Goal: Find contact information: Find contact information

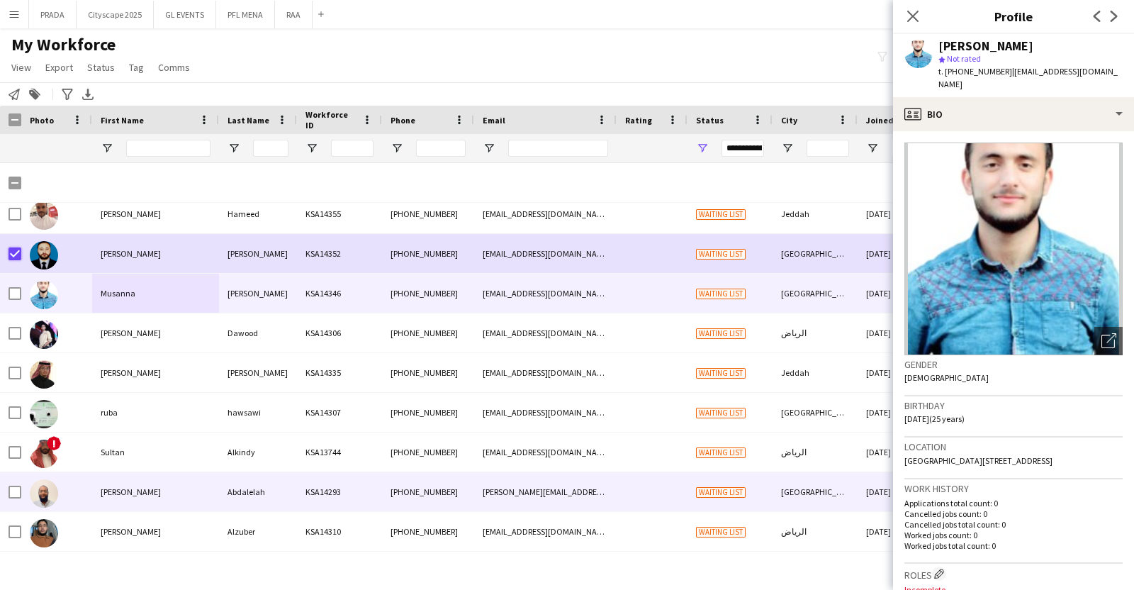
scroll to position [266, 0]
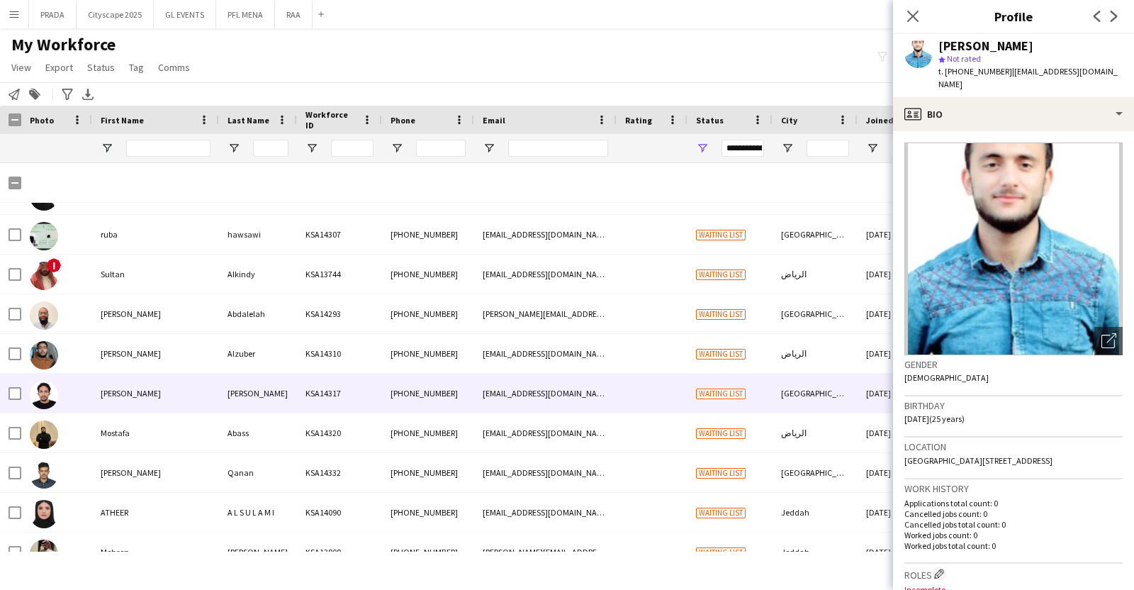
click at [57, 400] on div at bounding box center [44, 394] width 28 height 40
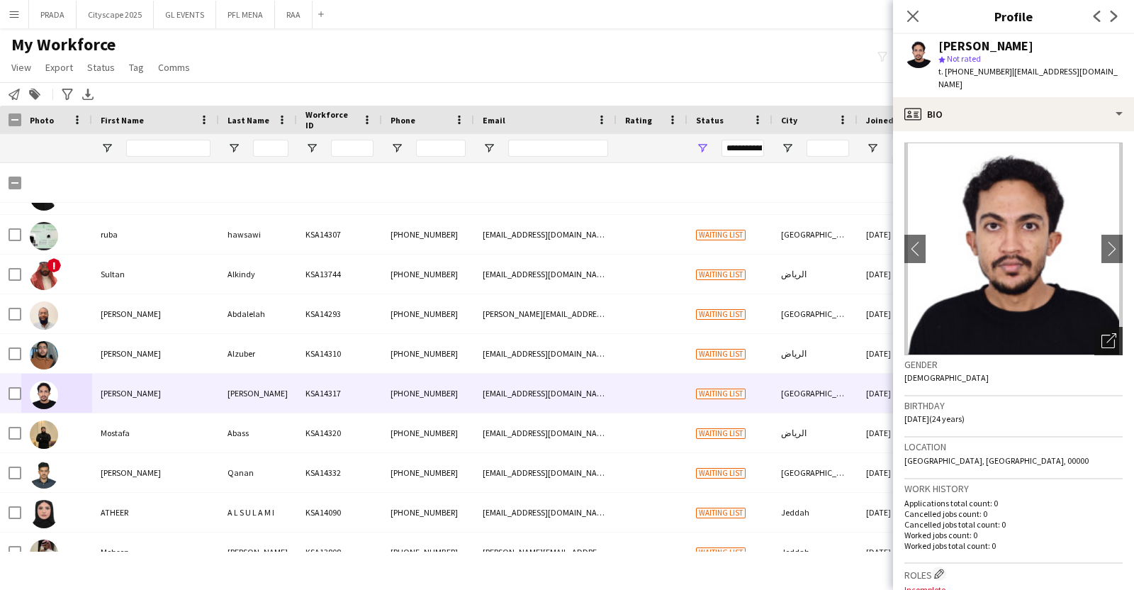
click at [1094, 331] on div "Open photos pop-in" at bounding box center [1108, 341] width 28 height 28
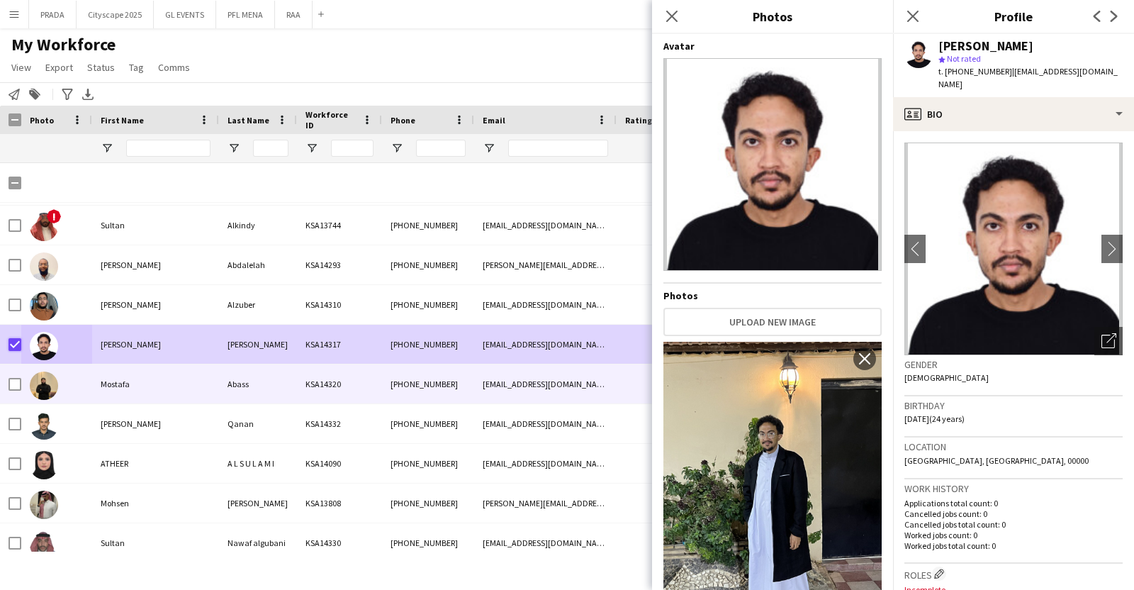
scroll to position [326, 0]
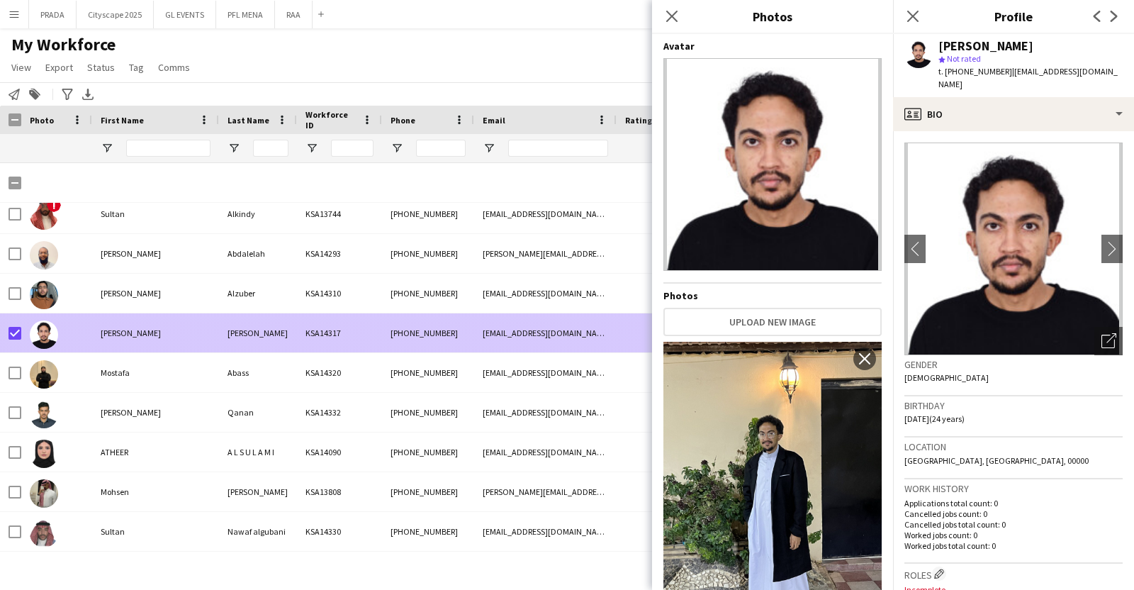
click at [198, 334] on div "[PERSON_NAME]" at bounding box center [155, 332] width 127 height 39
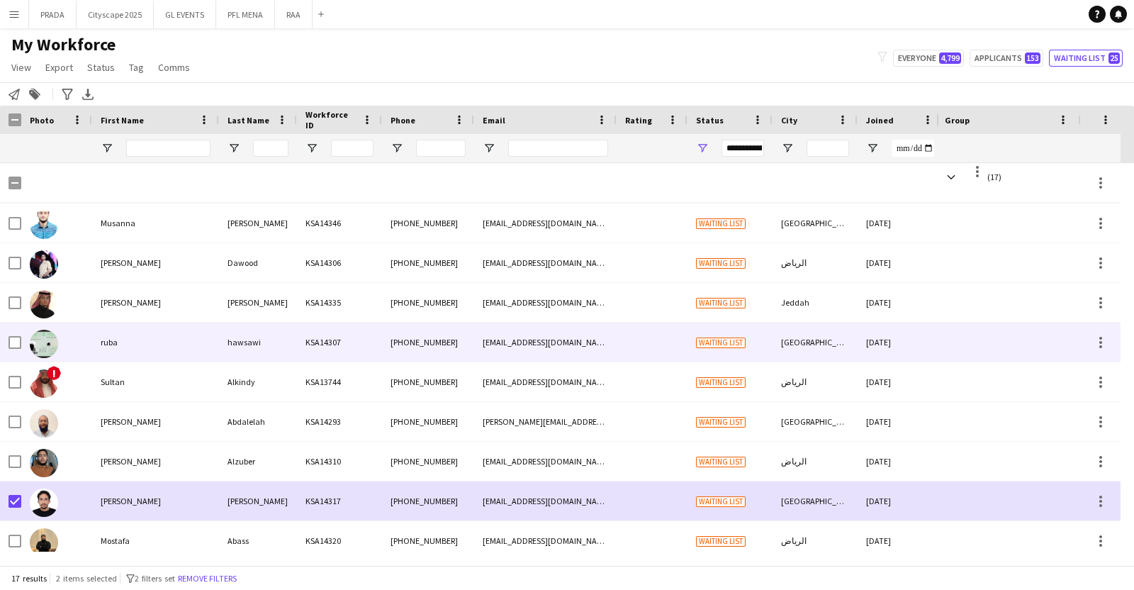
scroll to position [0, 0]
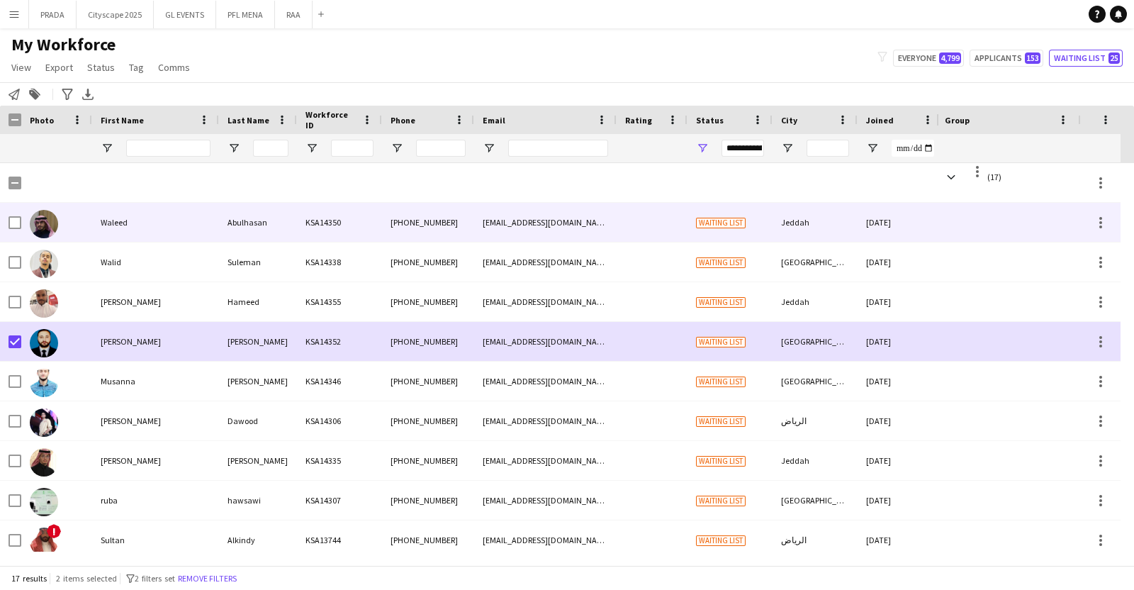
click at [140, 230] on div "Waleed" at bounding box center [155, 222] width 127 height 39
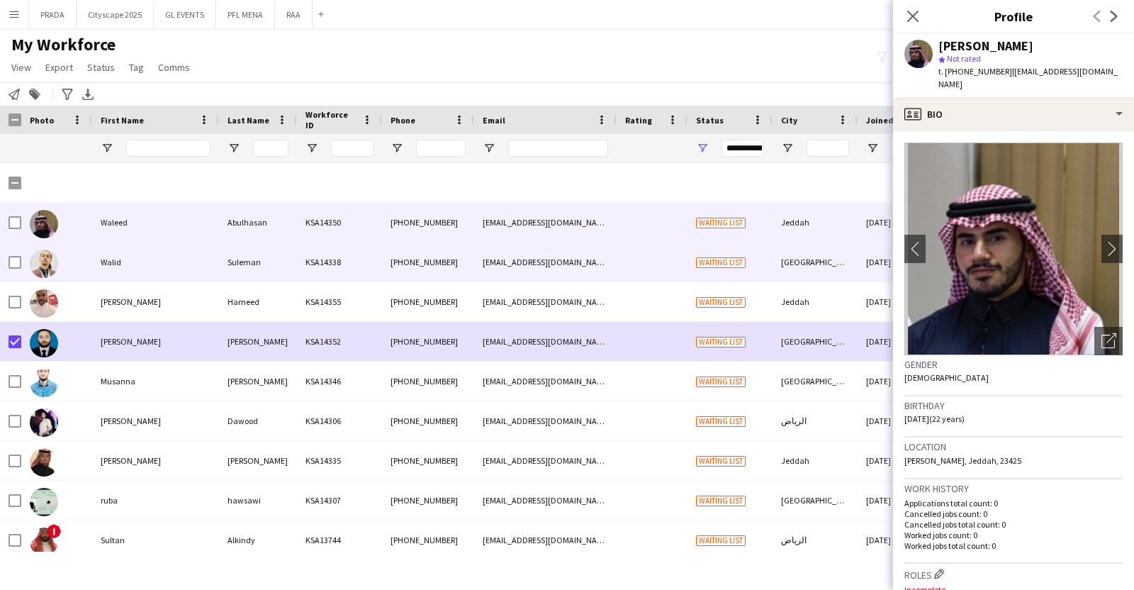
click at [154, 254] on div "Walid" at bounding box center [155, 261] width 127 height 39
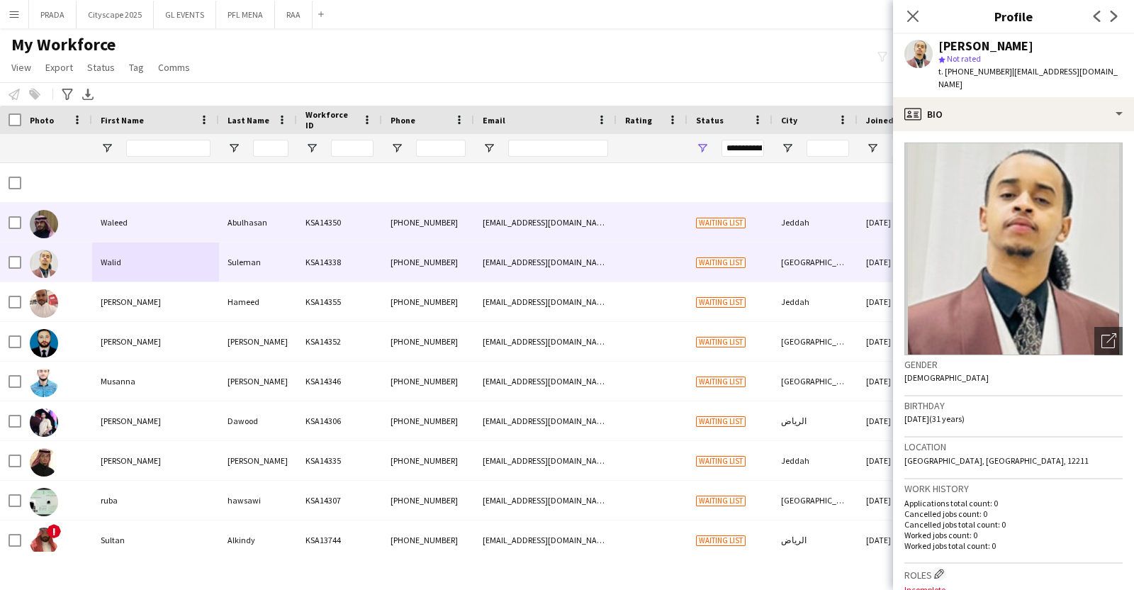
click at [89, 225] on div at bounding box center [56, 222] width 71 height 39
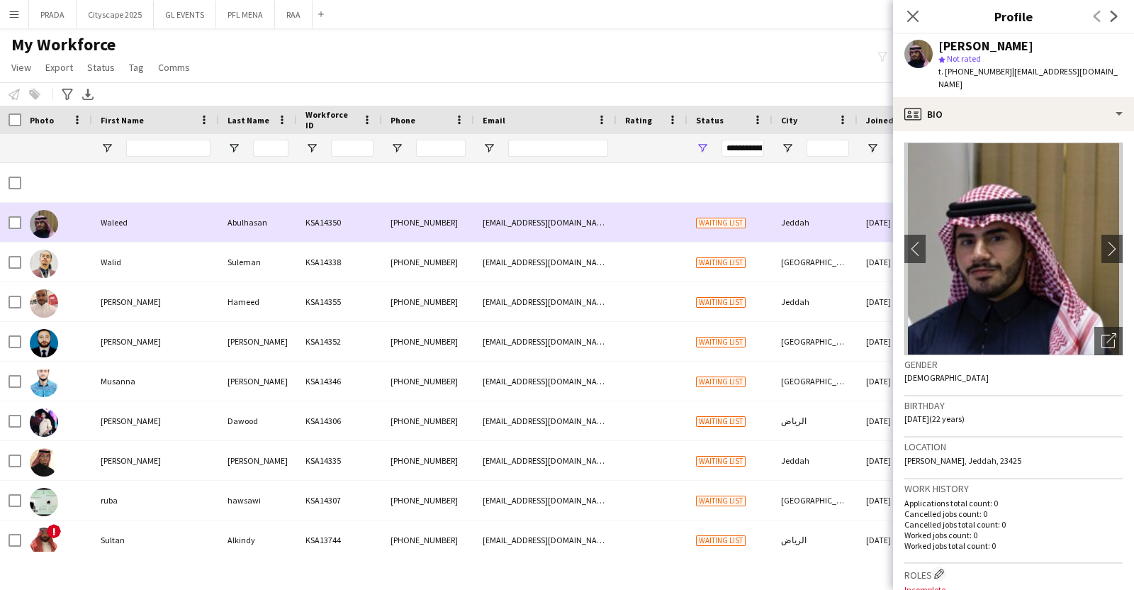
click at [89, 225] on div at bounding box center [56, 222] width 71 height 39
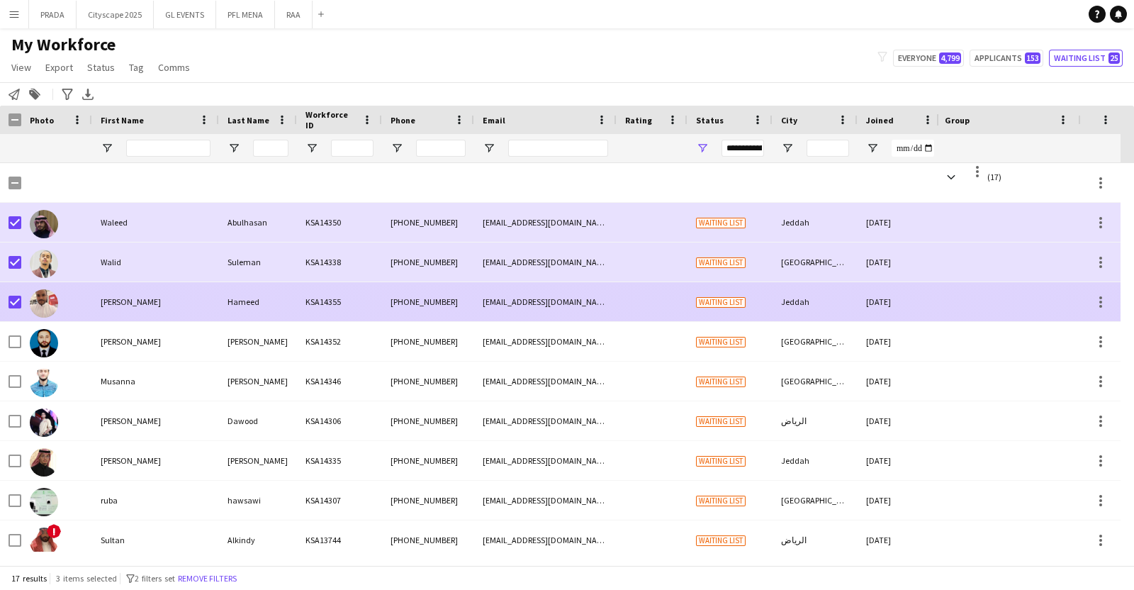
click at [72, 296] on div at bounding box center [56, 301] width 71 height 39
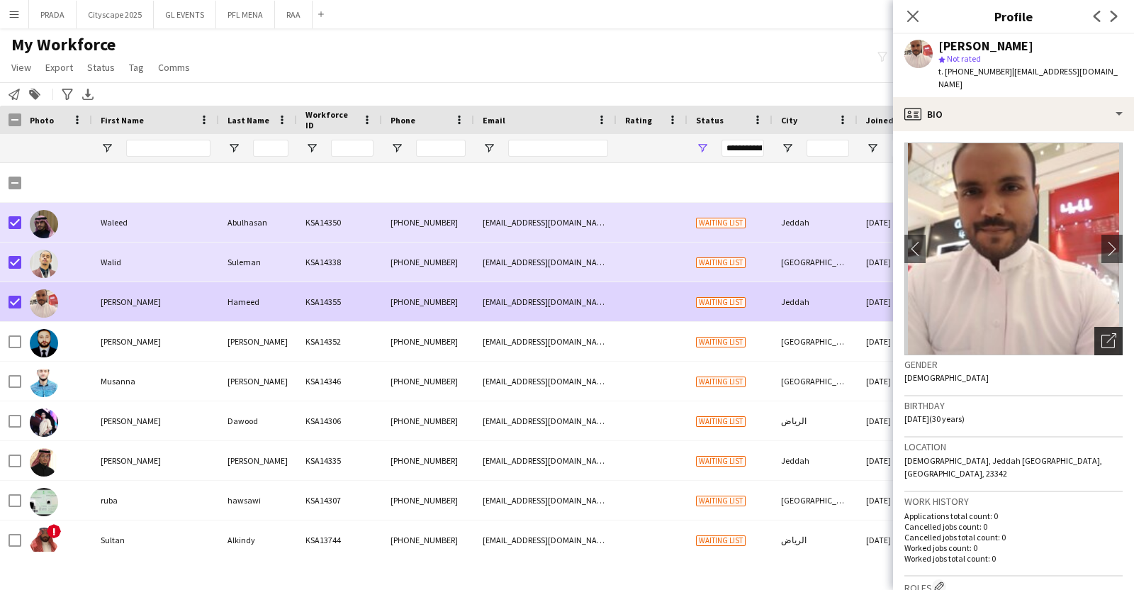
click at [1101, 333] on icon "Open photos pop-in" at bounding box center [1108, 340] width 15 height 15
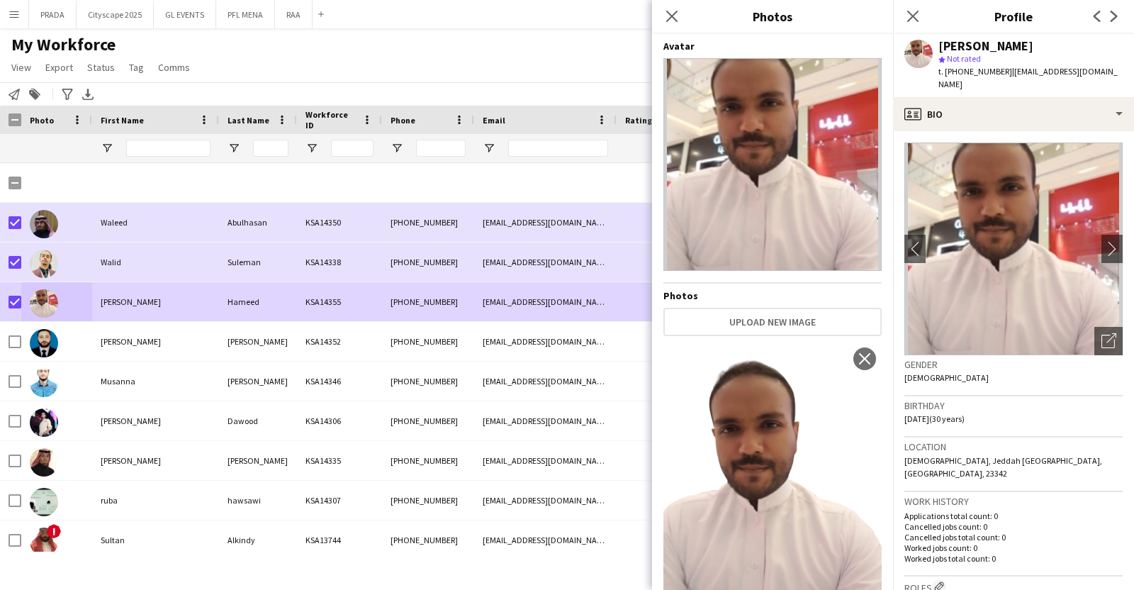
click at [1006, 49] on div "[PERSON_NAME]" at bounding box center [985, 46] width 95 height 13
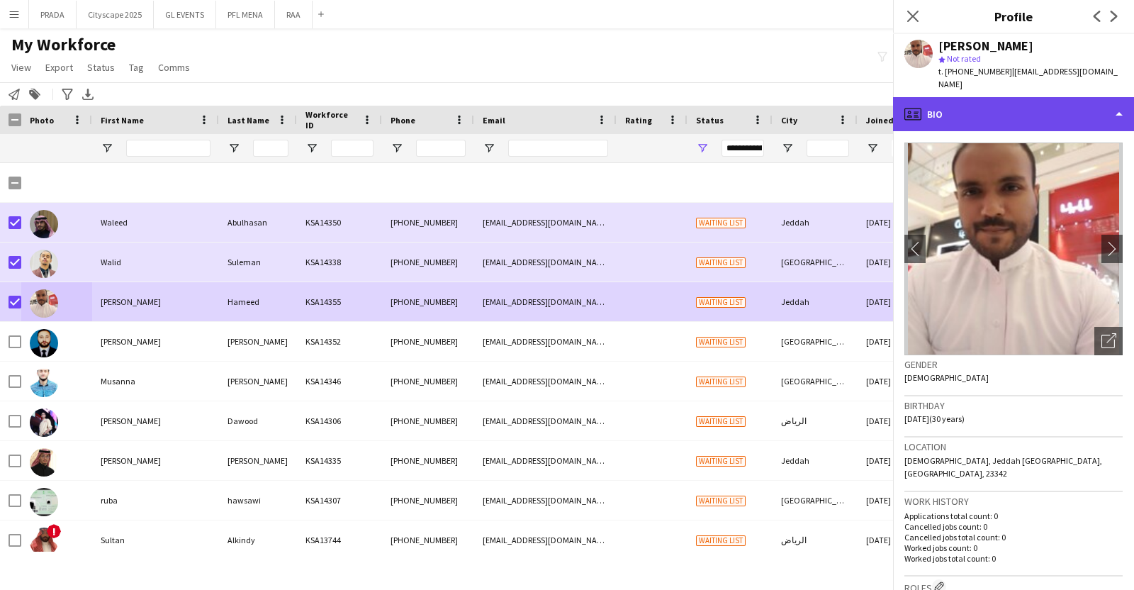
click at [1018, 97] on div "profile Bio" at bounding box center [1013, 114] width 241 height 34
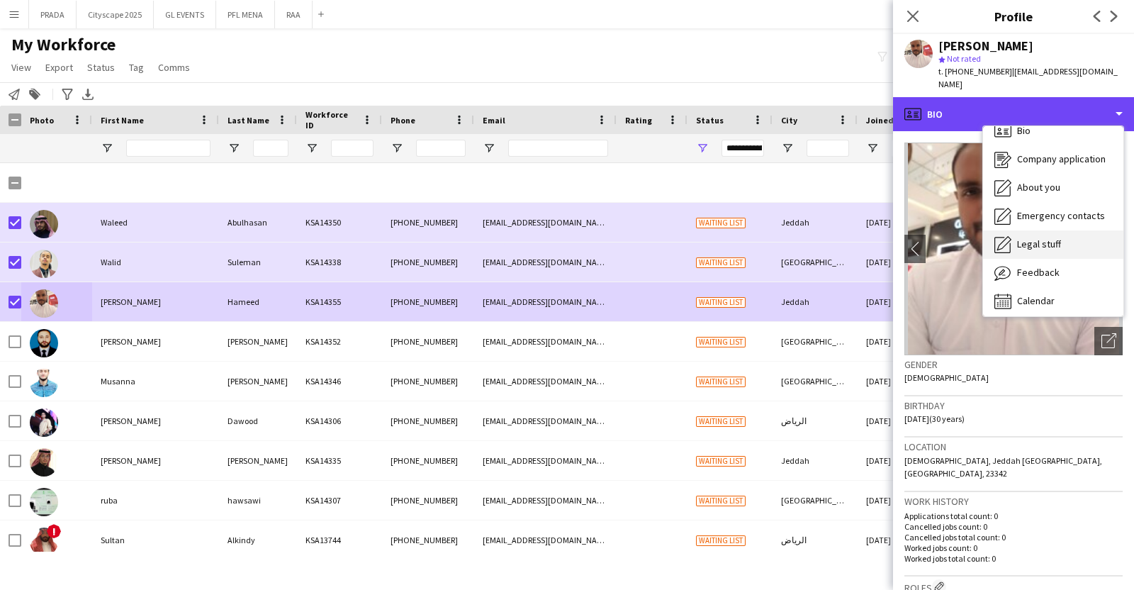
scroll to position [19, 0]
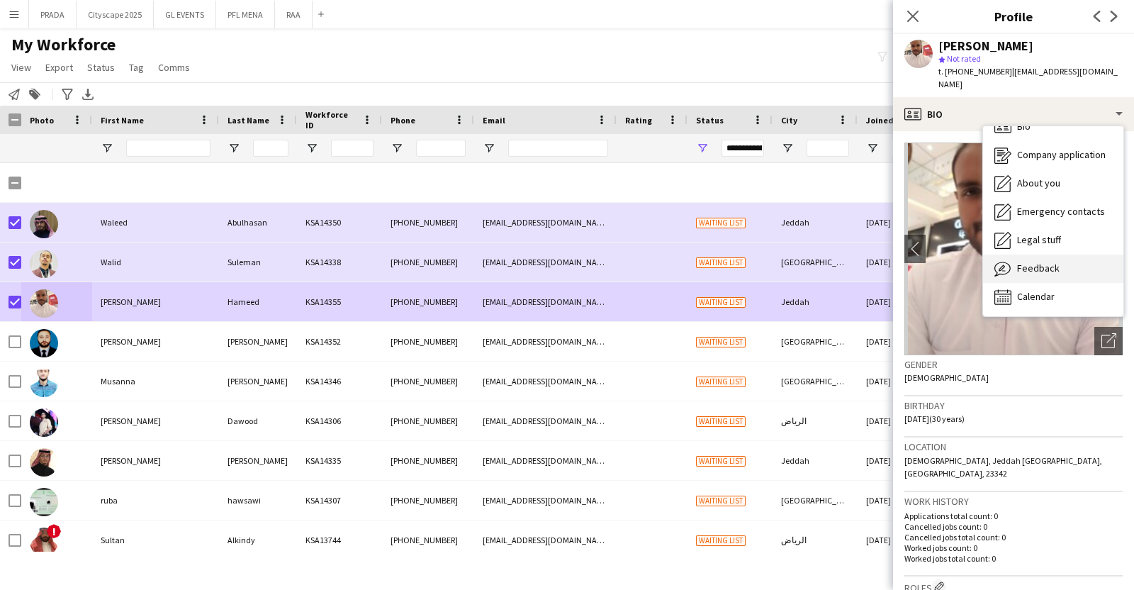
click at [1039, 254] on div "Feedback Feedback" at bounding box center [1053, 268] width 140 height 28
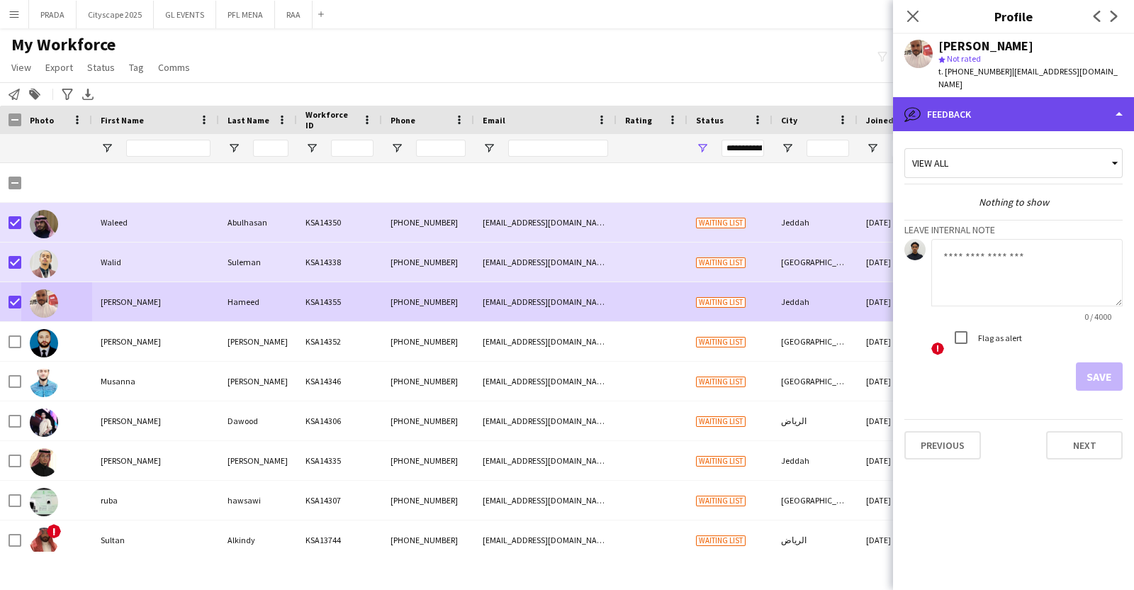
click at [1028, 113] on div "bubble-pencil Feedback" at bounding box center [1013, 114] width 241 height 34
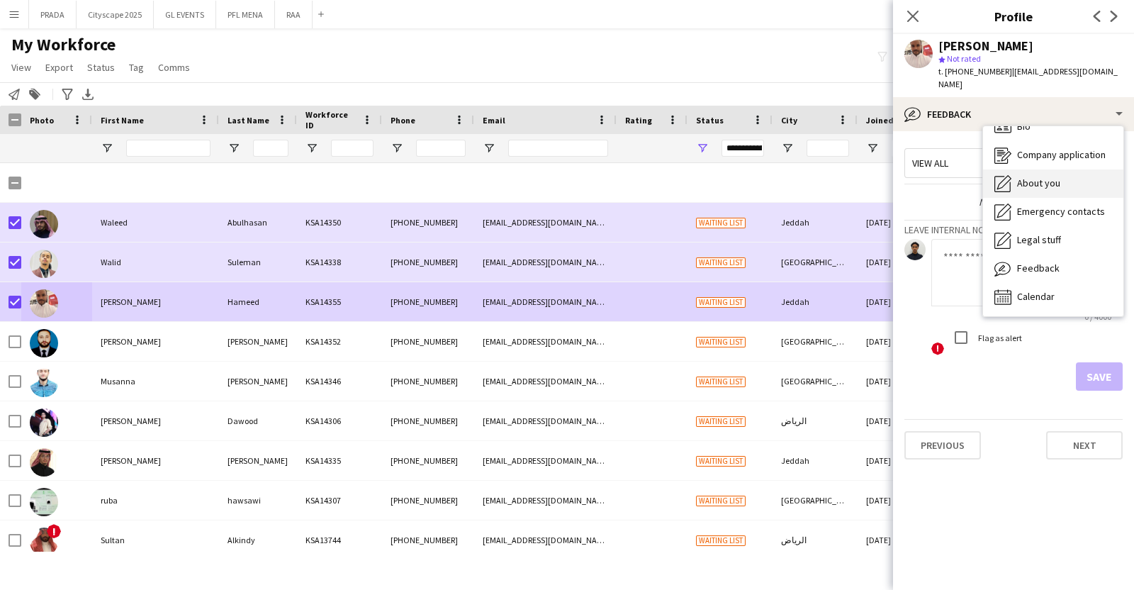
click at [1056, 176] on span "About you" at bounding box center [1038, 182] width 43 height 13
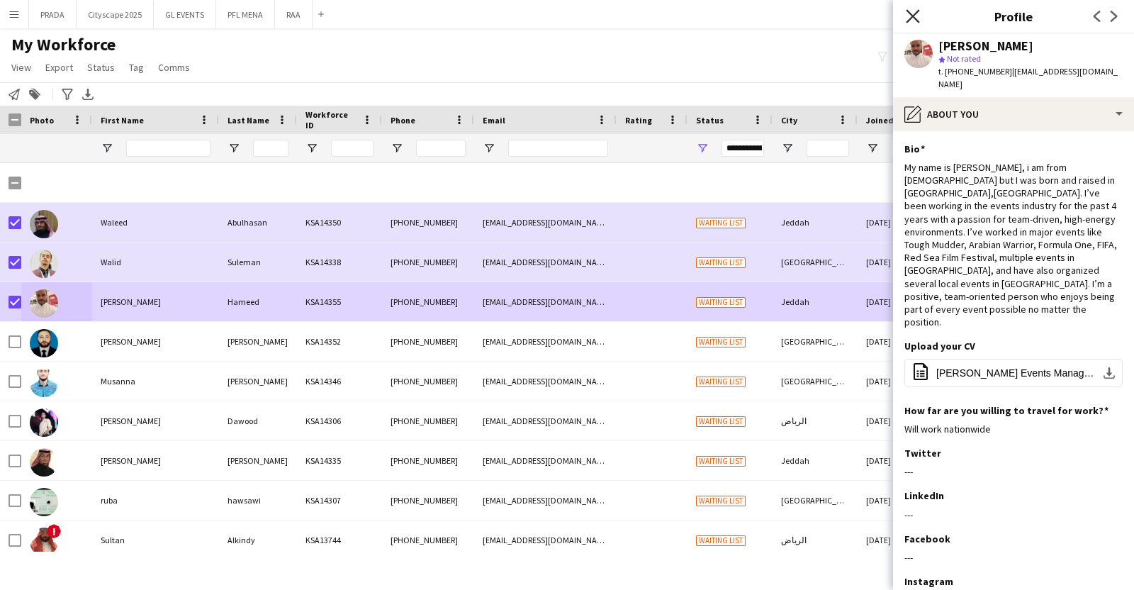
click at [916, 21] on icon "Close pop-in" at bounding box center [912, 15] width 13 height 13
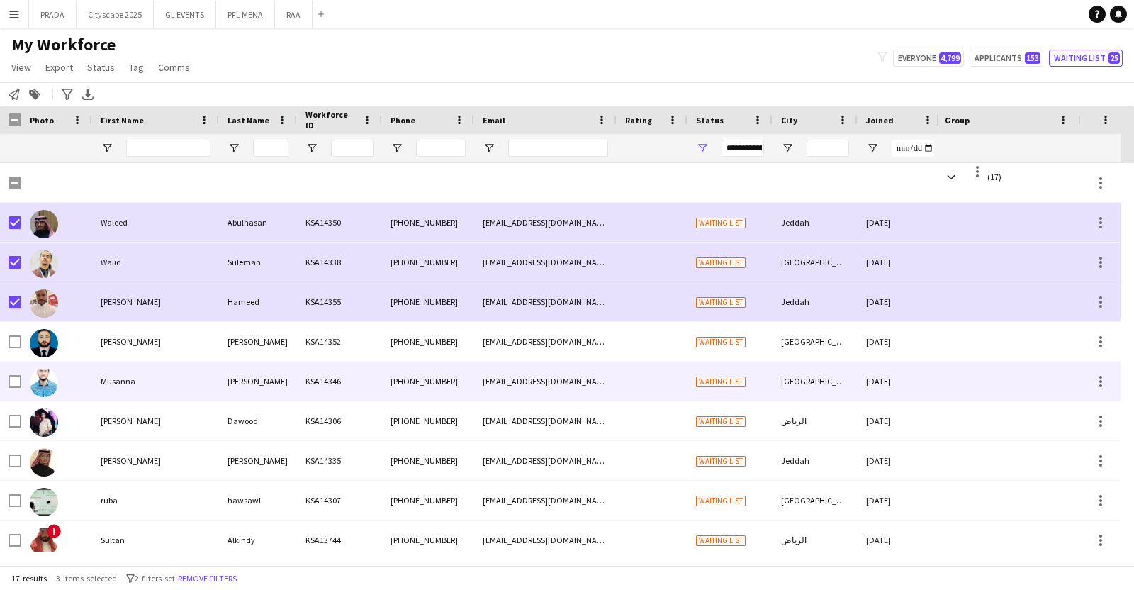
click at [80, 378] on div at bounding box center [56, 380] width 71 height 39
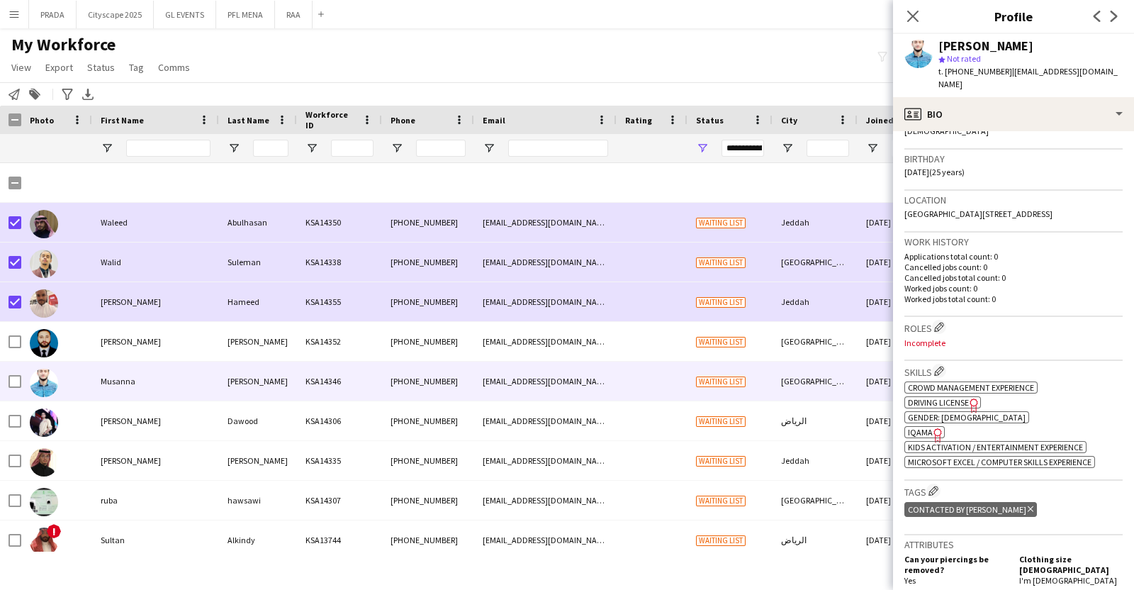
scroll to position [0, 0]
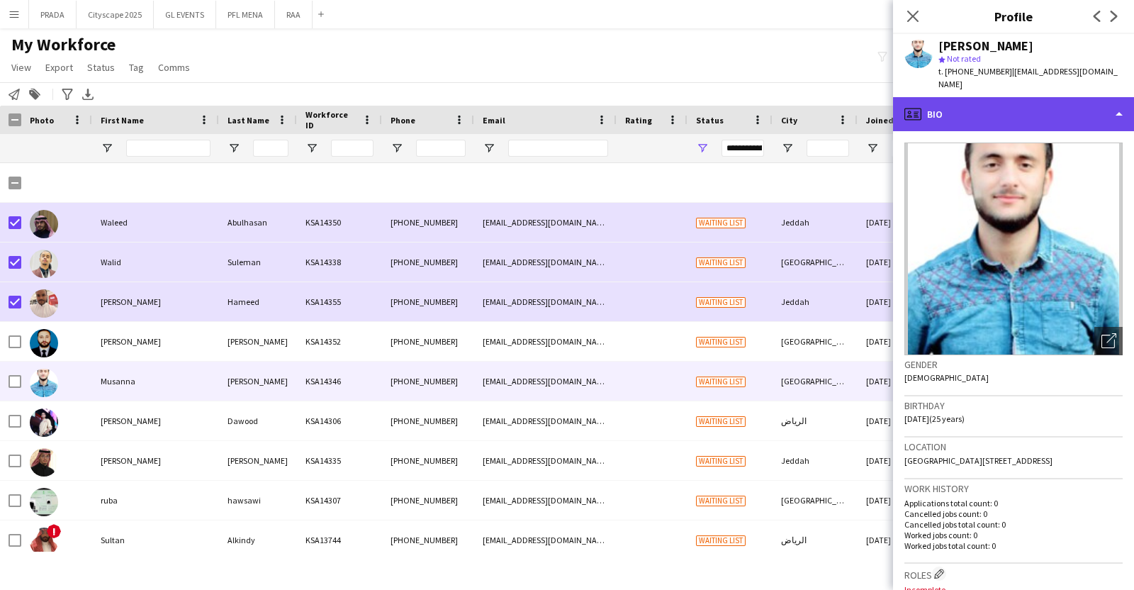
click at [1025, 110] on div "profile Bio" at bounding box center [1013, 114] width 241 height 34
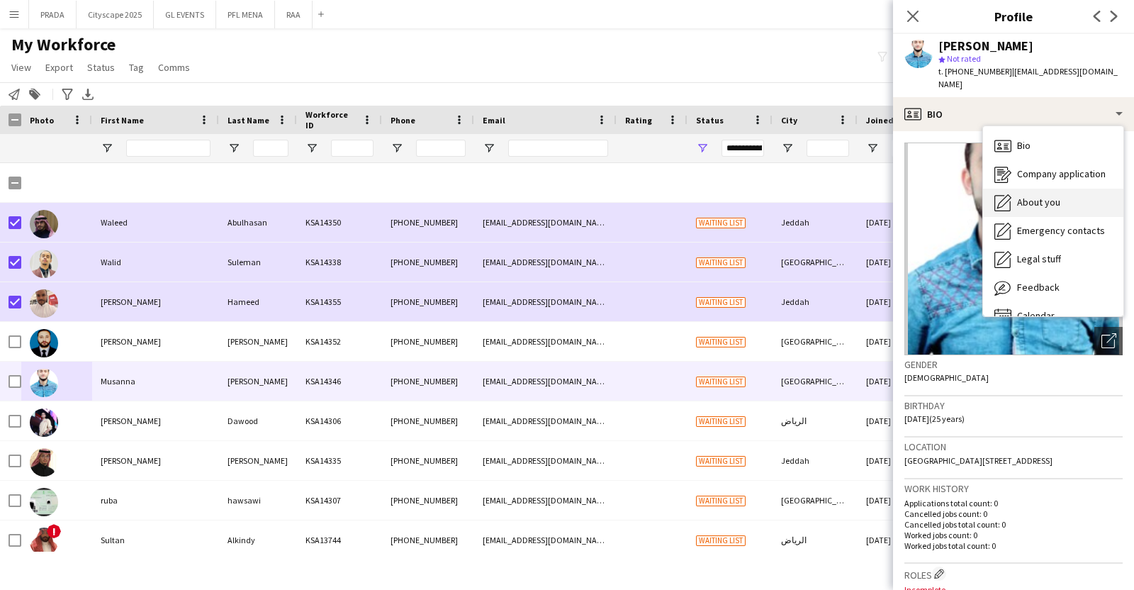
click at [1045, 193] on div "About you About you" at bounding box center [1053, 203] width 140 height 28
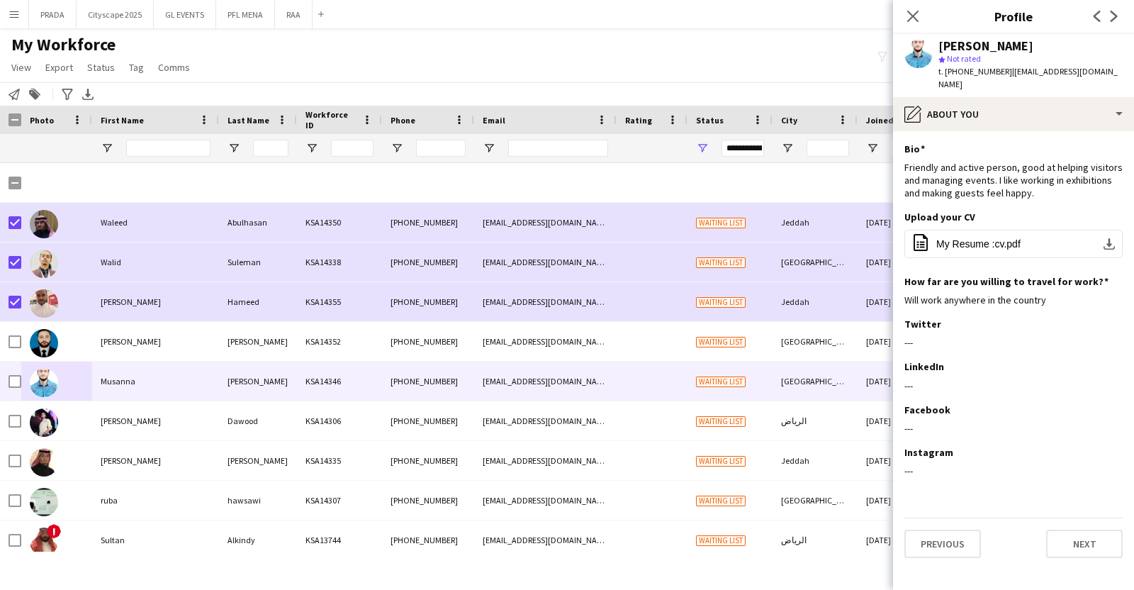
click at [1032, 136] on app-section-data-types "Bio Edit this field Friendly and active person, good at helping visitors and ma…" at bounding box center [1013, 360] width 241 height 458
click at [1033, 240] on button "office-file-sheet My Resume :cv.pdf download-bottom" at bounding box center [1013, 244] width 218 height 28
click at [994, 91] on div "[PERSON_NAME] star Not rated t. [PHONE_NUMBER] | [EMAIL_ADDRESS][DOMAIN_NAME]" at bounding box center [1013, 65] width 241 height 63
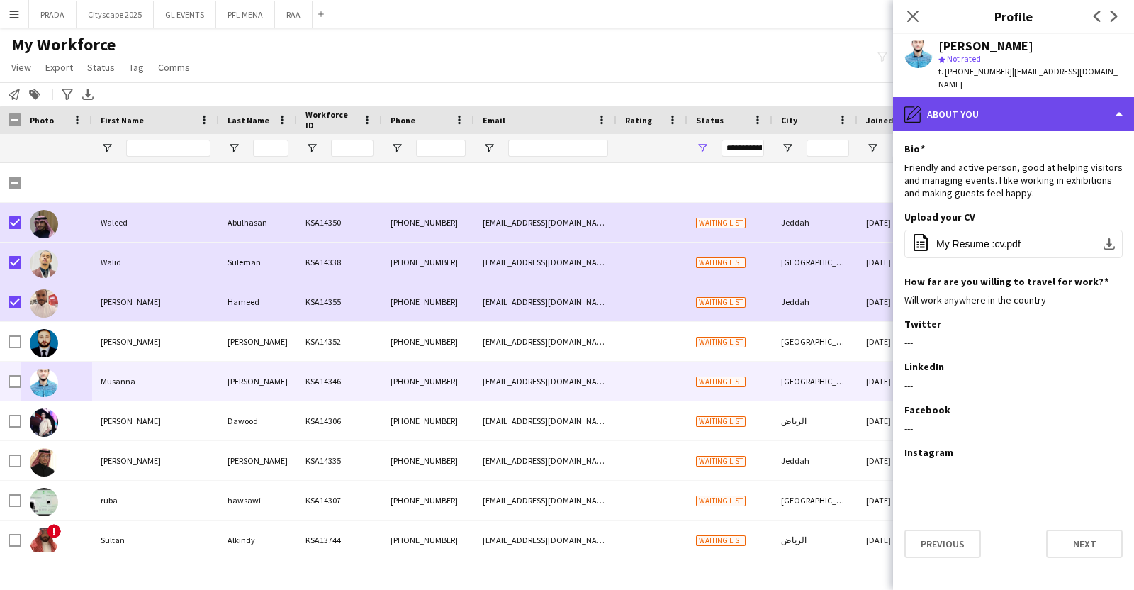
click at [1008, 129] on div "pencil4 About you" at bounding box center [1013, 114] width 241 height 34
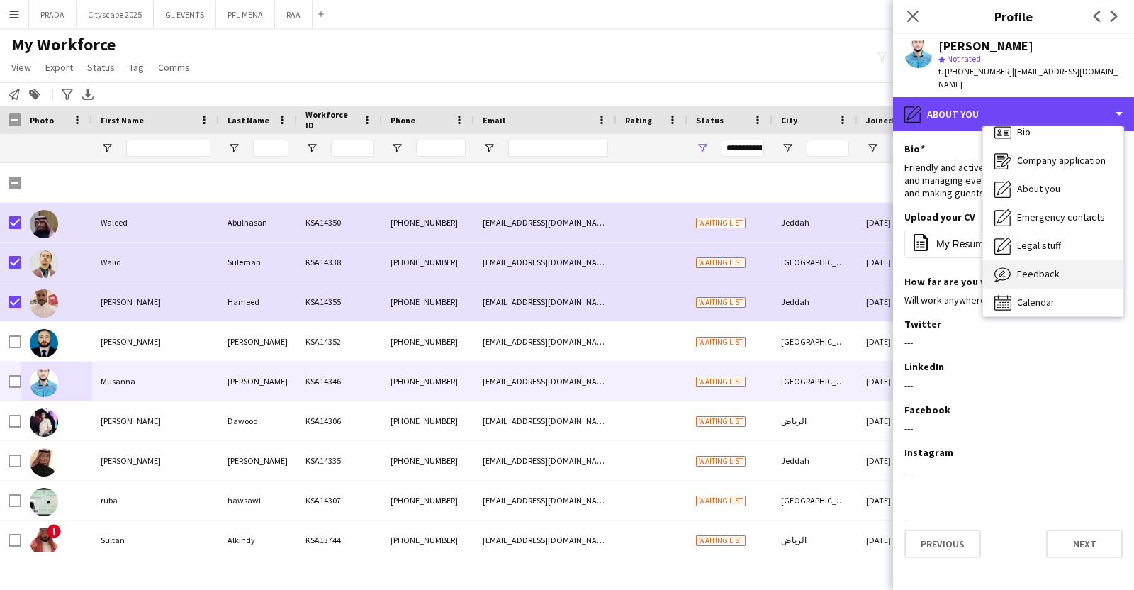
scroll to position [19, 0]
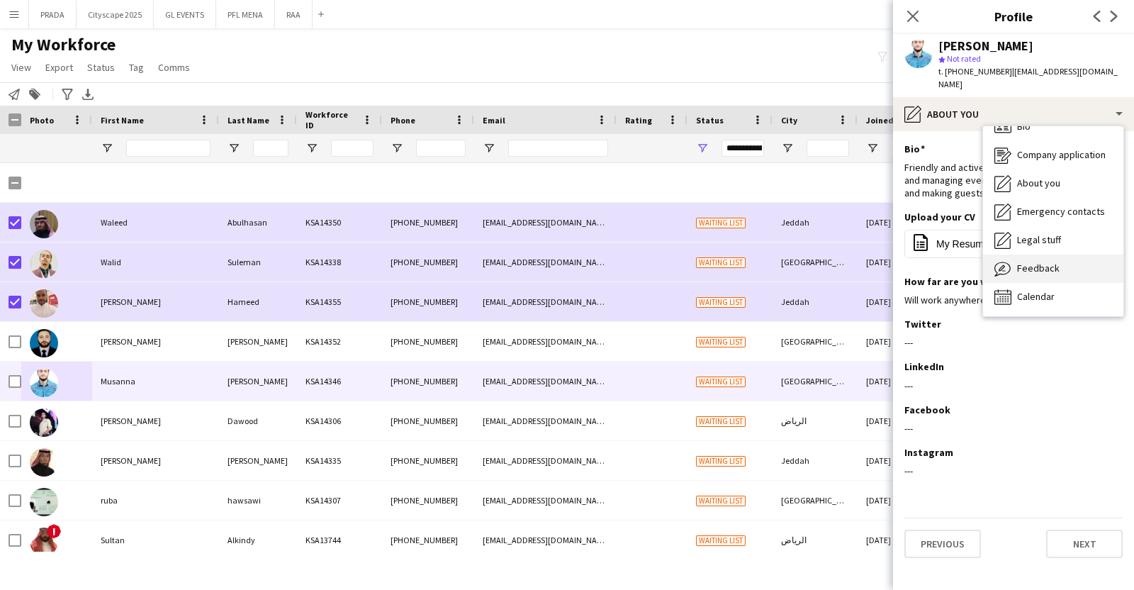
click at [1082, 257] on div "Feedback Feedback" at bounding box center [1053, 268] width 140 height 28
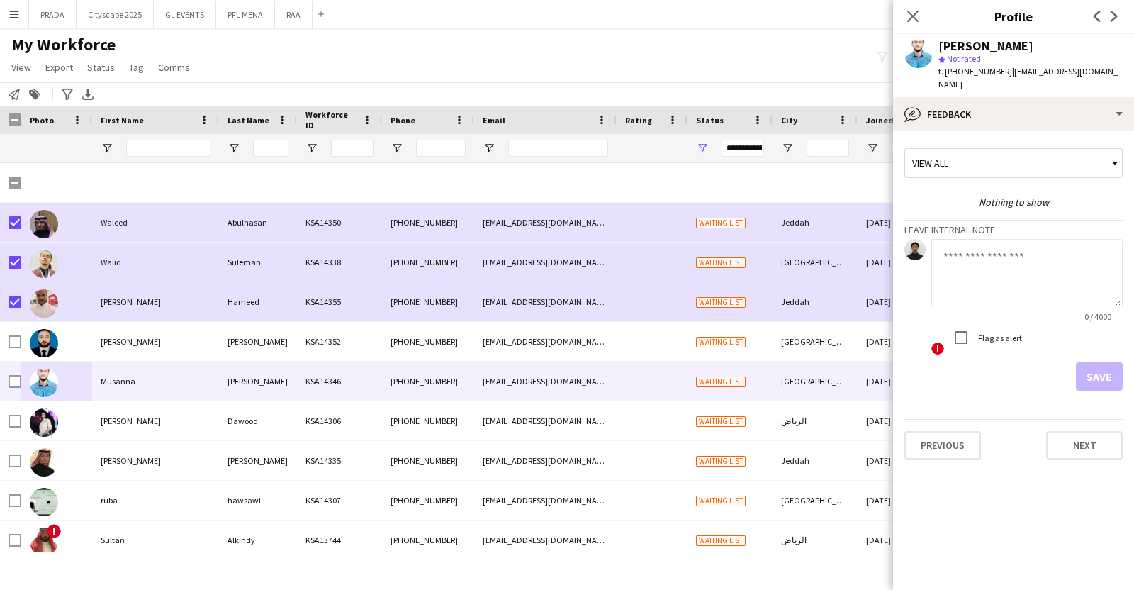
click at [996, 322] on div "0 / 4000 ! Flag as alert" at bounding box center [1026, 298] width 191 height 118
click at [997, 272] on textarea at bounding box center [1026, 272] width 191 height 67
click at [1103, 252] on textarea "**********" at bounding box center [1026, 272] width 191 height 67
type textarea "**********"
click at [1094, 376] on button "Save" at bounding box center [1099, 376] width 47 height 28
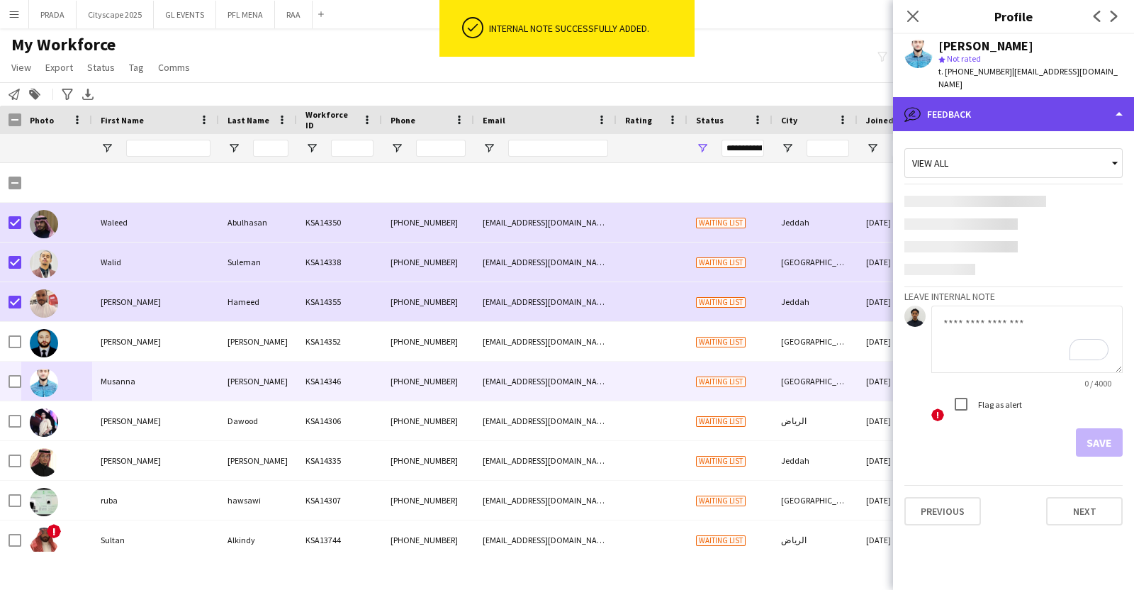
click at [1028, 110] on div "bubble-pencil Feedback" at bounding box center [1013, 114] width 241 height 34
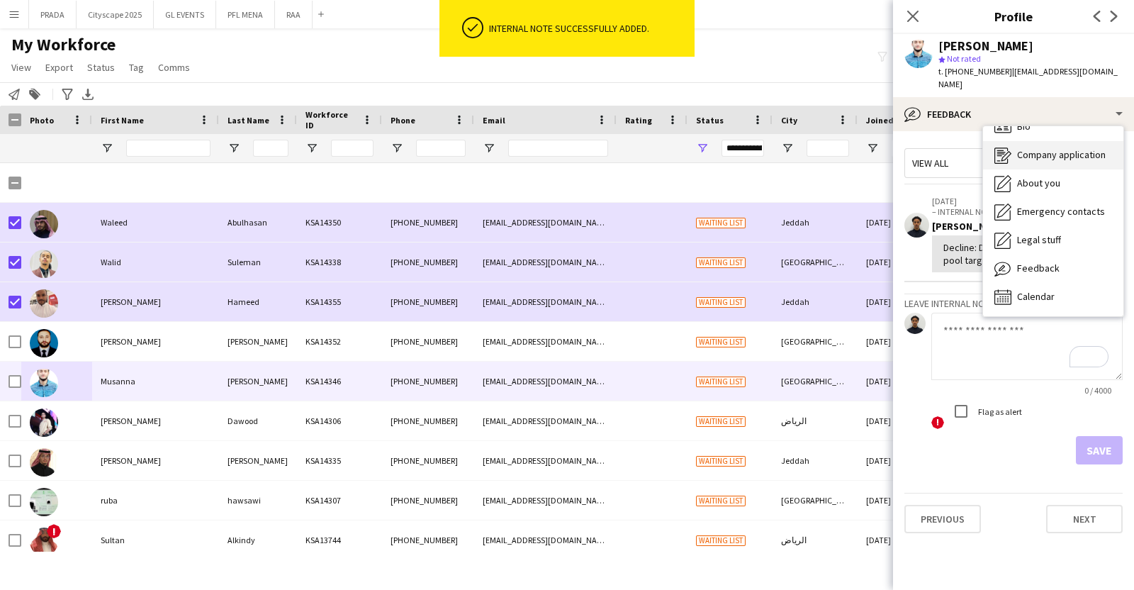
click at [1060, 164] on div "Company application Company application" at bounding box center [1053, 155] width 140 height 28
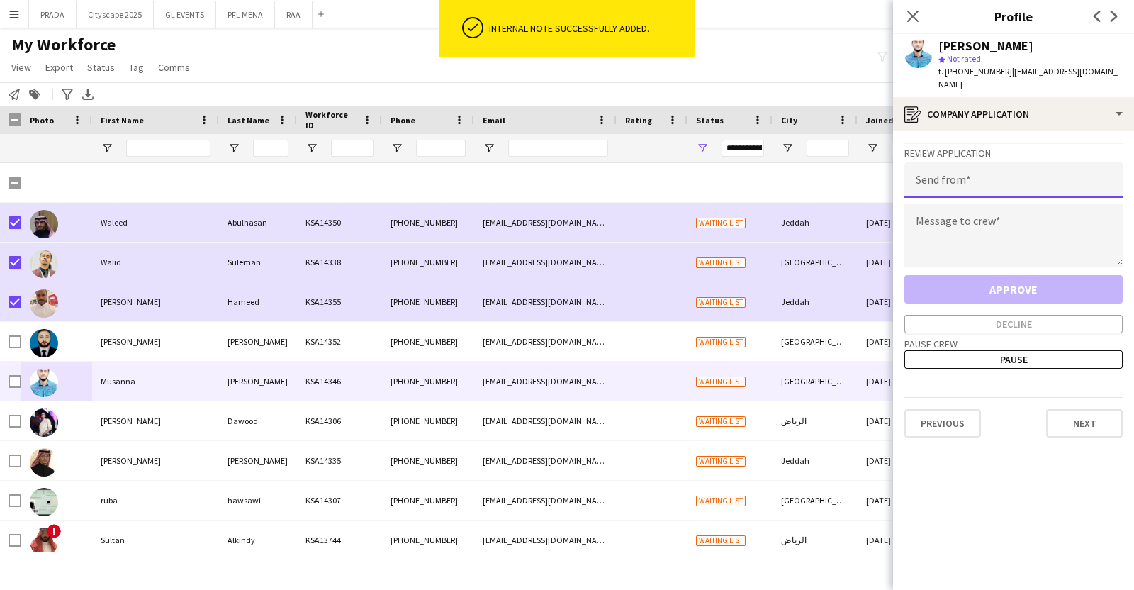
click at [1006, 172] on input "email" at bounding box center [1013, 179] width 218 height 35
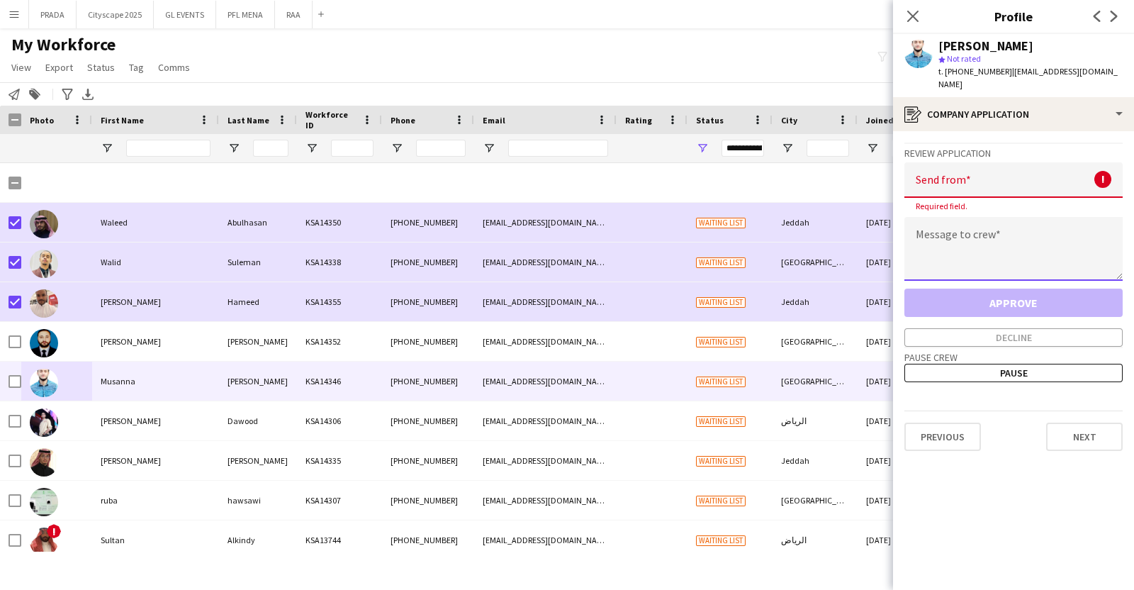
click at [1042, 235] on textarea at bounding box center [1013, 249] width 218 height 64
paste textarea "**********"
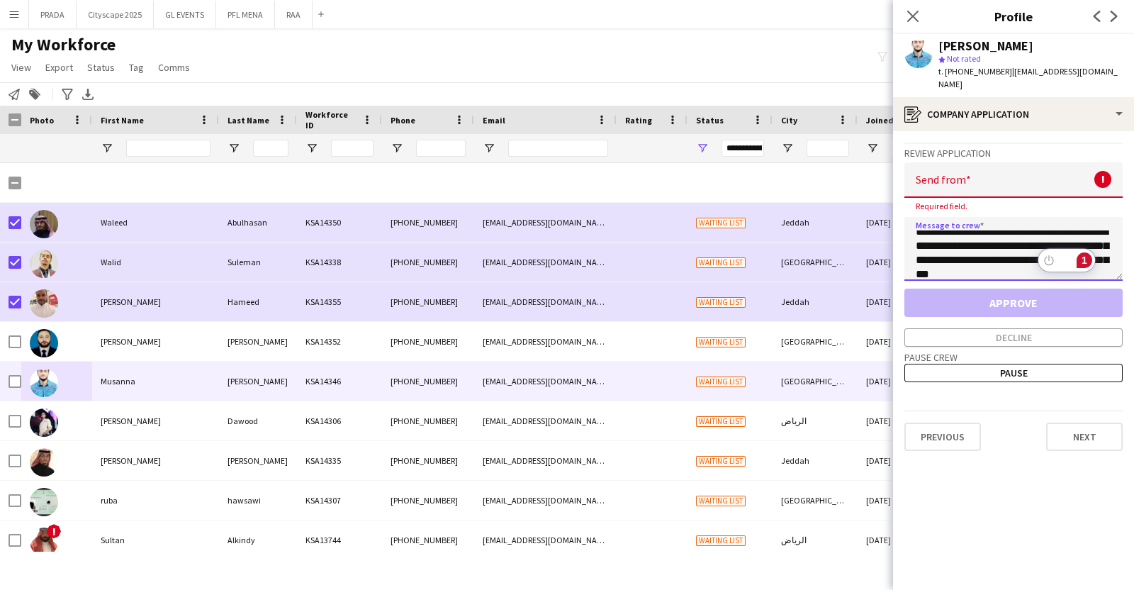
scroll to position [0, 0]
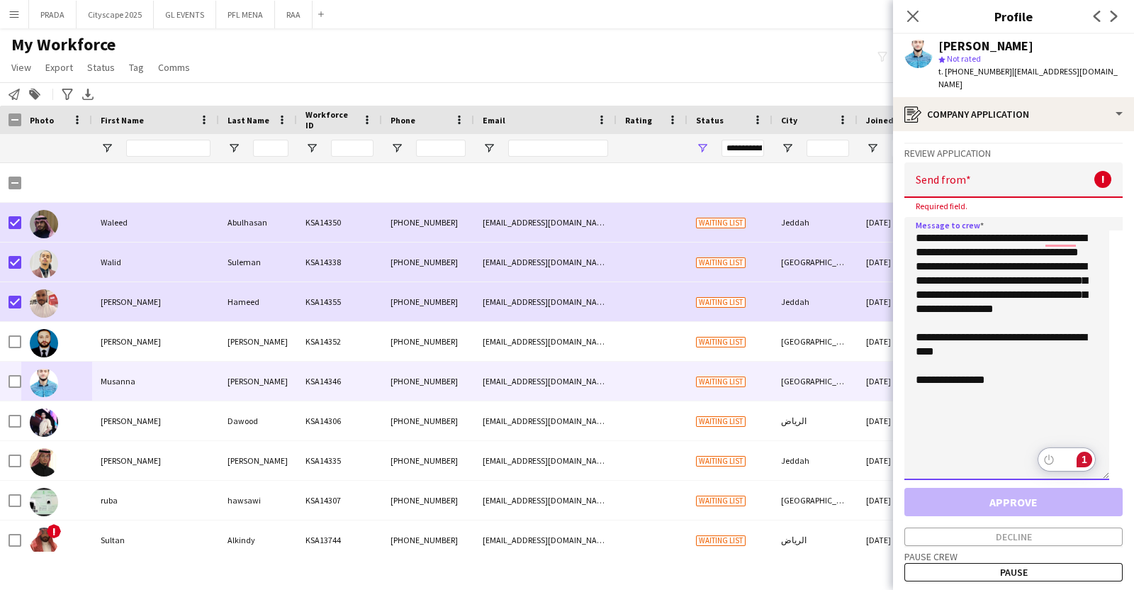
drag, startPoint x: 1121, startPoint y: 271, endPoint x: 1119, endPoint y: 469, distance: 198.4
click at [1119, 469] on app-crew-profile-application "**********" at bounding box center [1013, 360] width 241 height 458
drag, startPoint x: 1045, startPoint y: 267, endPoint x: 958, endPoint y: 281, distance: 88.2
click at [958, 281] on textarea "**********" at bounding box center [1006, 348] width 205 height 263
type textarea "**********"
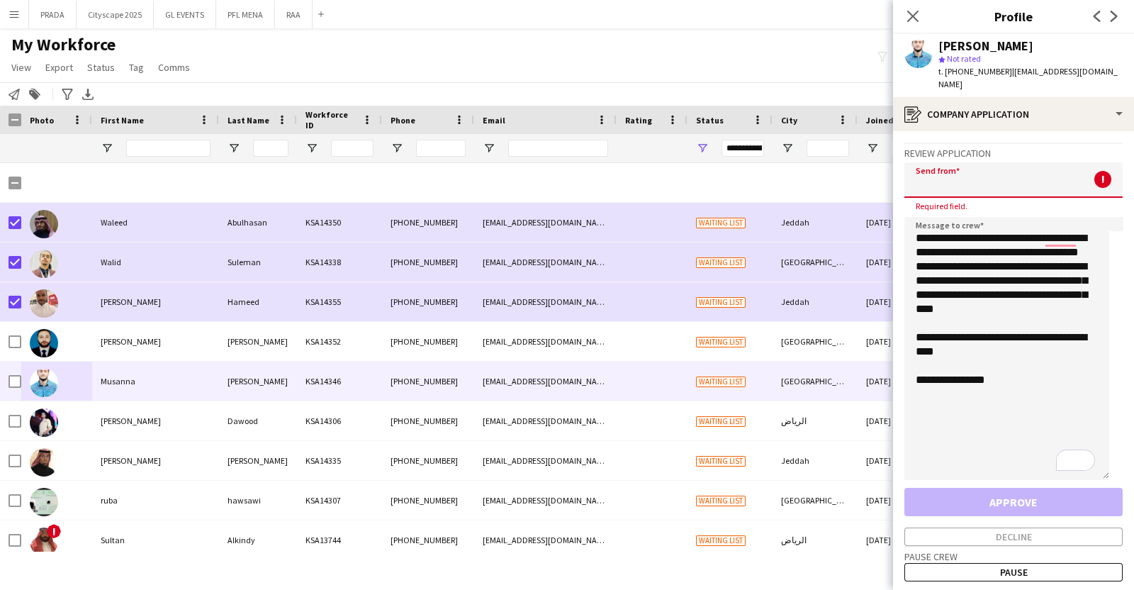
click at [1024, 191] on input "email" at bounding box center [1013, 179] width 218 height 35
paste input "**********"
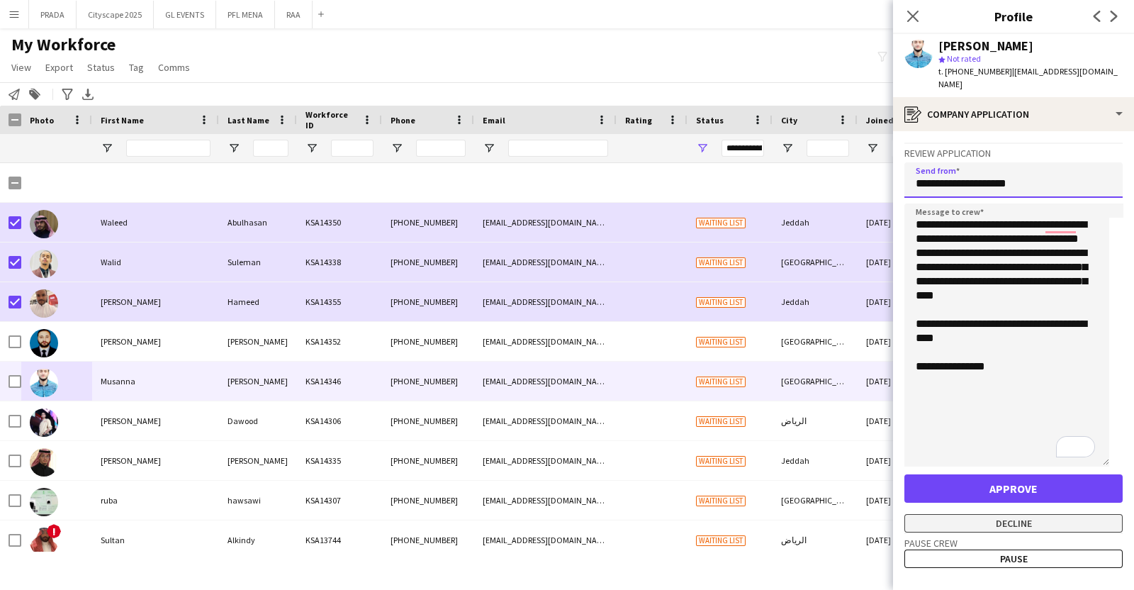
type input "**********"
click at [1026, 521] on button "Decline" at bounding box center [1013, 523] width 218 height 18
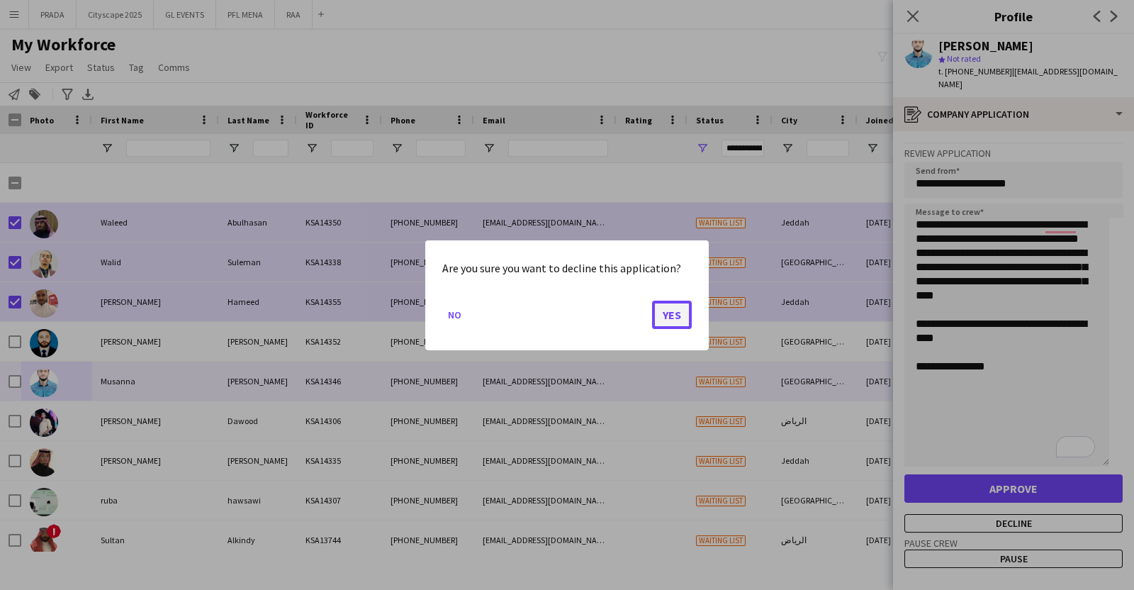
click at [683, 314] on button "Yes" at bounding box center [672, 314] width 40 height 28
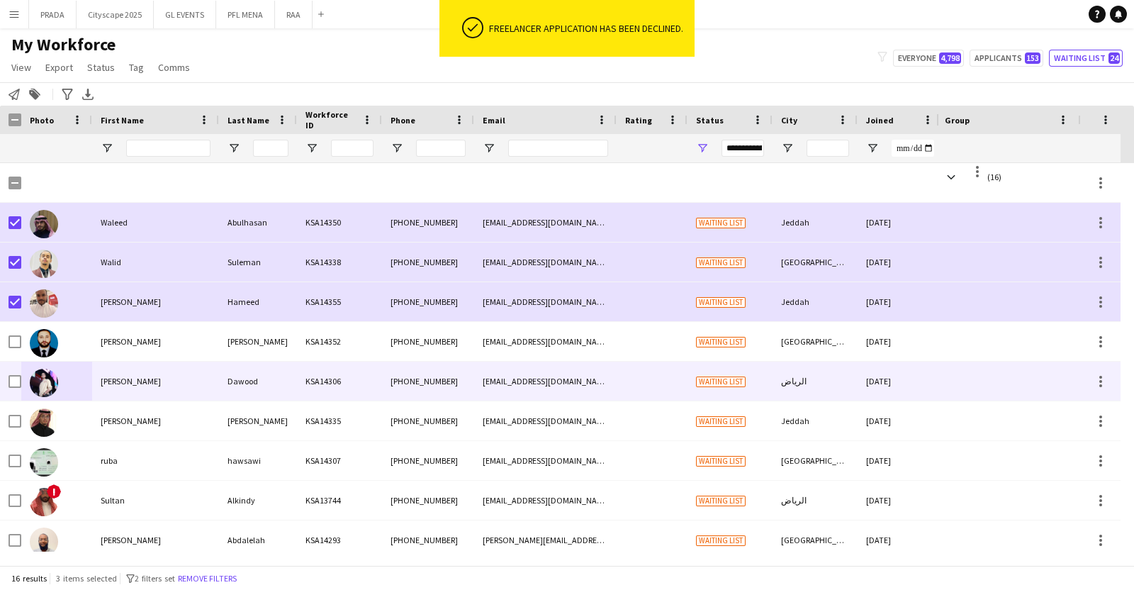
click at [119, 373] on div "[PERSON_NAME]" at bounding box center [155, 380] width 127 height 39
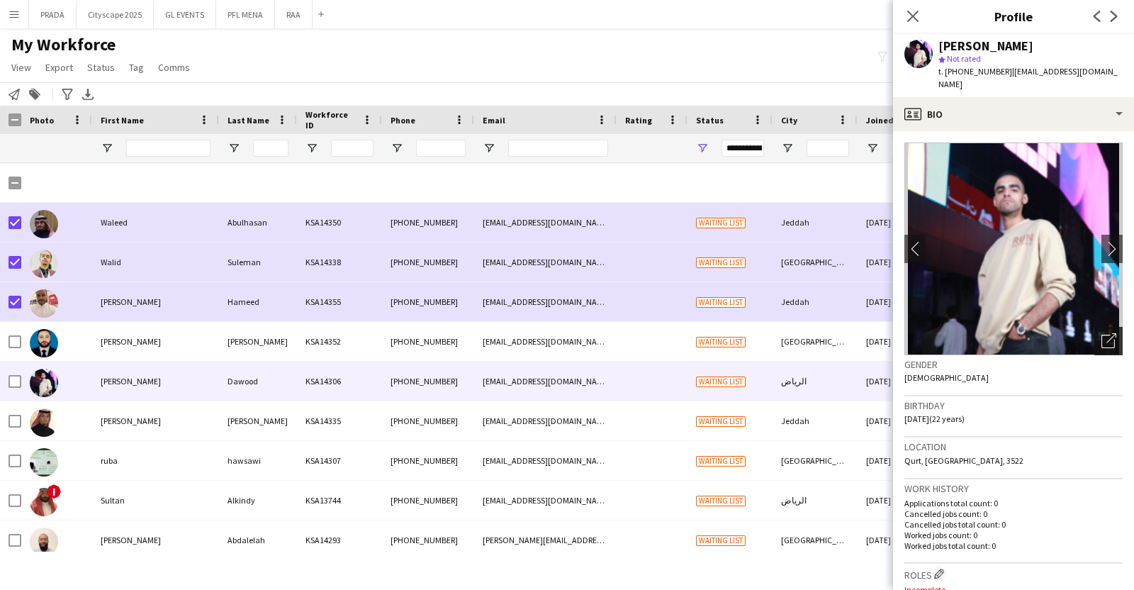
click at [1101, 333] on icon "Open photos pop-in" at bounding box center [1108, 340] width 15 height 15
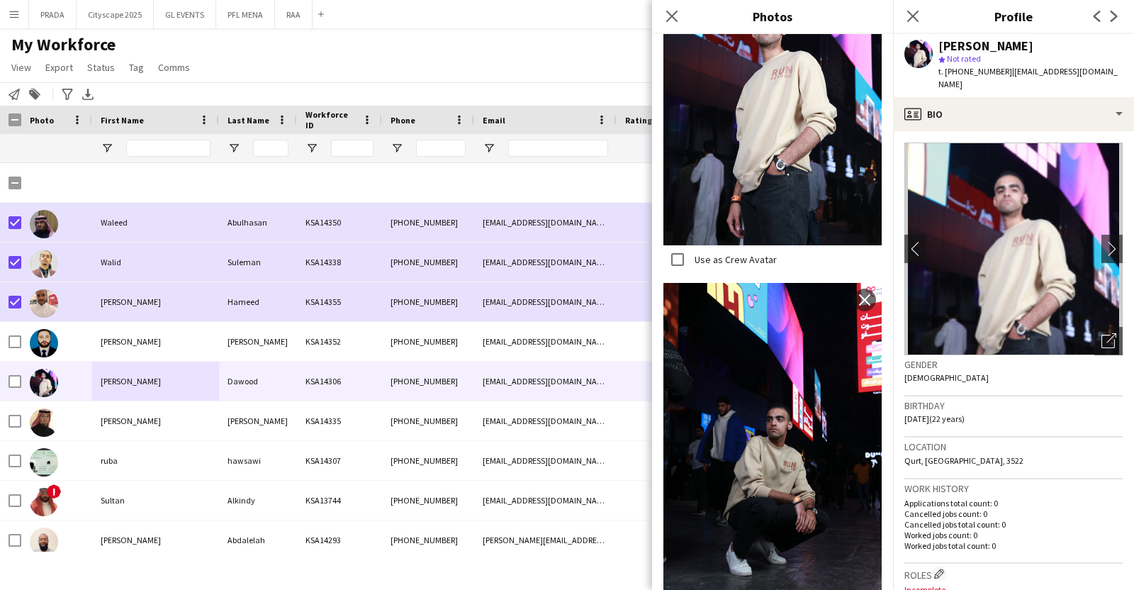
scroll to position [427, 0]
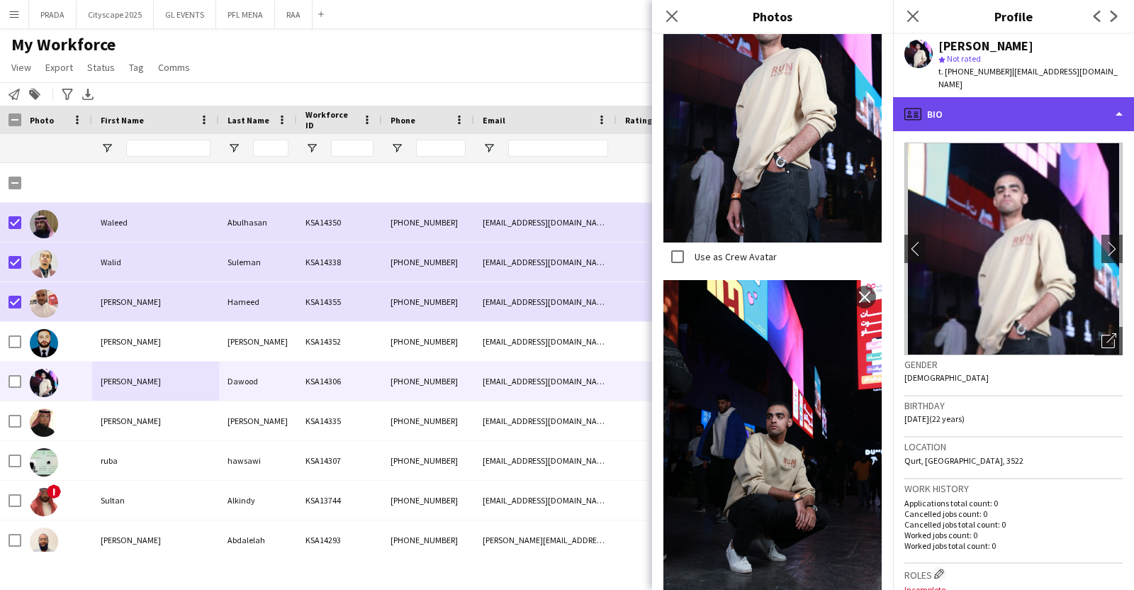
click at [1023, 103] on div "profile Bio" at bounding box center [1013, 114] width 241 height 34
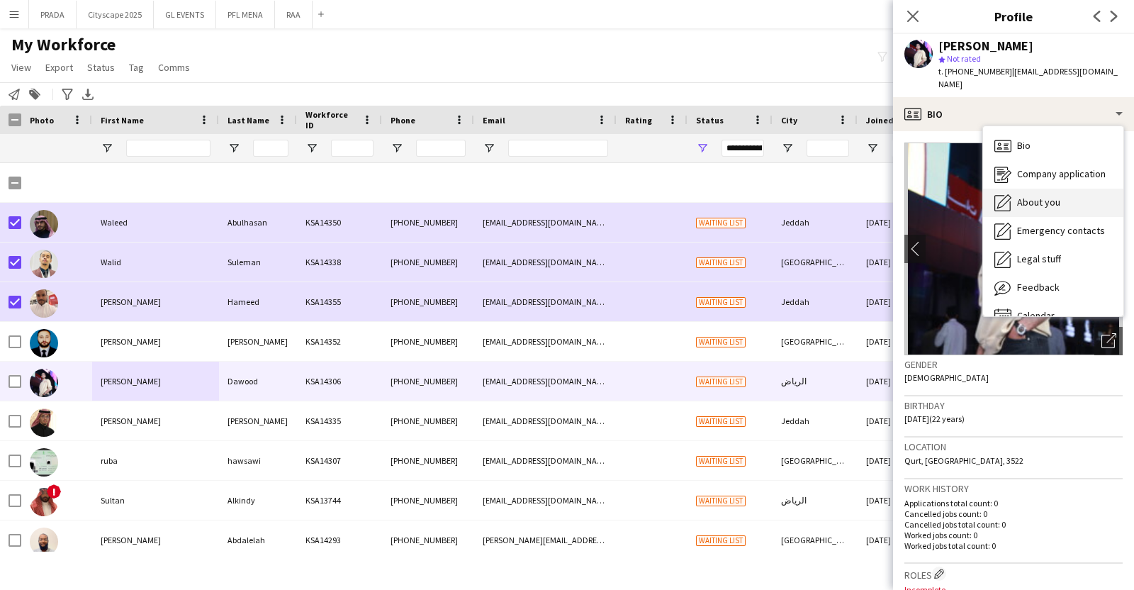
click at [1034, 196] on span "About you" at bounding box center [1038, 202] width 43 height 13
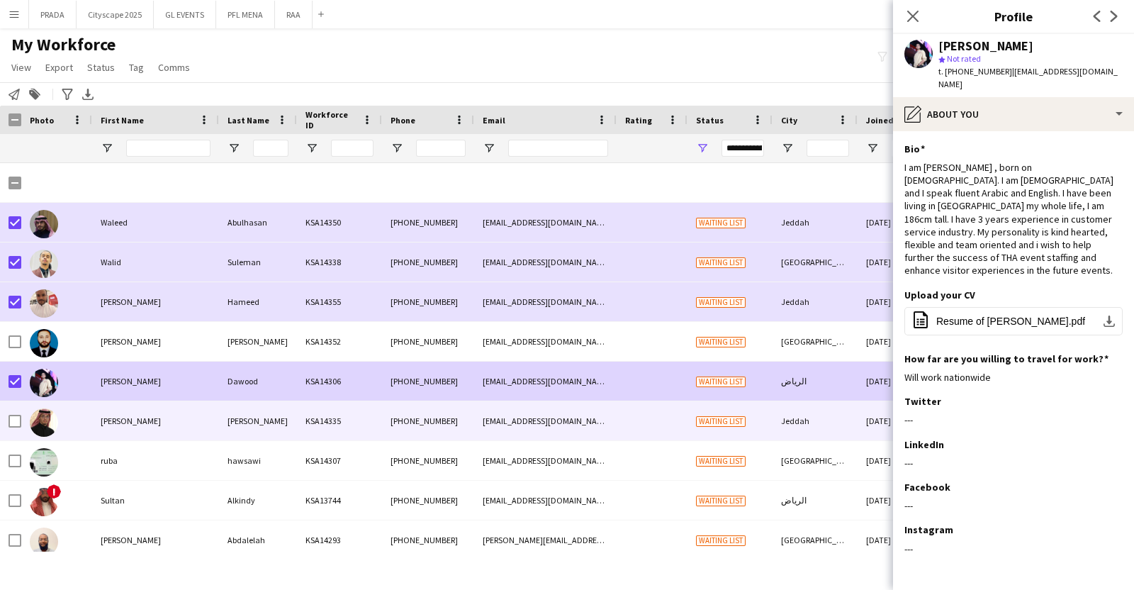
click at [125, 408] on div "[PERSON_NAME]" at bounding box center [155, 420] width 127 height 39
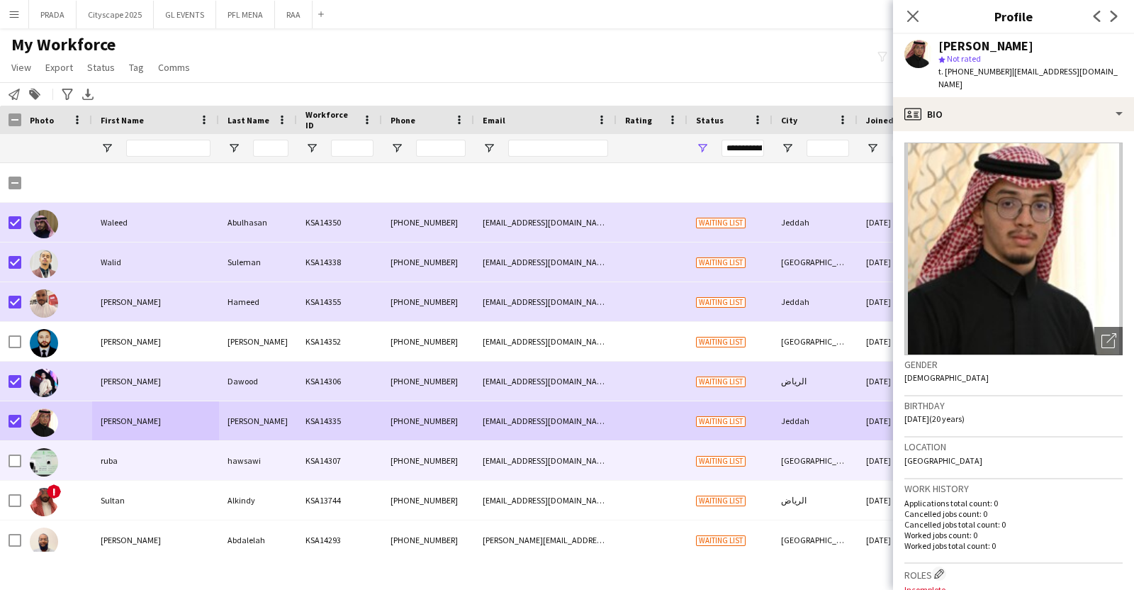
click at [145, 456] on div "ruba" at bounding box center [155, 460] width 127 height 39
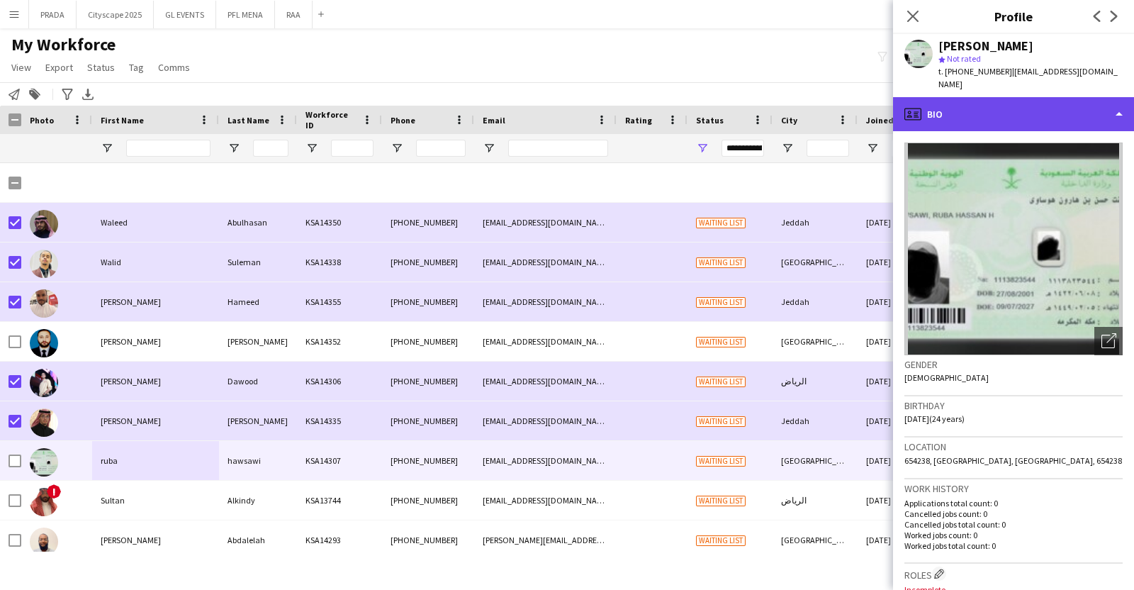
click at [1029, 106] on div "profile Bio" at bounding box center [1013, 114] width 241 height 34
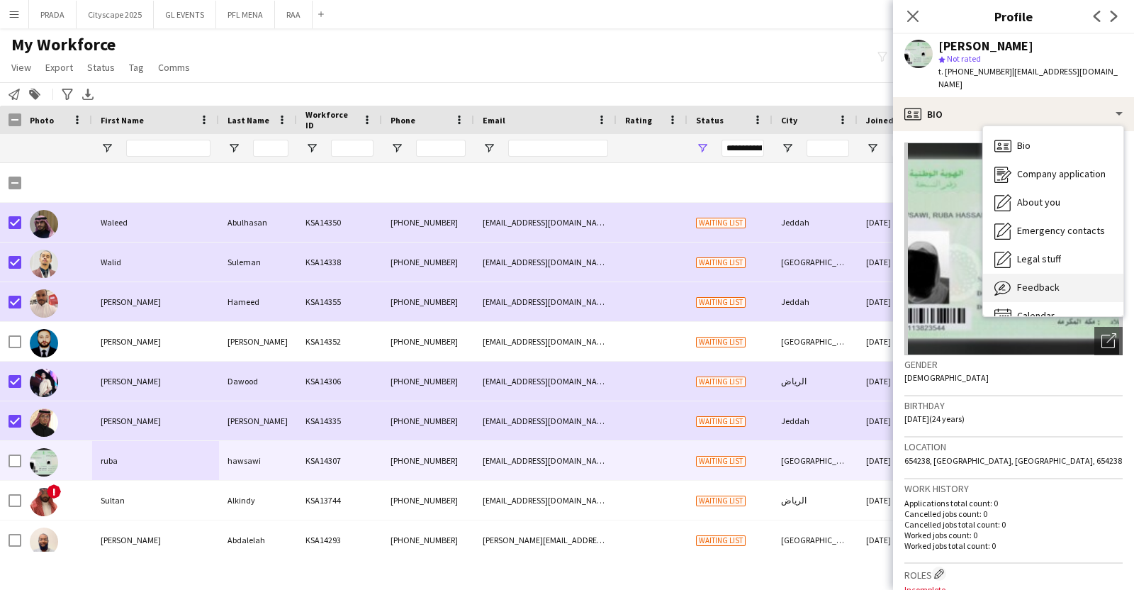
click at [1056, 281] on span "Feedback" at bounding box center [1038, 287] width 43 height 13
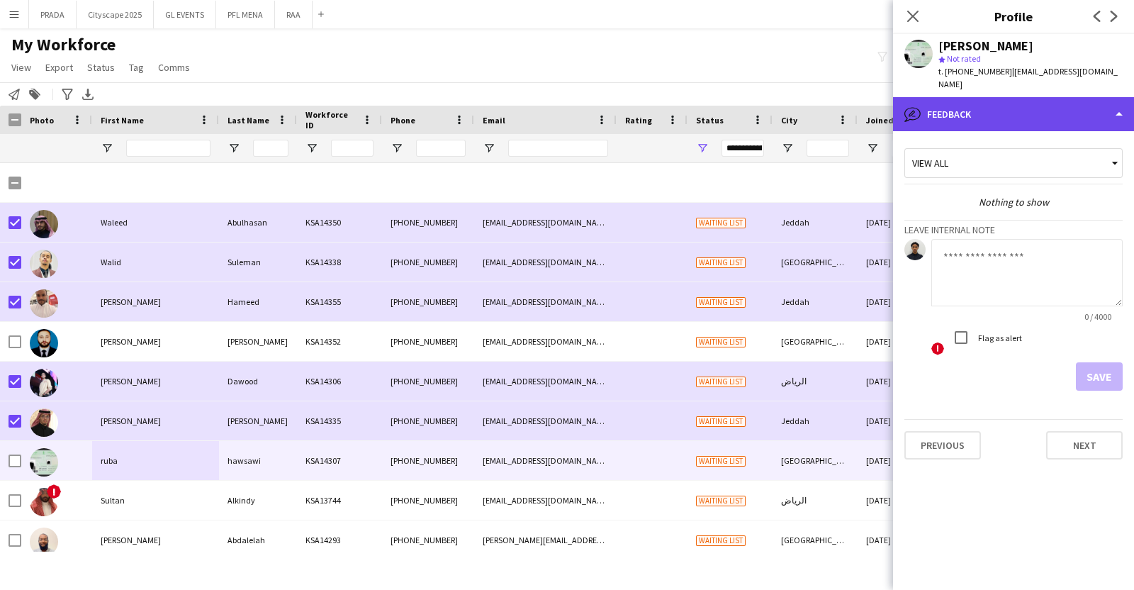
click at [1034, 101] on div "bubble-pencil Feedback" at bounding box center [1013, 114] width 241 height 34
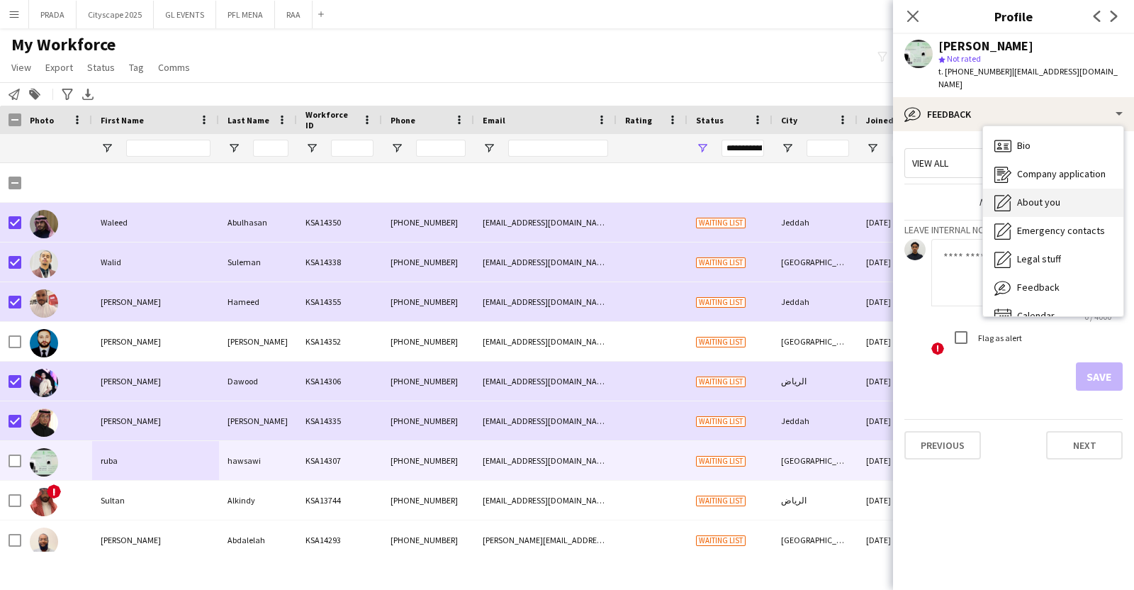
click at [1063, 189] on div "About you About you" at bounding box center [1053, 203] width 140 height 28
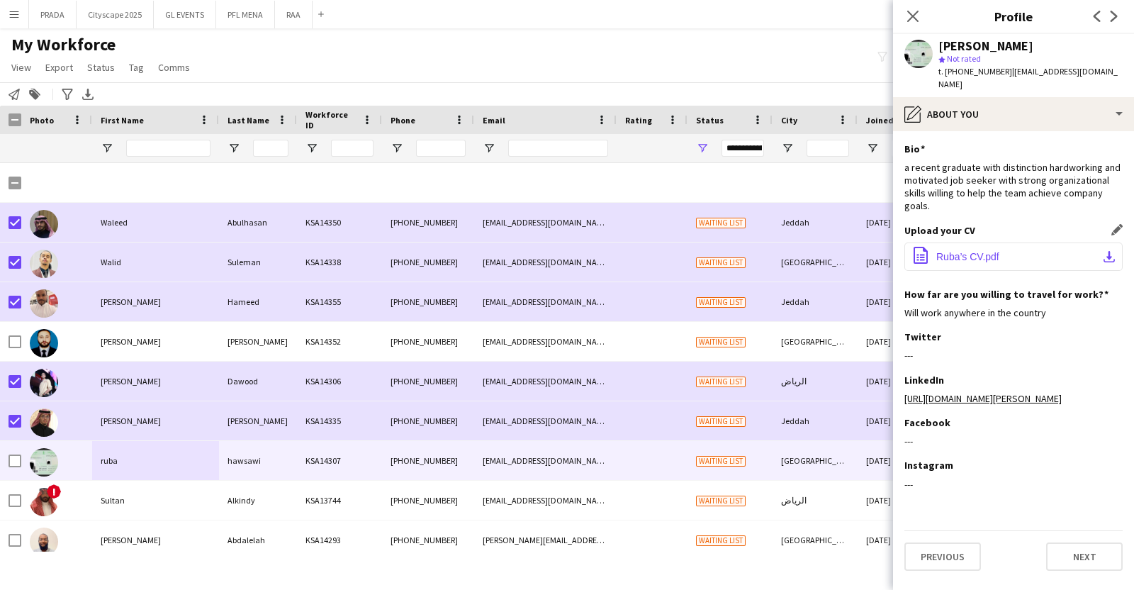
click at [1015, 242] on button "office-file-sheet Ruba’s CV.pdf download-bottom" at bounding box center [1013, 256] width 218 height 28
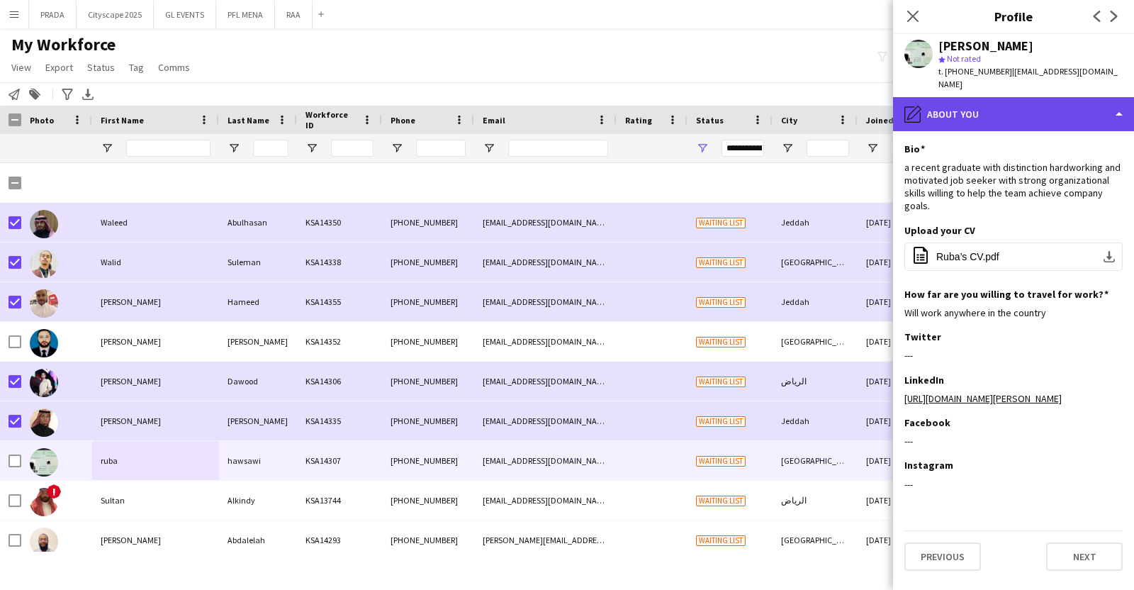
click at [1028, 110] on div "pencil4 About you" at bounding box center [1013, 114] width 241 height 34
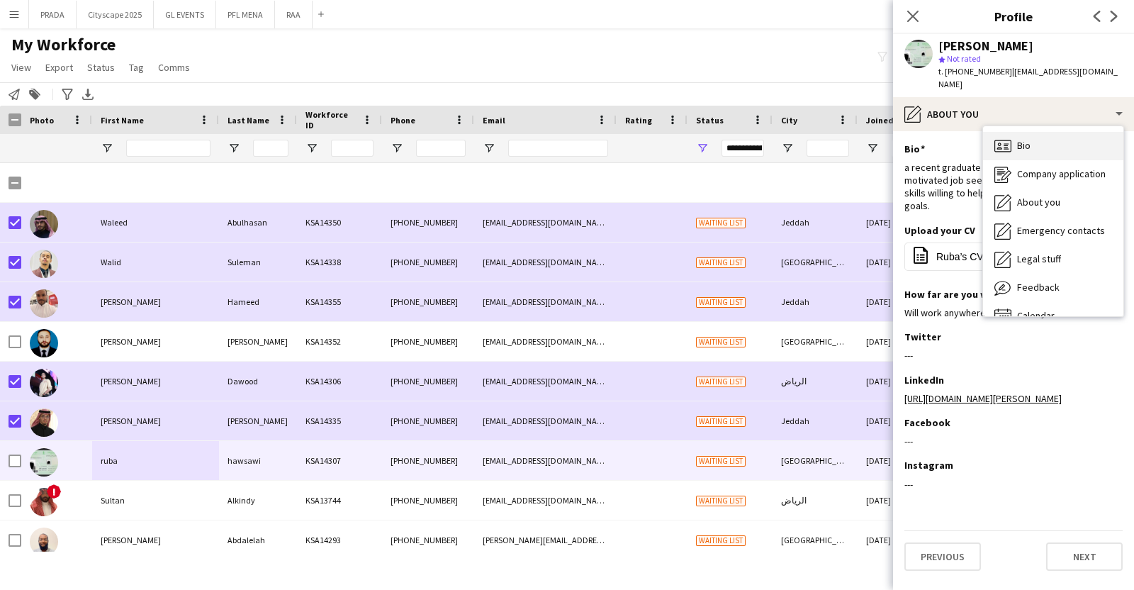
click at [1041, 132] on div "Bio Bio" at bounding box center [1053, 146] width 140 height 28
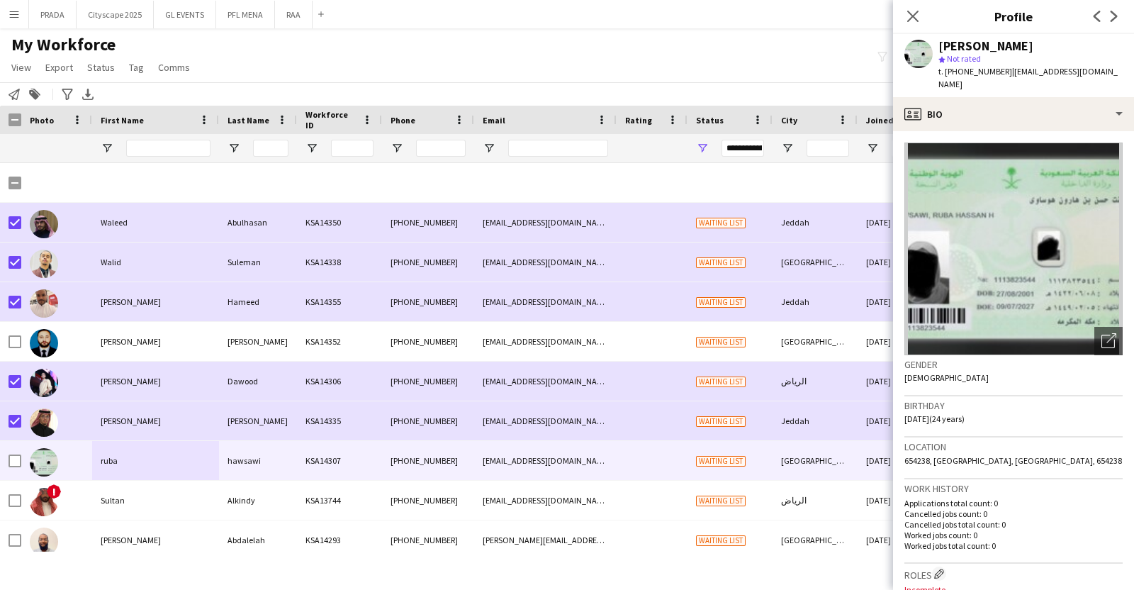
click at [1099, 355] on div "Gender [DEMOGRAPHIC_DATA]" at bounding box center [1013, 375] width 218 height 41
click at [1101, 334] on icon at bounding box center [1107, 340] width 13 height 13
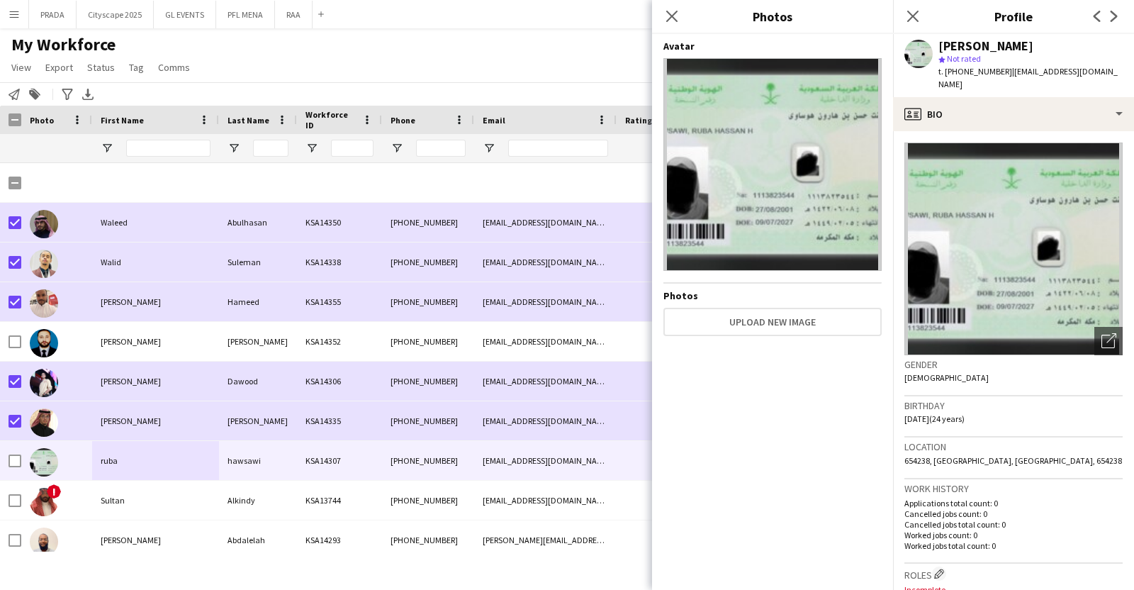
click at [1067, 381] on div "Gender [DEMOGRAPHIC_DATA]" at bounding box center [1013, 375] width 218 height 41
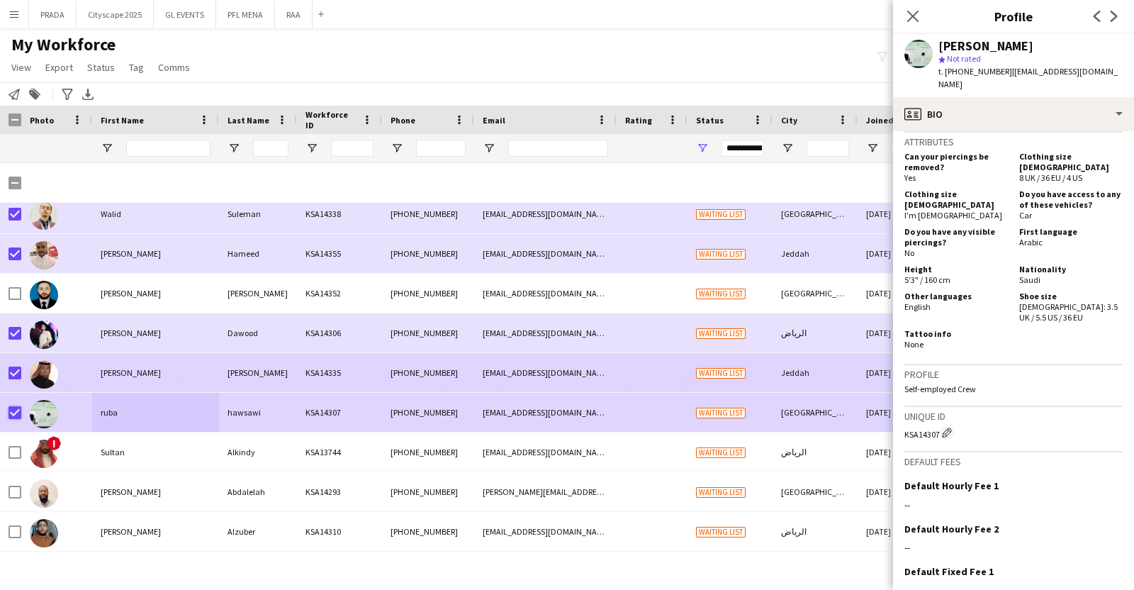
scroll to position [176, 0]
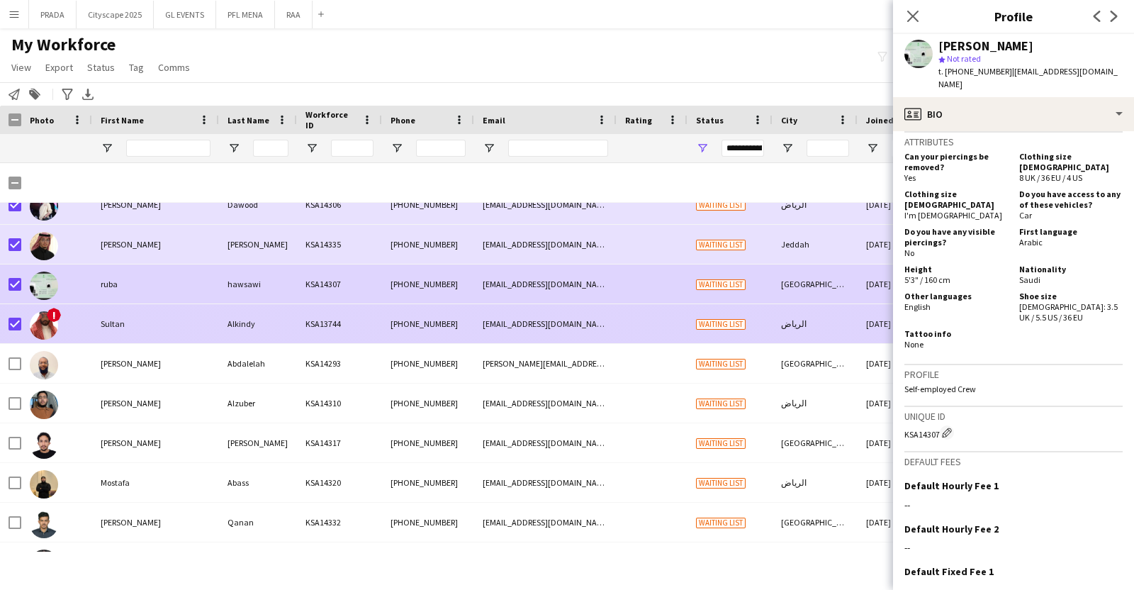
click at [164, 317] on div "Sultan" at bounding box center [155, 323] width 127 height 39
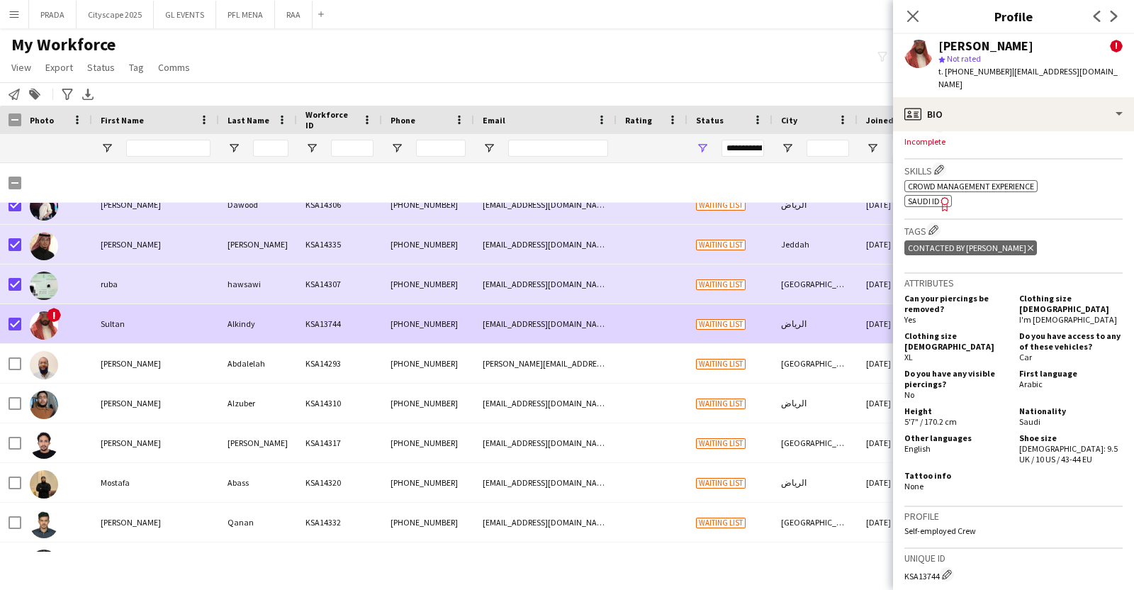
scroll to position [708, 0]
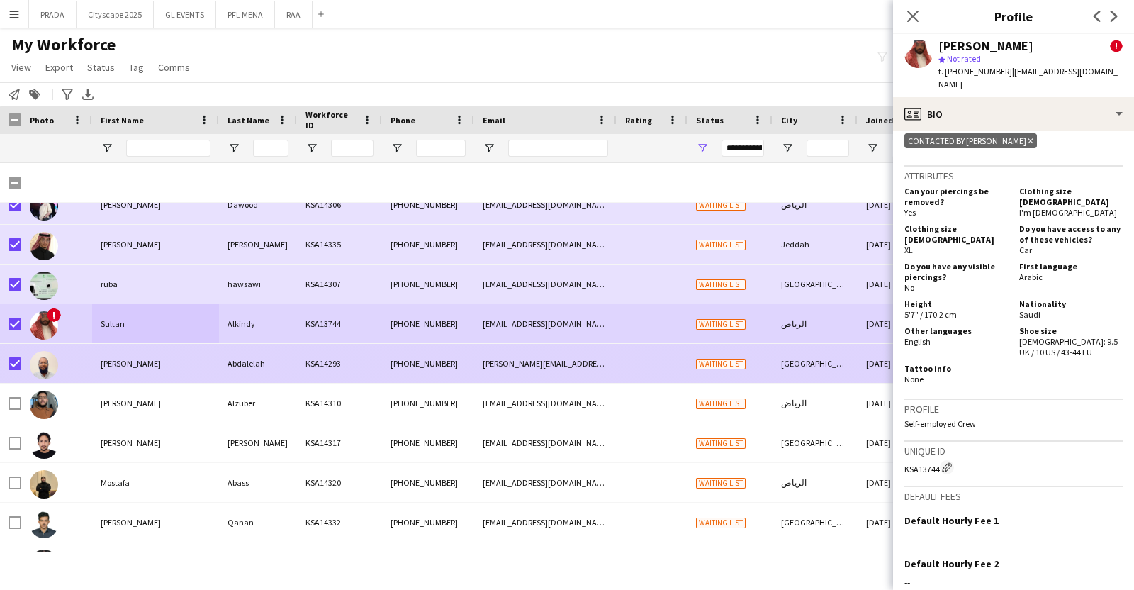
click at [197, 365] on div "[PERSON_NAME]" at bounding box center [155, 363] width 127 height 39
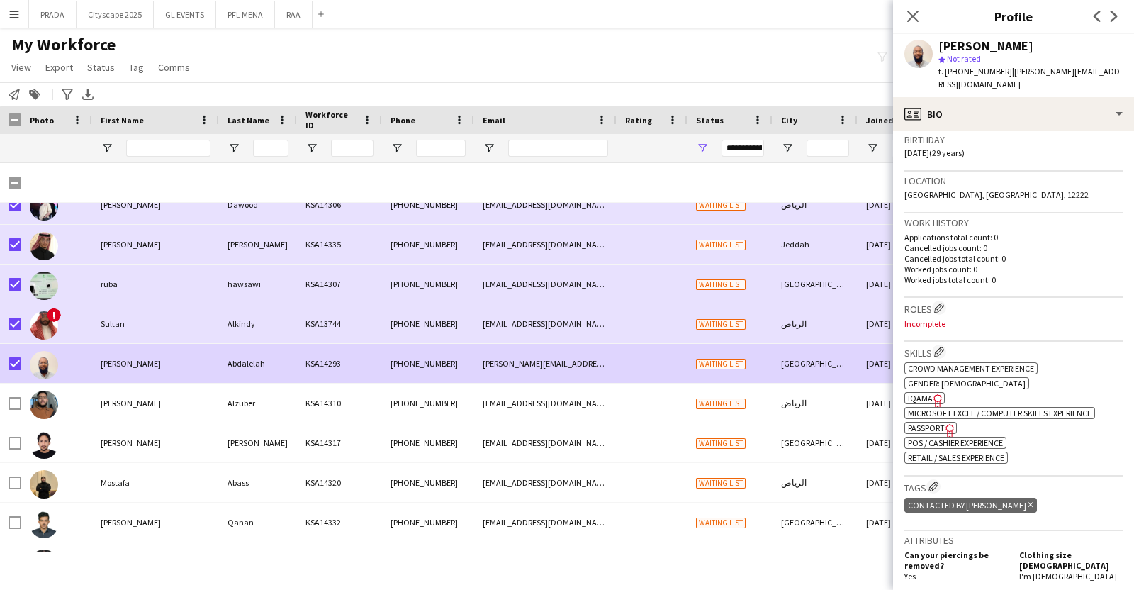
scroll to position [0, 0]
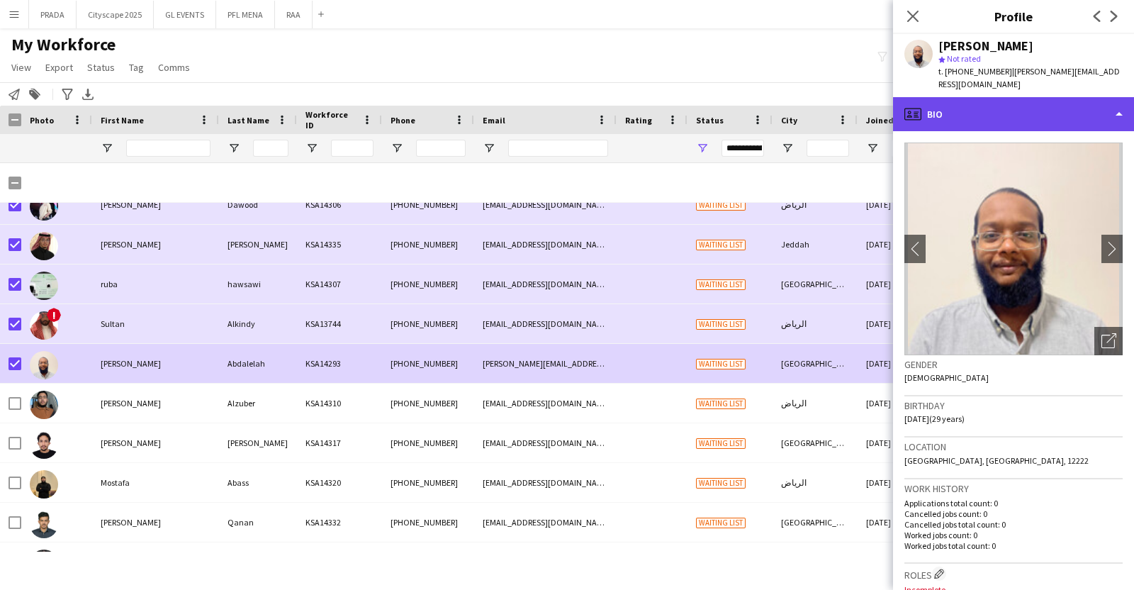
click at [1052, 106] on div "profile Bio" at bounding box center [1013, 114] width 241 height 34
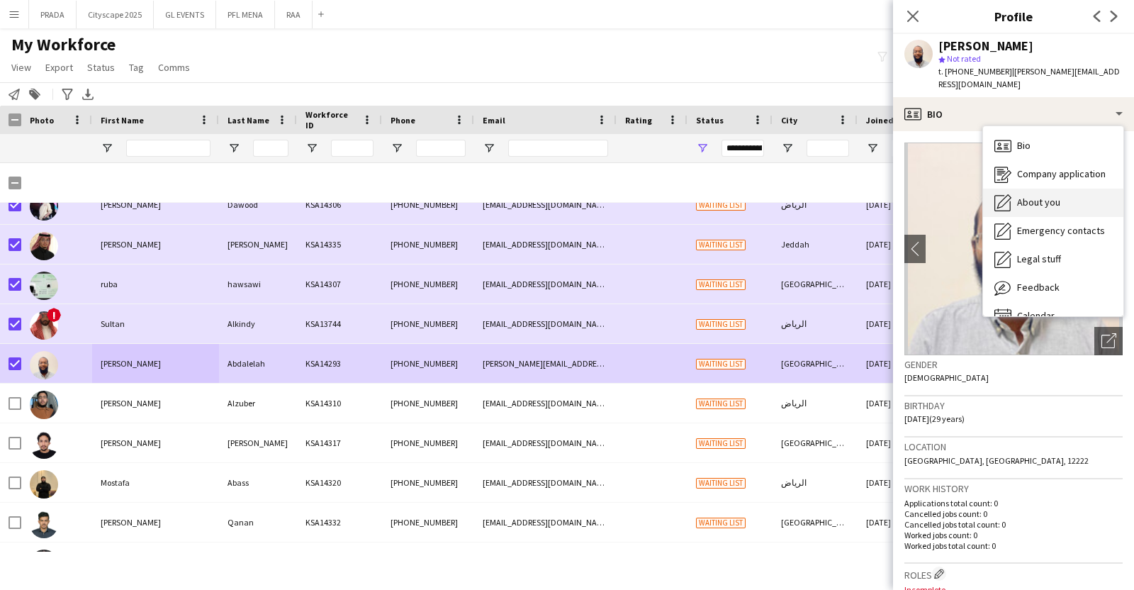
click at [1047, 196] on span "About you" at bounding box center [1038, 202] width 43 height 13
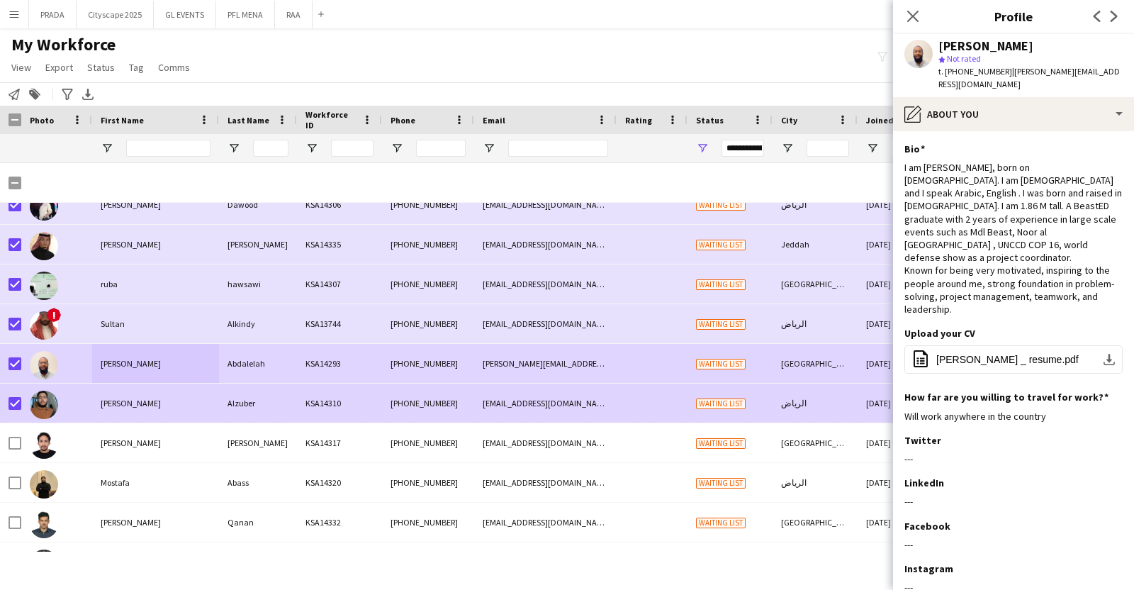
click at [126, 402] on div "[PERSON_NAME]" at bounding box center [155, 402] width 127 height 39
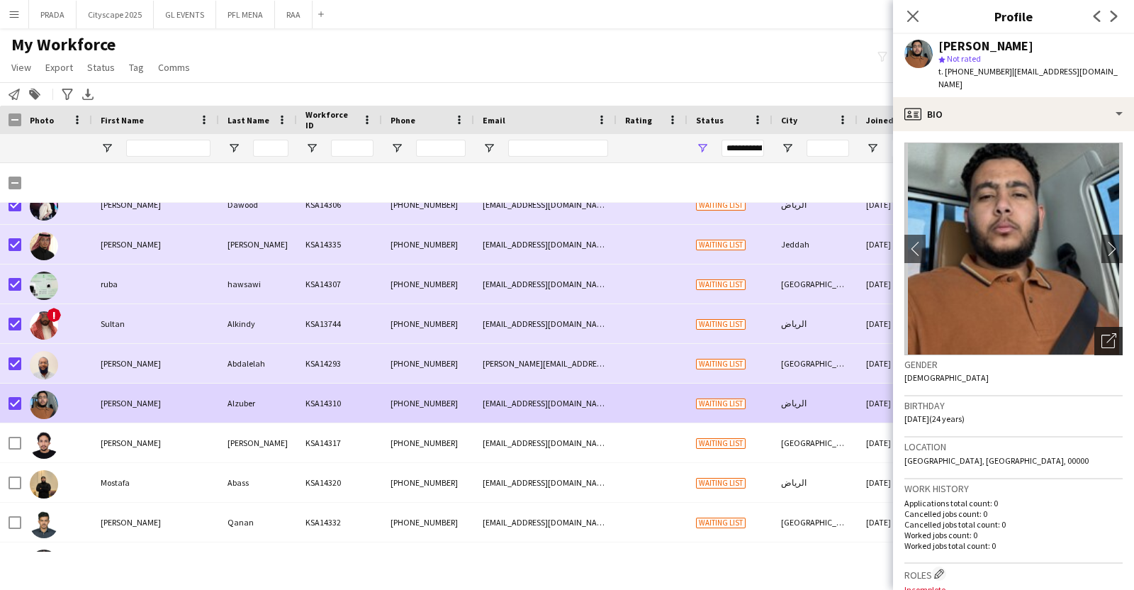
click at [1101, 333] on icon "Open photos pop-in" at bounding box center [1108, 340] width 15 height 15
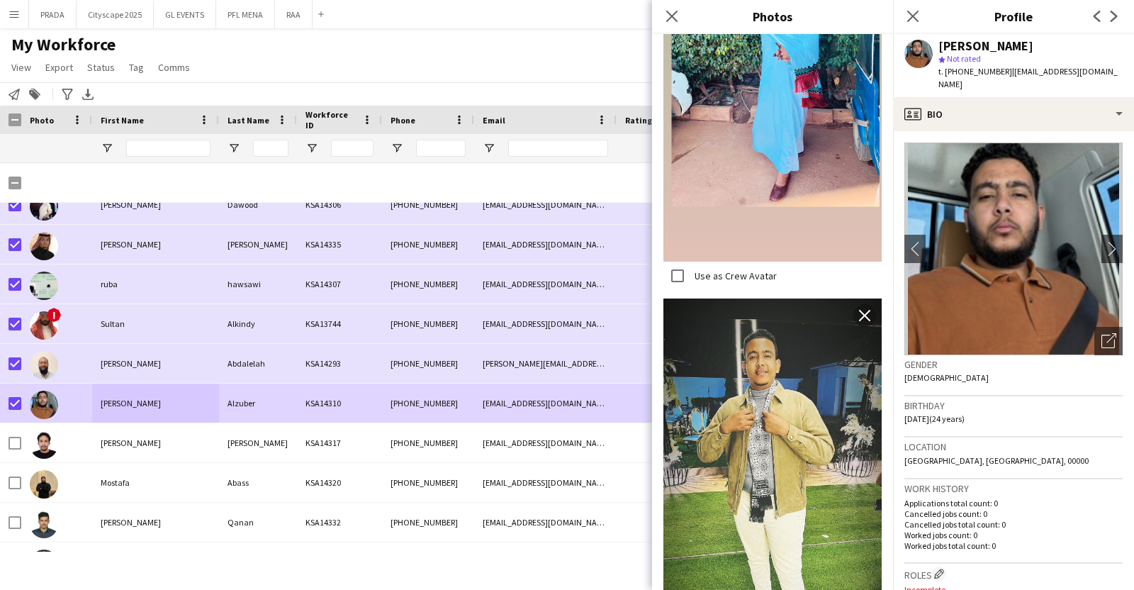
scroll to position [1472, 0]
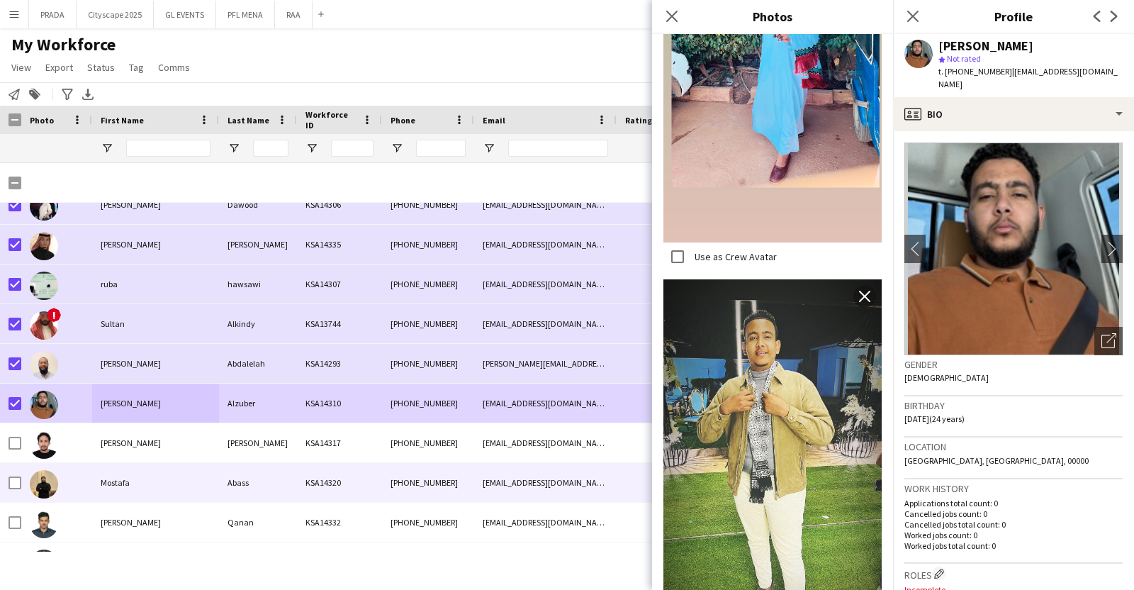
click at [123, 480] on div "Mostafa" at bounding box center [155, 482] width 127 height 39
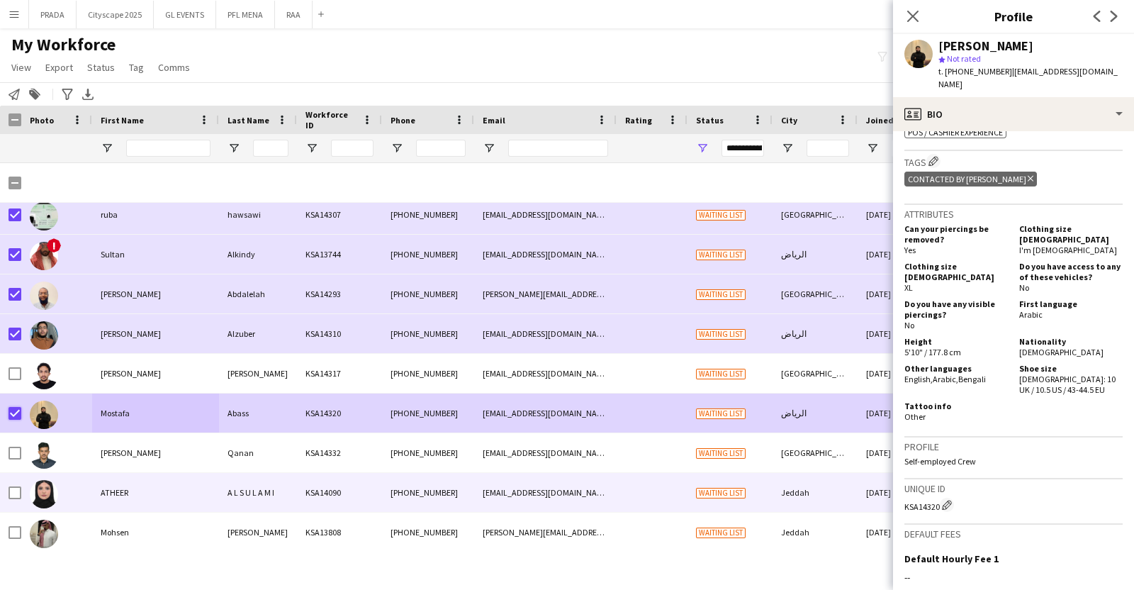
scroll to position [286, 0]
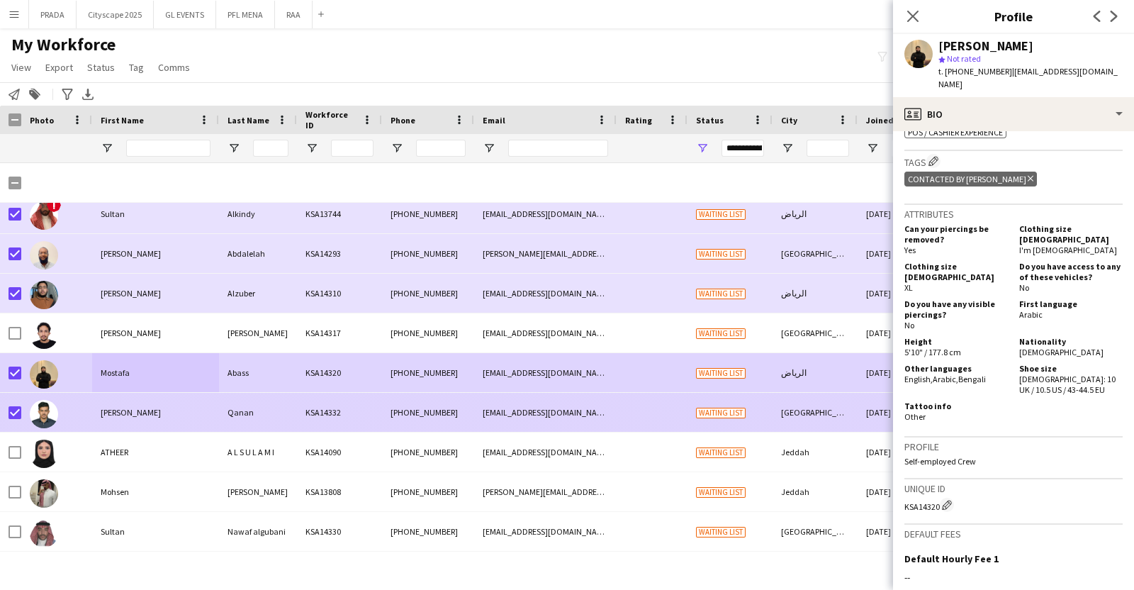
click at [138, 405] on div "[PERSON_NAME]" at bounding box center [155, 412] width 127 height 39
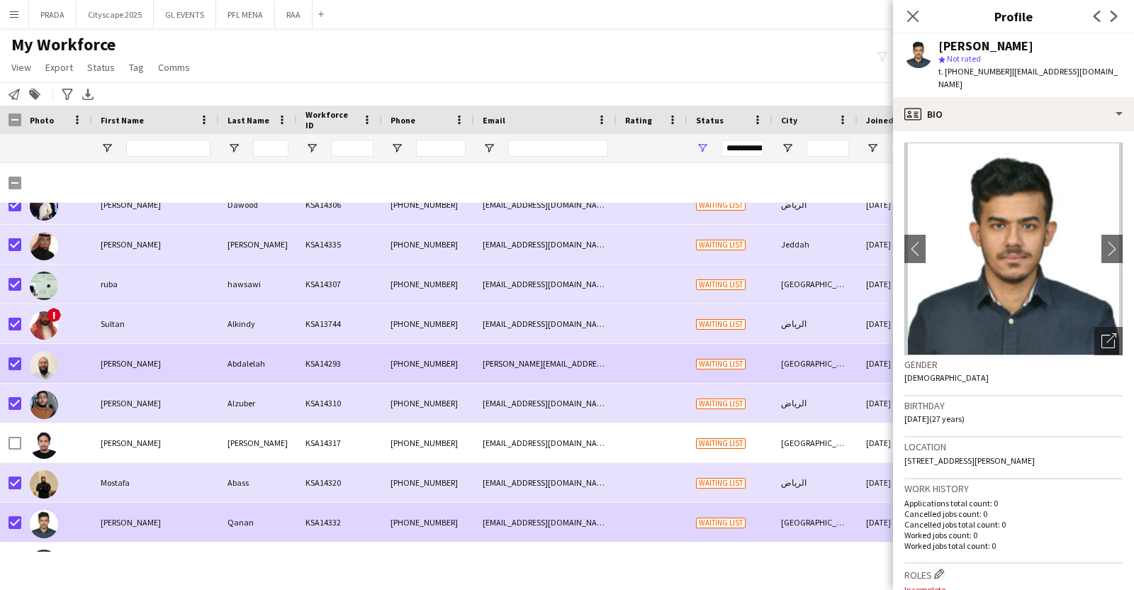
scroll to position [113, 0]
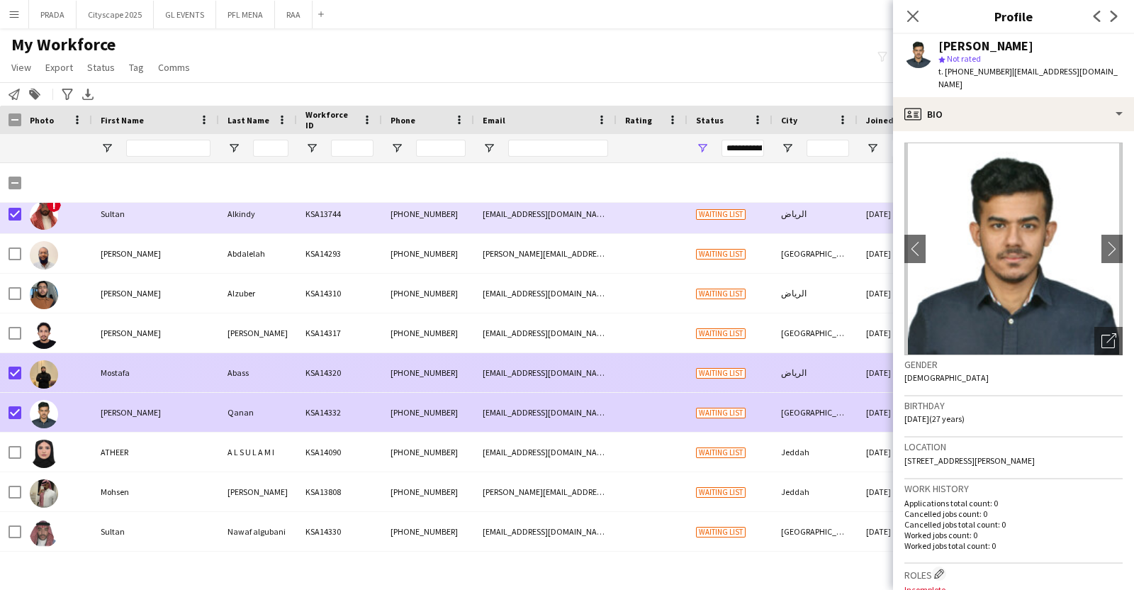
click at [22, 374] on div at bounding box center [56, 372] width 71 height 39
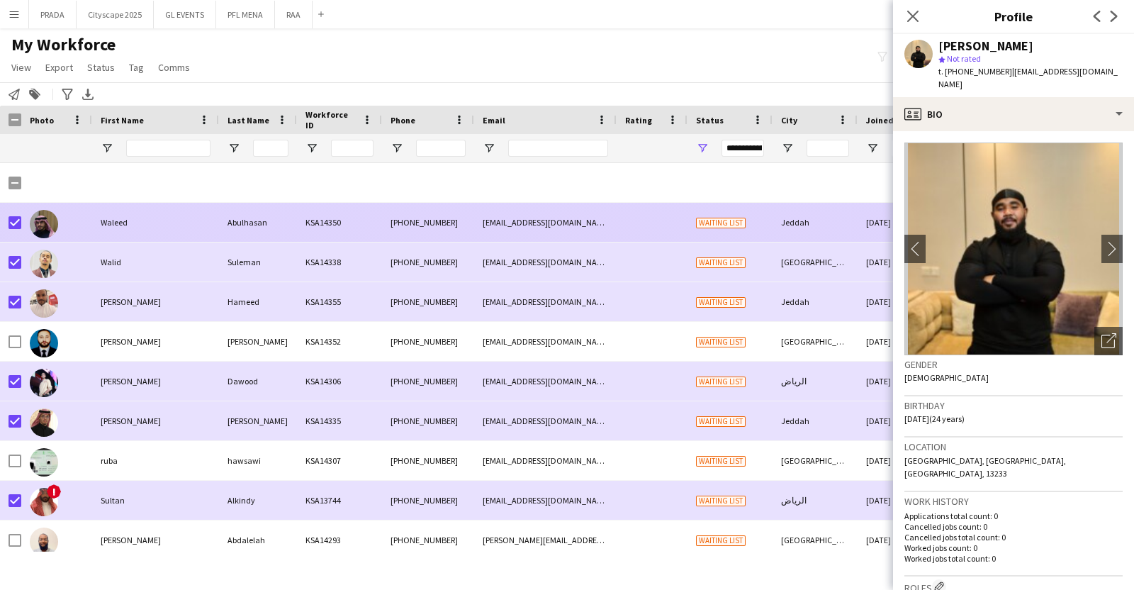
click at [111, 218] on div "Waleed" at bounding box center [155, 222] width 127 height 39
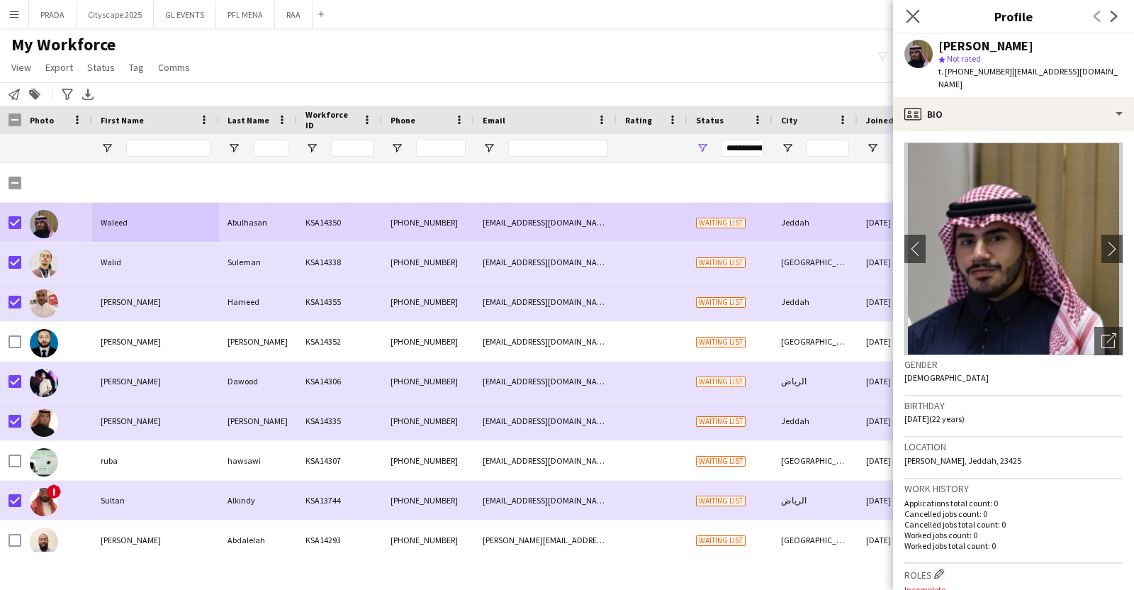
click at [913, 9] on app-icon "Close pop-in" at bounding box center [913, 16] width 21 height 21
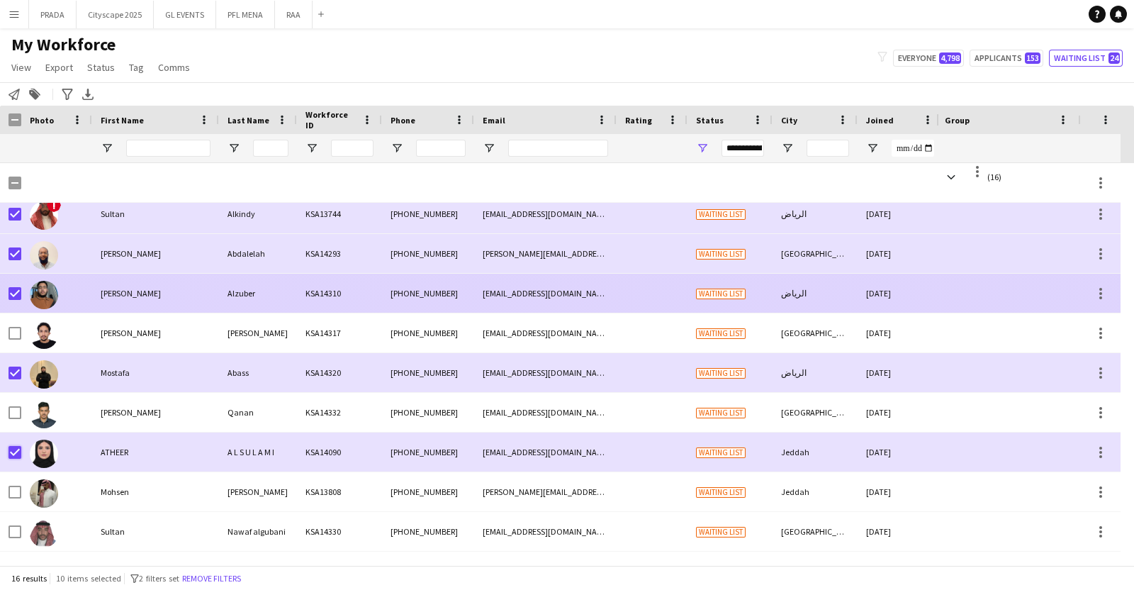
scroll to position [57, 0]
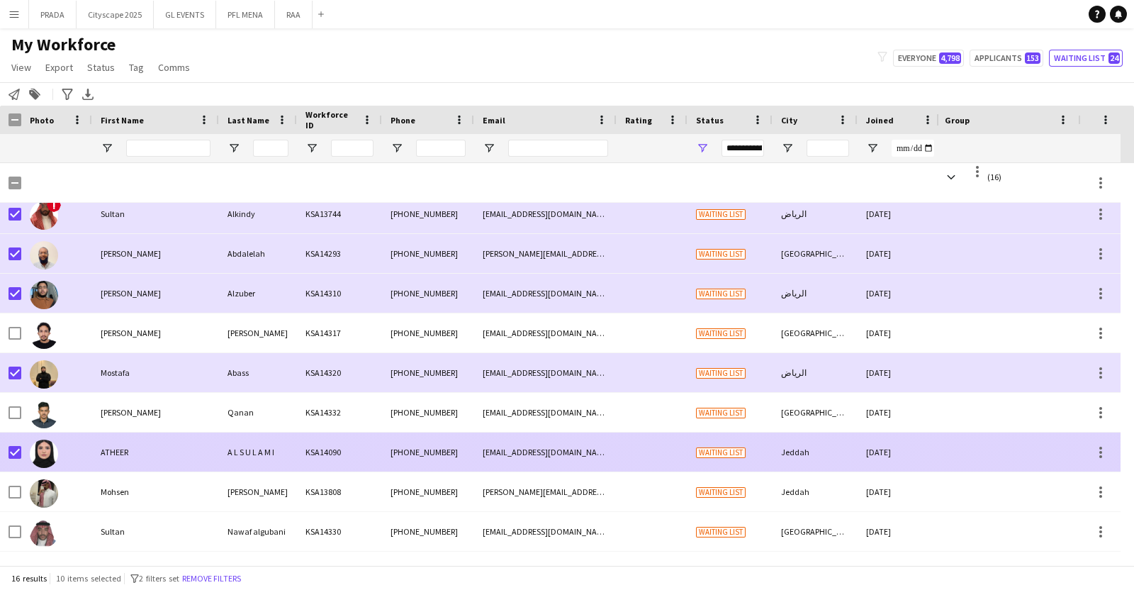
click at [130, 452] on div "ATHEER" at bounding box center [155, 451] width 127 height 39
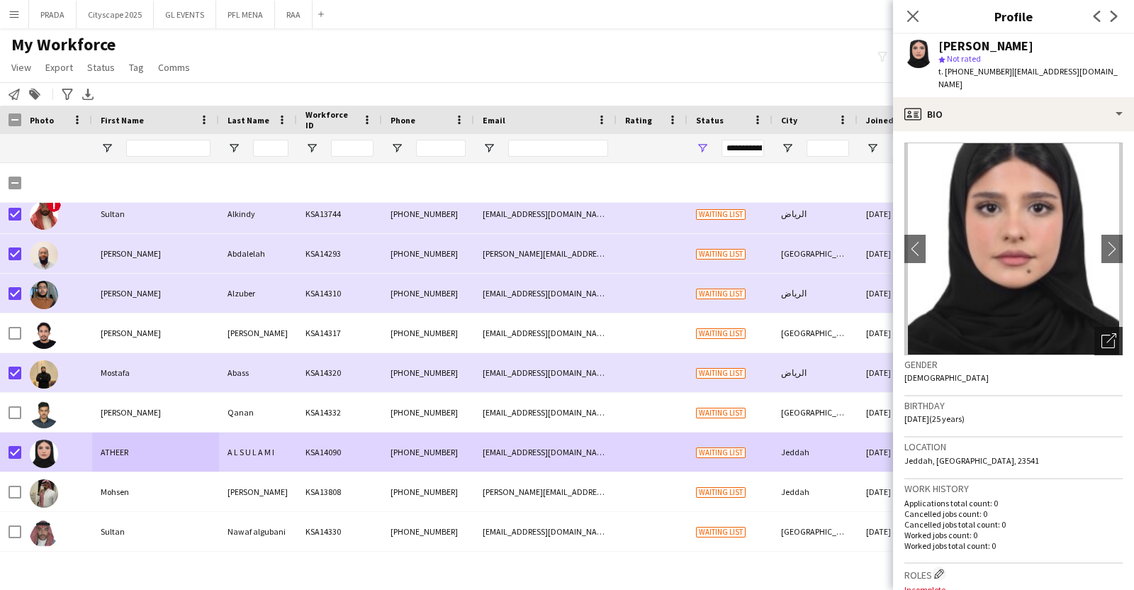
click at [1101, 333] on icon "Open photos pop-in" at bounding box center [1108, 340] width 15 height 15
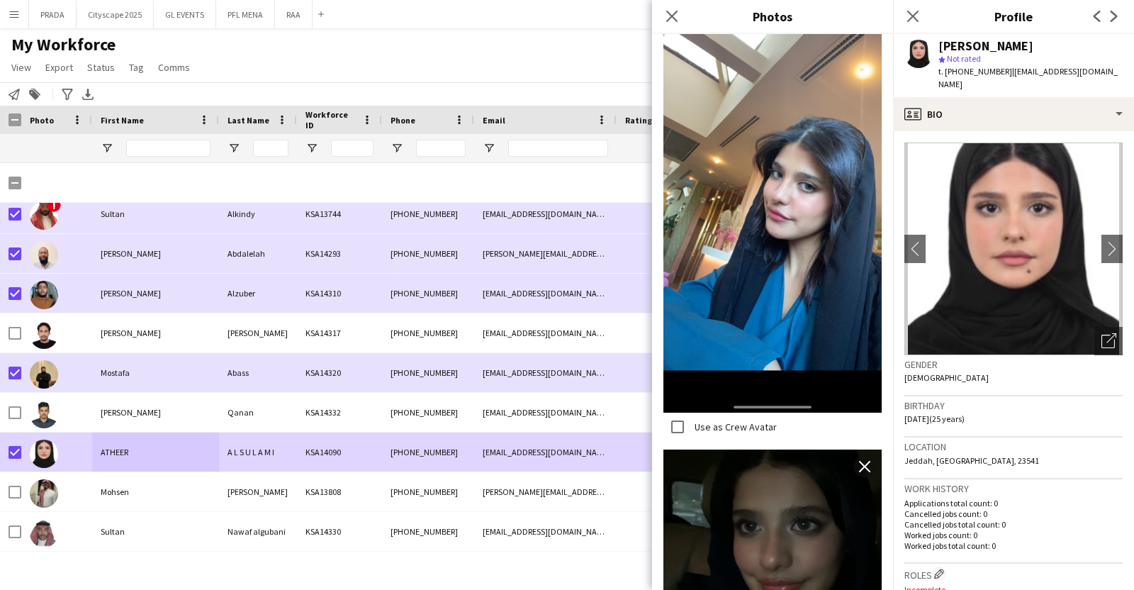
click at [1017, 131] on app-crew-profile-bio "chevron-left chevron-right Open photos pop-in Gender [DEMOGRAPHIC_DATA] Birthda…" at bounding box center [1013, 360] width 241 height 458
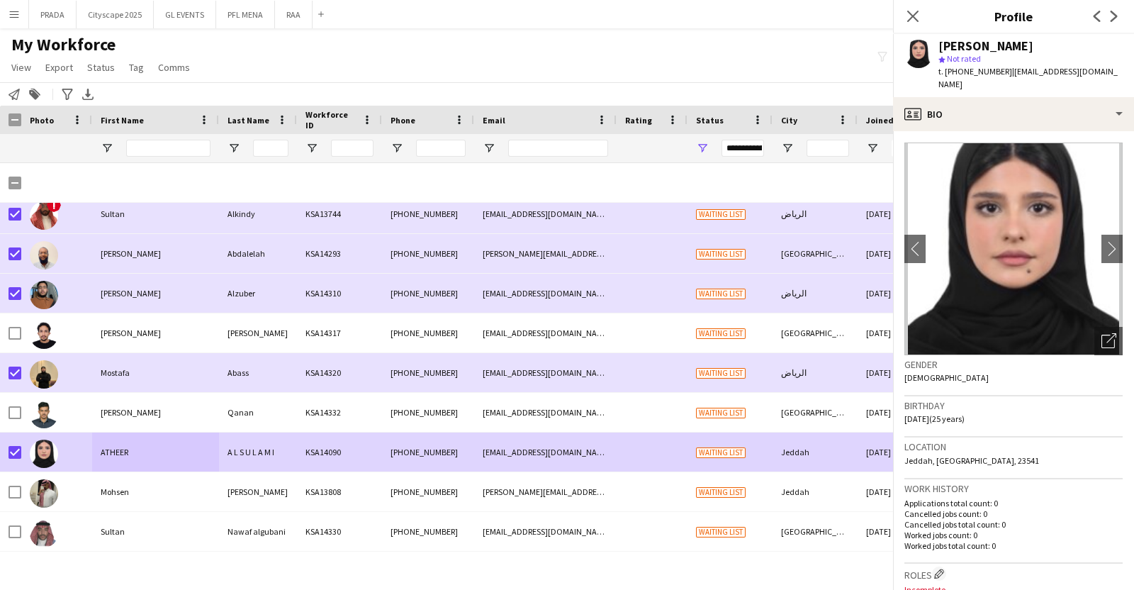
click at [1015, 131] on app-crew-profile-bio "chevron-left chevron-right Open photos pop-in Gender [DEMOGRAPHIC_DATA] Birthda…" at bounding box center [1013, 360] width 241 height 458
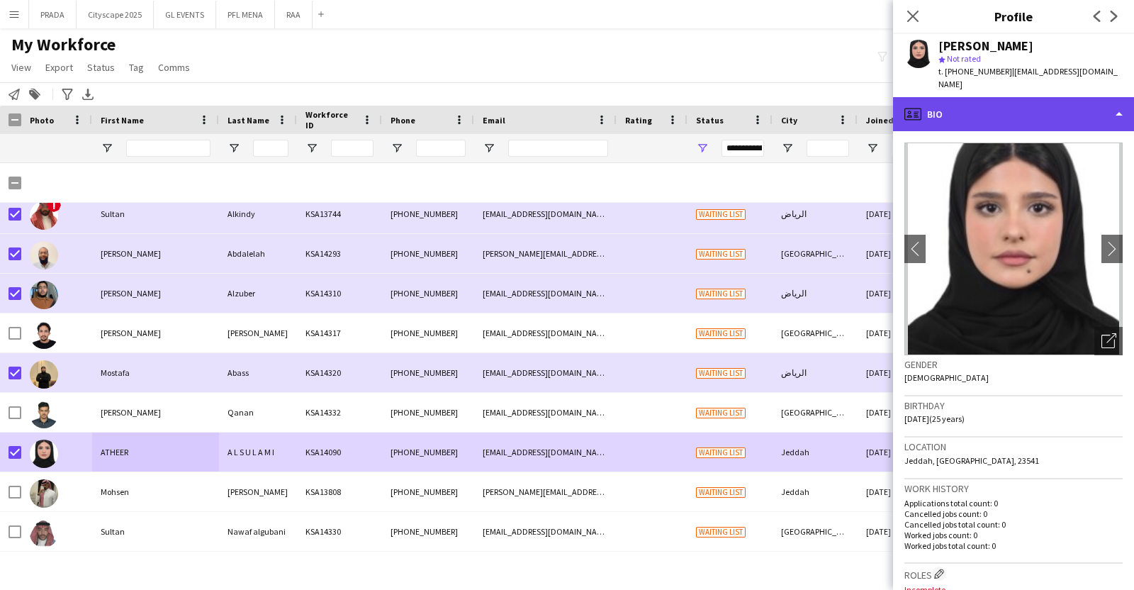
click at [1031, 116] on div "profile Bio" at bounding box center [1013, 114] width 241 height 34
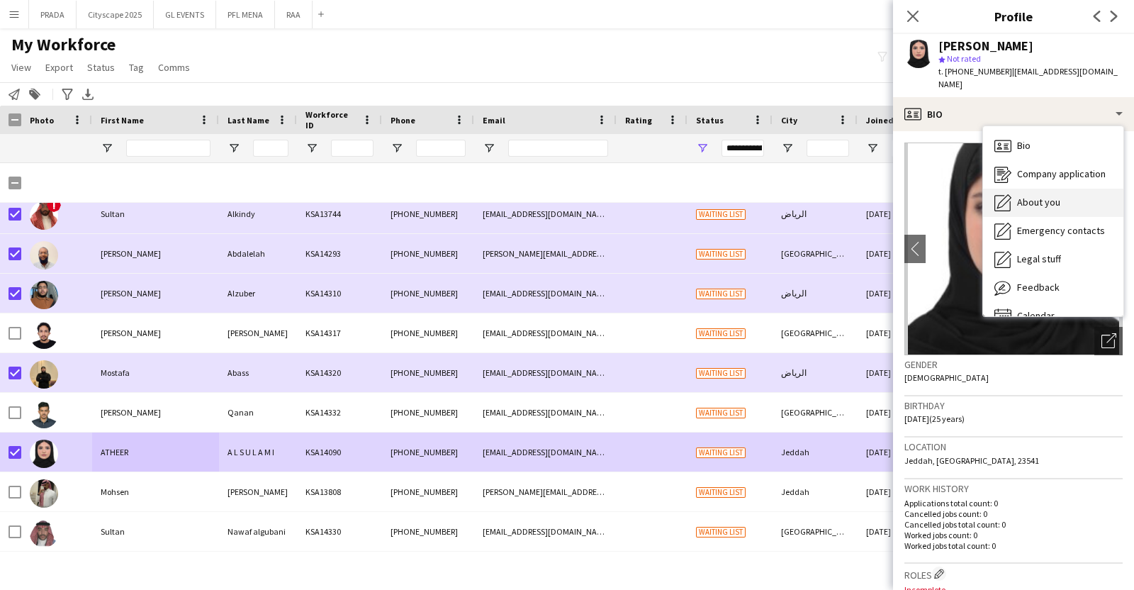
click at [1026, 189] on div "About you About you" at bounding box center [1053, 203] width 140 height 28
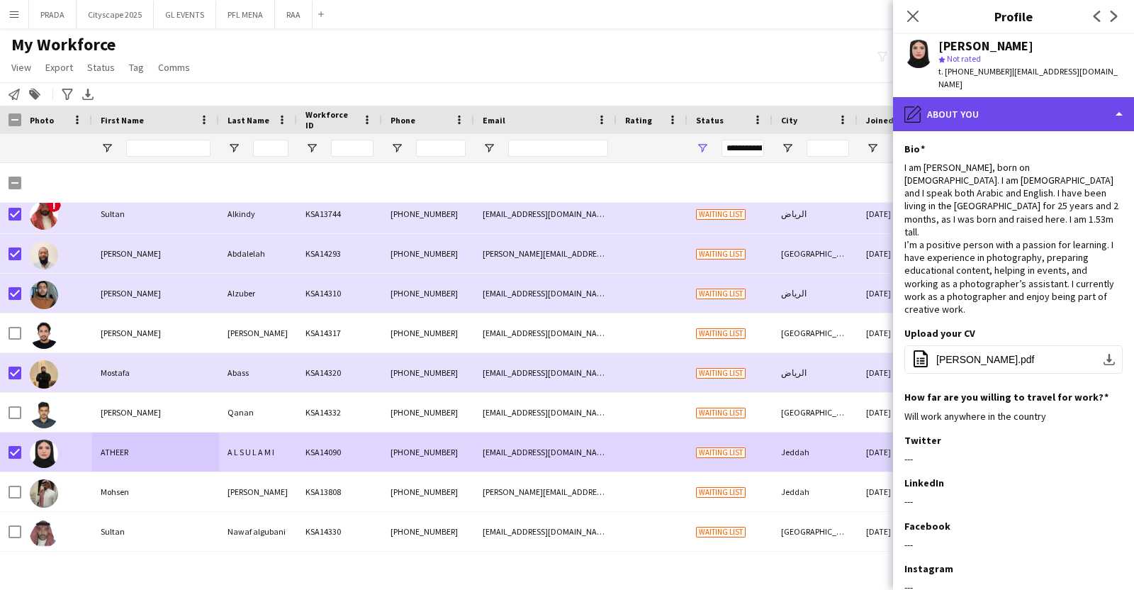
click at [1007, 108] on div "pencil4 About you" at bounding box center [1013, 114] width 241 height 34
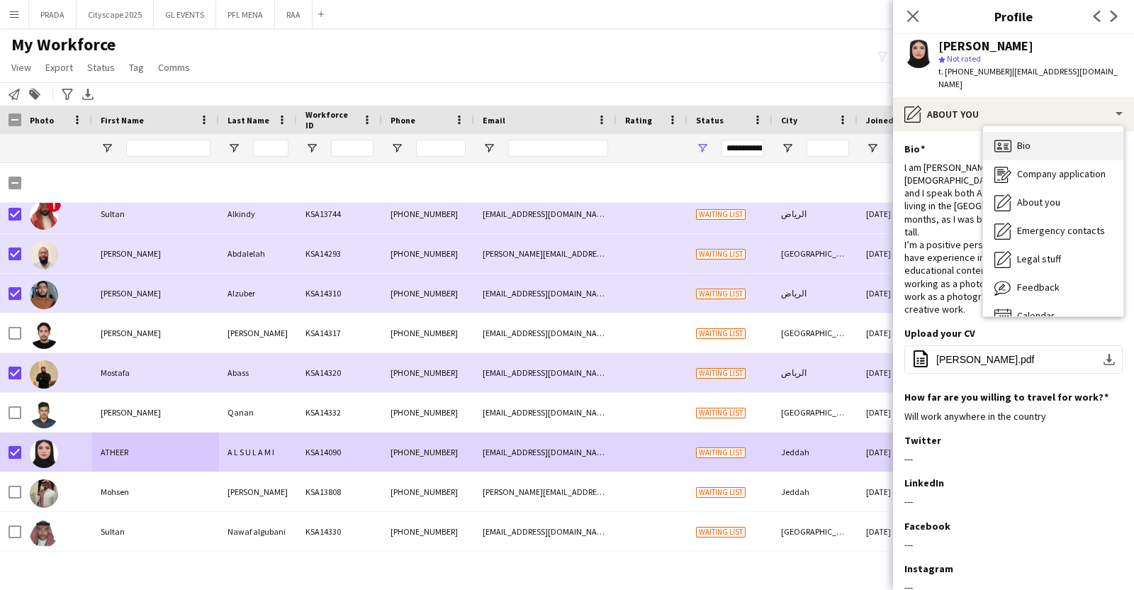
click at [1030, 139] on span "Bio" at bounding box center [1023, 145] width 13 height 13
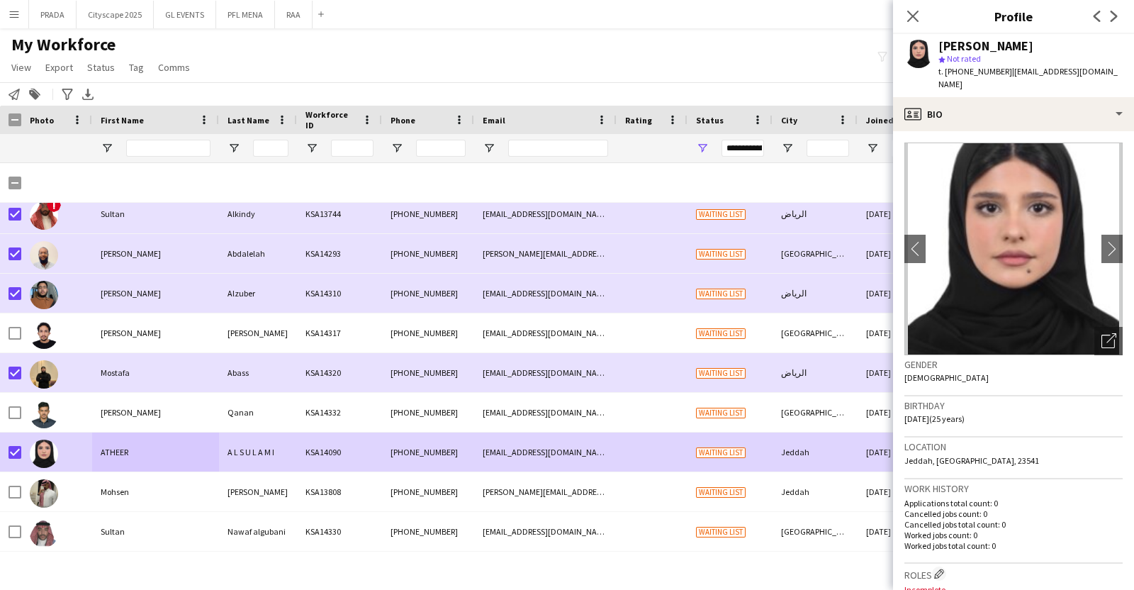
click at [964, 72] on span "t. [PHONE_NUMBER]" at bounding box center [975, 71] width 74 height 11
copy span "966569284957"
click at [930, 338] on img at bounding box center [1013, 248] width 218 height 213
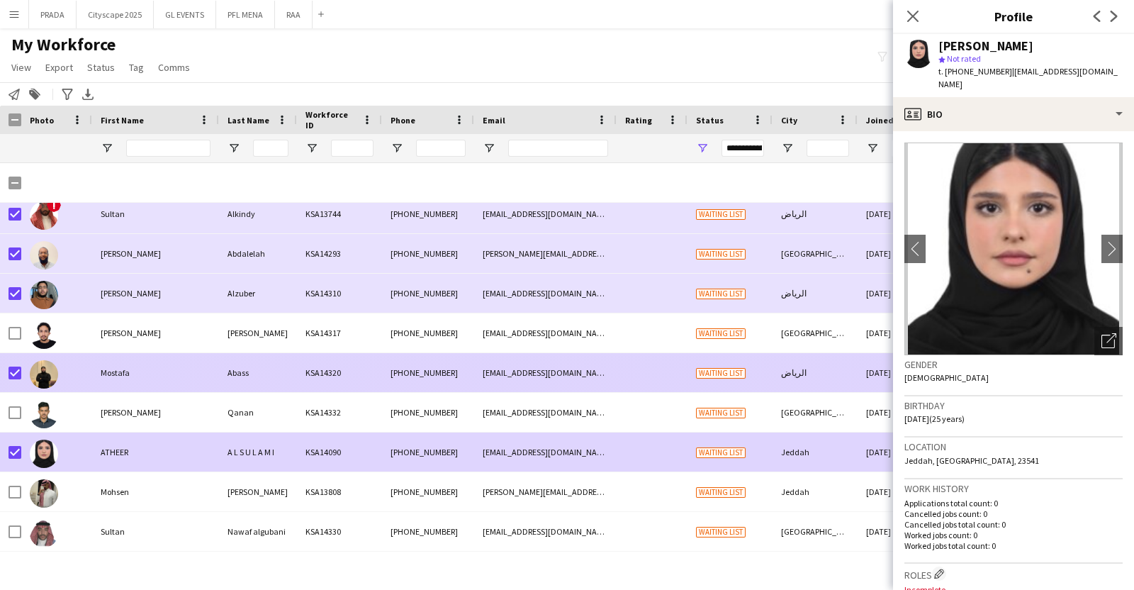
drag, startPoint x: 123, startPoint y: 376, endPoint x: 191, endPoint y: 349, distance: 73.2
click at [124, 376] on div "Mostafa" at bounding box center [155, 372] width 127 height 39
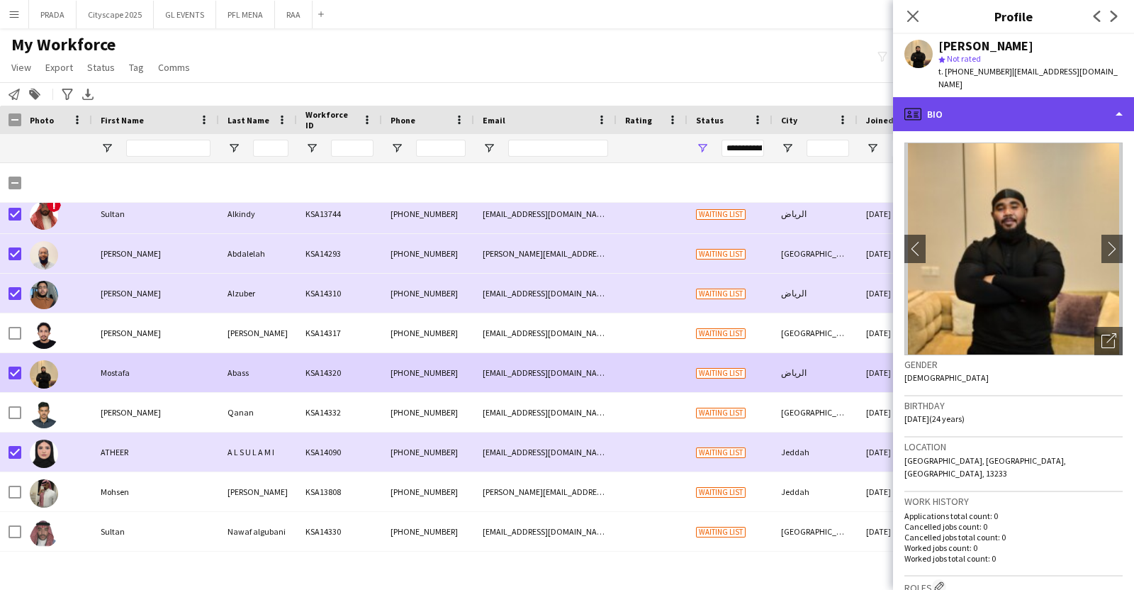
click at [998, 108] on div "profile Bio" at bounding box center [1013, 114] width 241 height 34
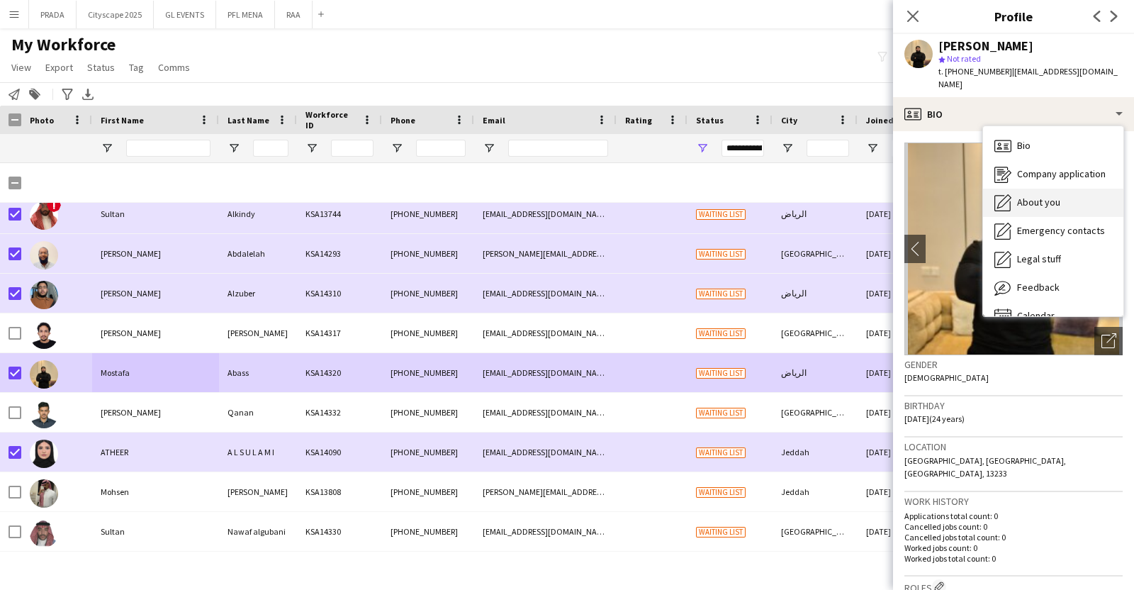
click at [1052, 189] on div "About you About you" at bounding box center [1053, 203] width 140 height 28
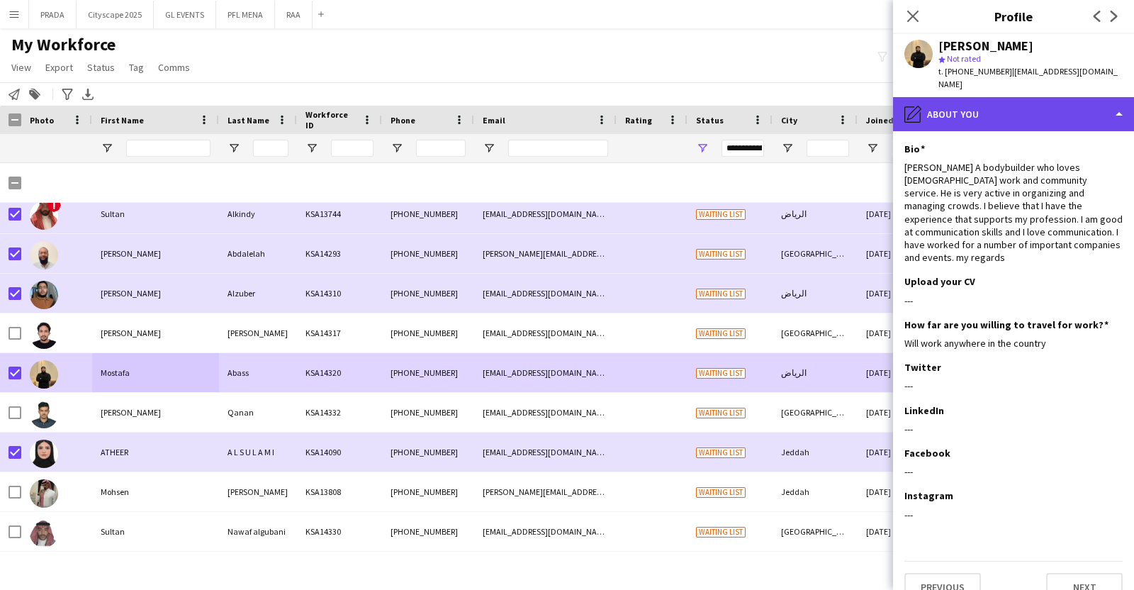
click at [1028, 100] on div "pencil4 About you" at bounding box center [1013, 114] width 241 height 34
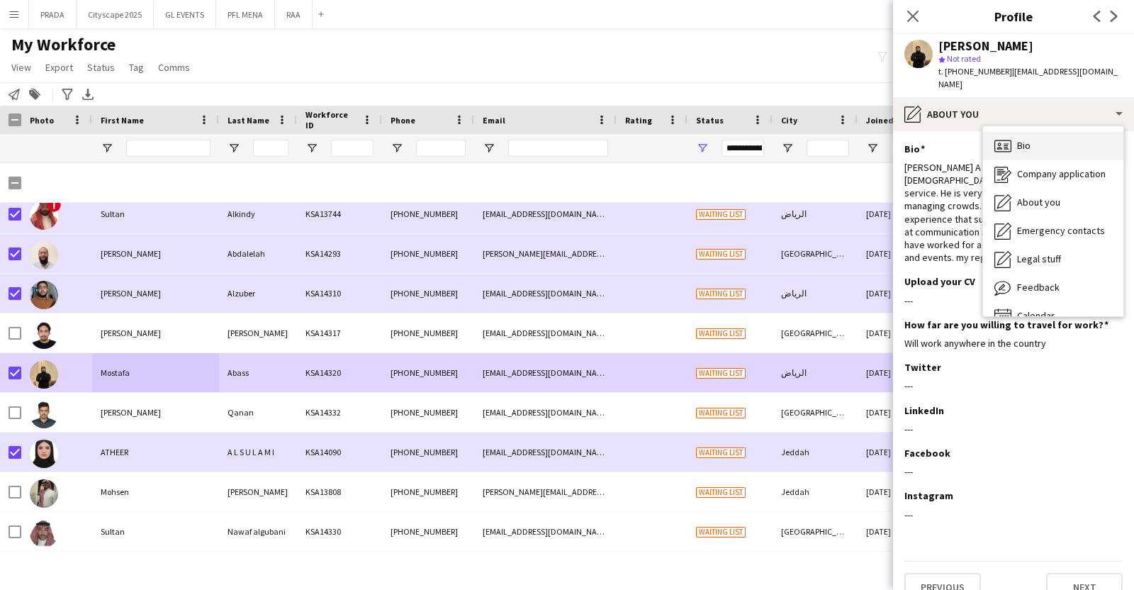
click at [1047, 132] on div "Bio Bio" at bounding box center [1053, 146] width 140 height 28
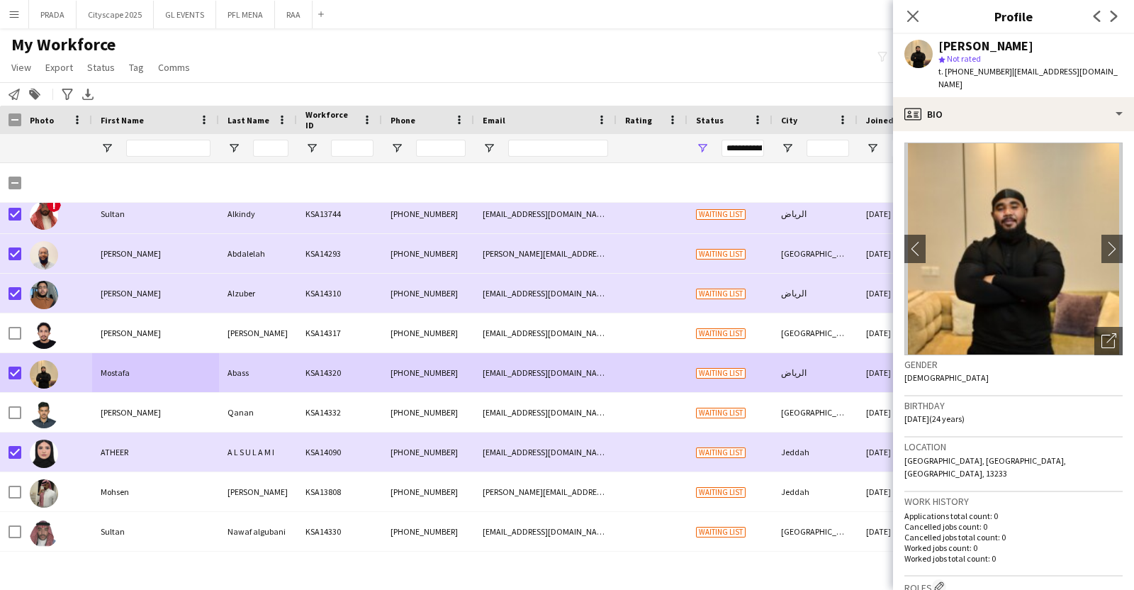
click at [974, 74] on span "t. [PHONE_NUMBER]" at bounding box center [975, 71] width 74 height 11
copy span "966530857865"
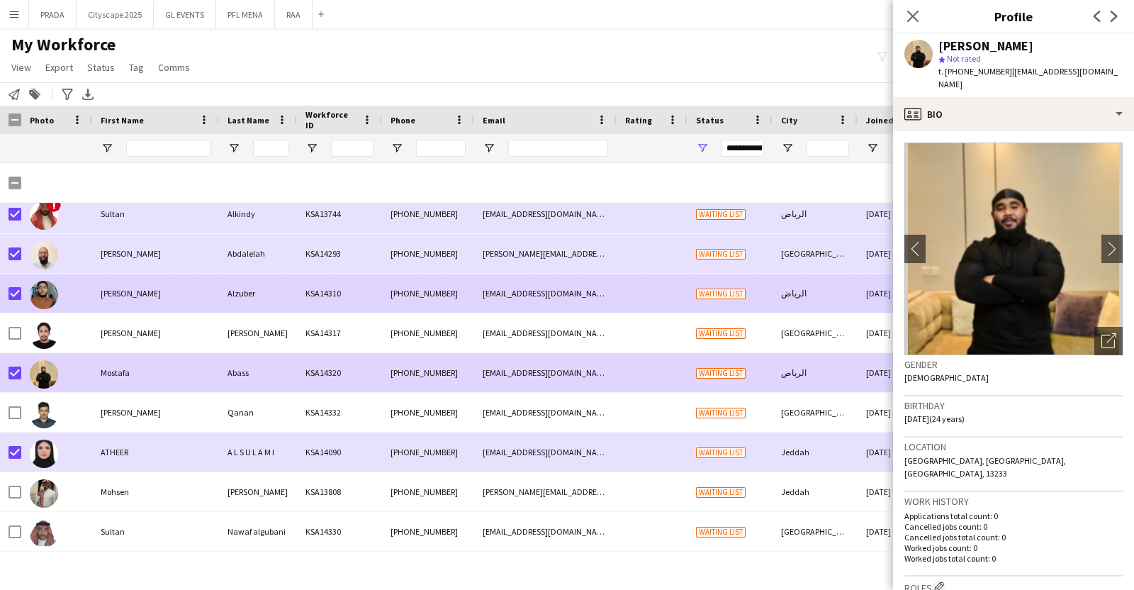
click at [110, 288] on div "[PERSON_NAME]" at bounding box center [155, 293] width 127 height 39
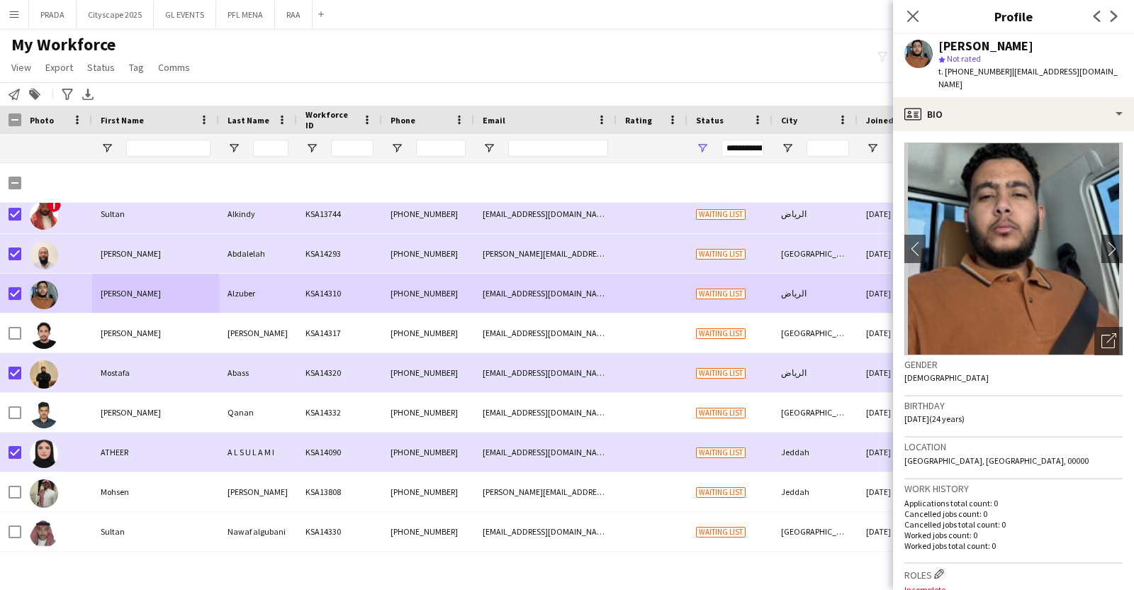
click at [979, 73] on span "t. [PHONE_NUMBER]" at bounding box center [975, 71] width 74 height 11
copy span "966536126756"
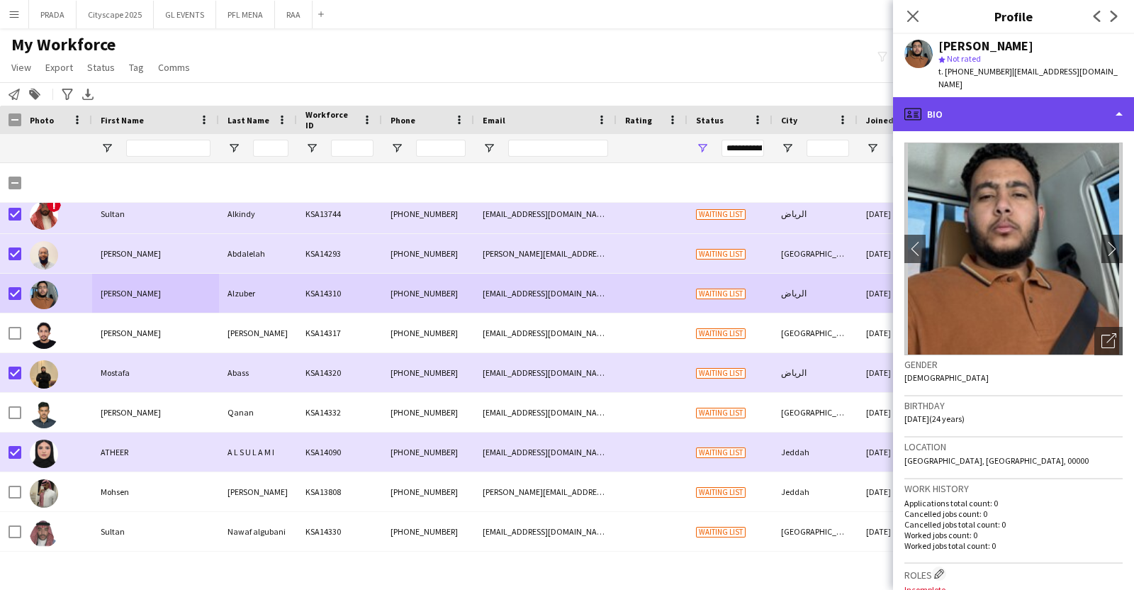
click at [998, 97] on div "profile Bio" at bounding box center [1013, 114] width 241 height 34
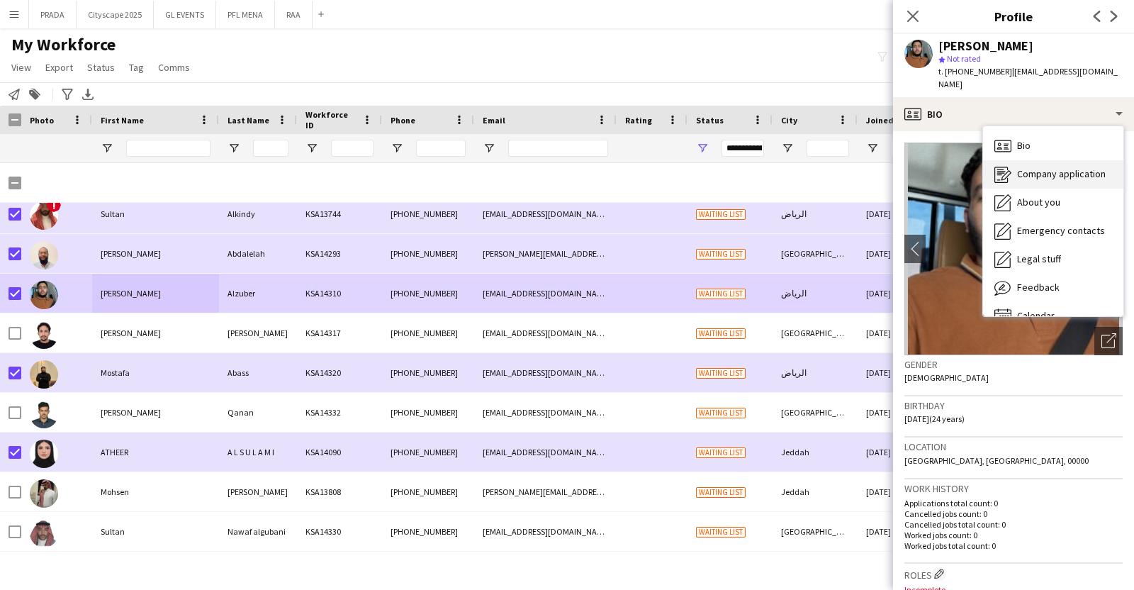
click at [1064, 169] on div "Company application Company application" at bounding box center [1053, 174] width 140 height 28
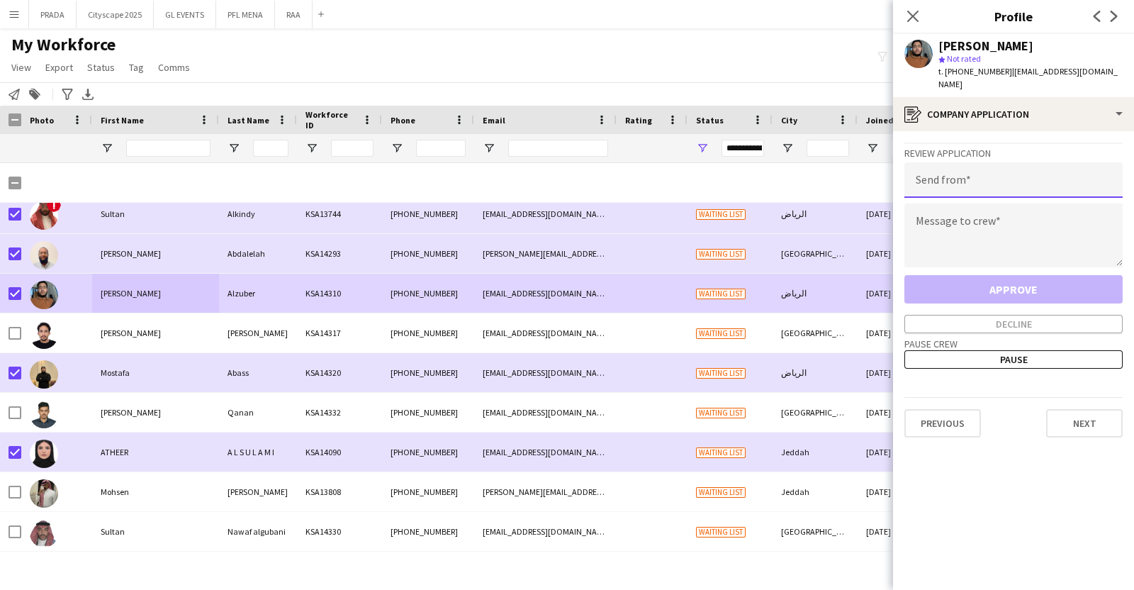
click at [1001, 164] on input "email" at bounding box center [1013, 179] width 218 height 35
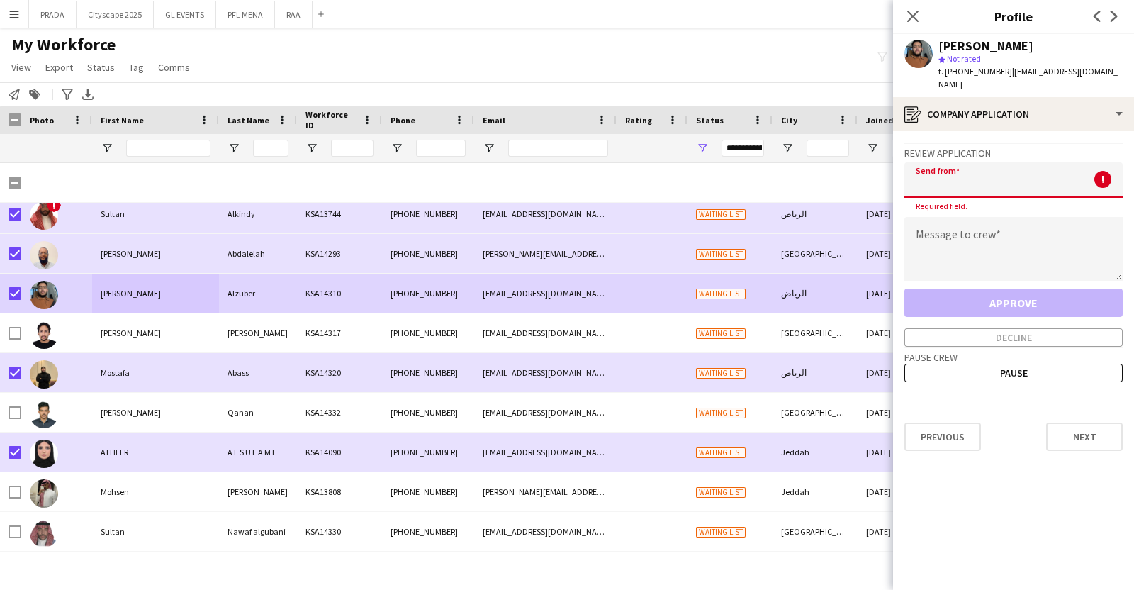
click at [1008, 170] on input "email" at bounding box center [1013, 179] width 218 height 35
paste input "**********"
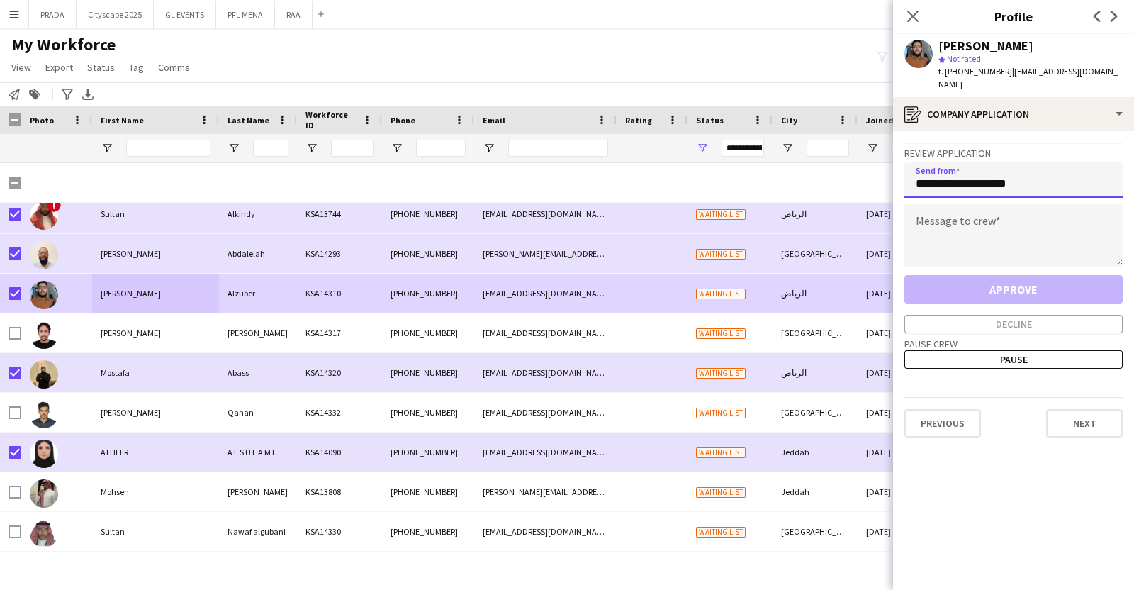
type input "**********"
click at [1003, 215] on textarea at bounding box center [1013, 235] width 218 height 64
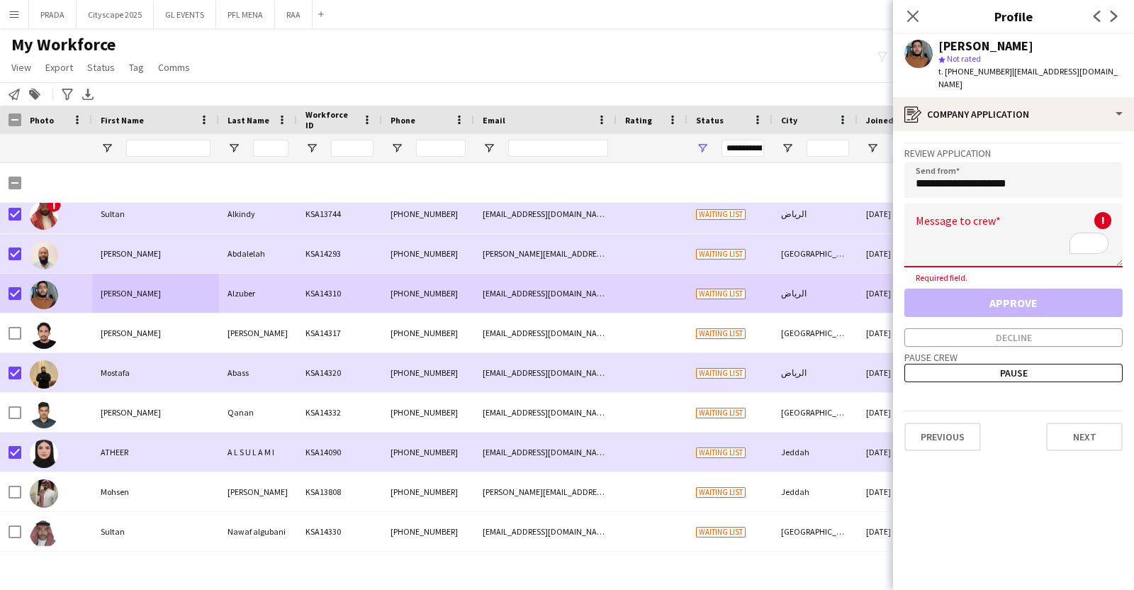
click at [1006, 226] on textarea "To enrich screen reader interactions, please activate Accessibility in Grammarl…" at bounding box center [1013, 235] width 218 height 64
paste textarea "**********"
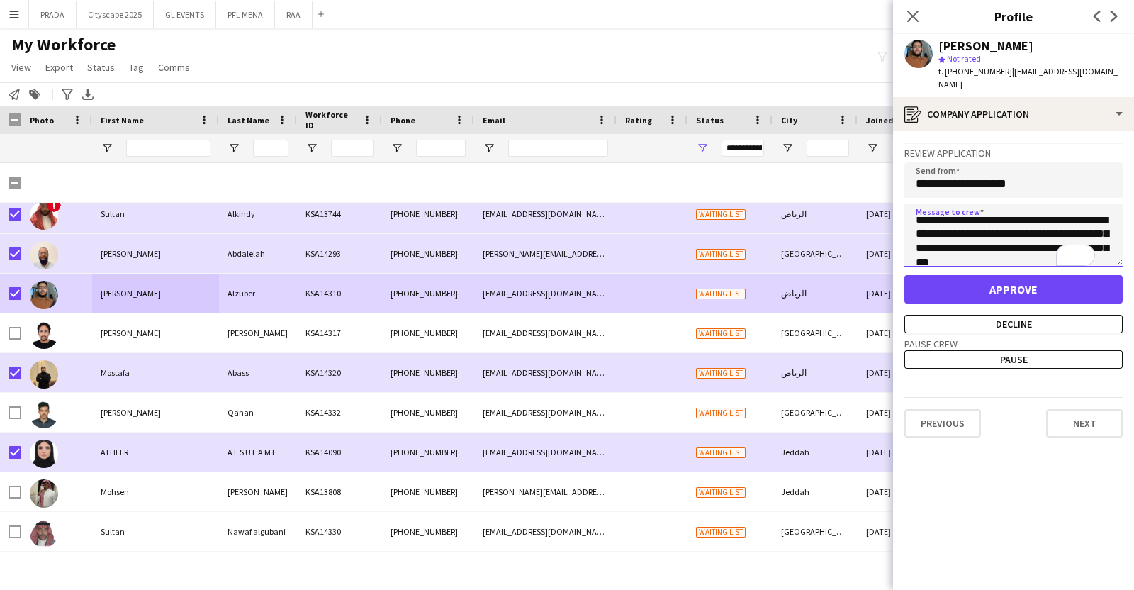
scroll to position [0, 0]
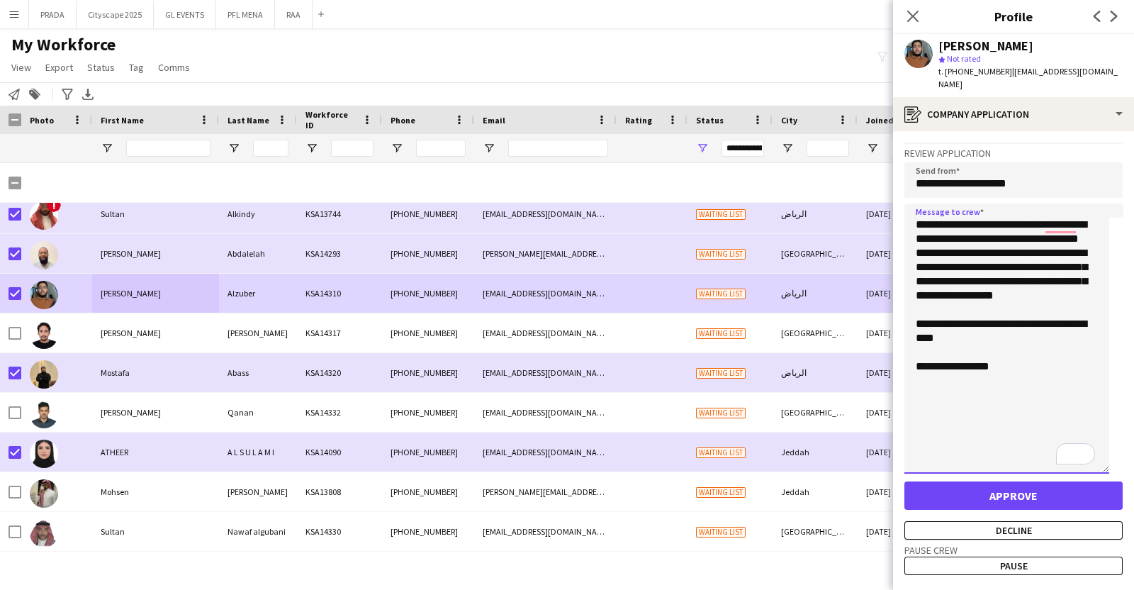
drag, startPoint x: 1114, startPoint y: 246, endPoint x: 1086, endPoint y: 453, distance: 208.9
click at [1086, 453] on textarea "**********" at bounding box center [1006, 338] width 205 height 270
drag, startPoint x: 1049, startPoint y: 240, endPoint x: 1059, endPoint y: 240, distance: 10.6
click at [1059, 240] on textarea "**********" at bounding box center [1006, 338] width 205 height 270
drag, startPoint x: 920, startPoint y: 240, endPoint x: 1070, endPoint y: 276, distance: 154.7
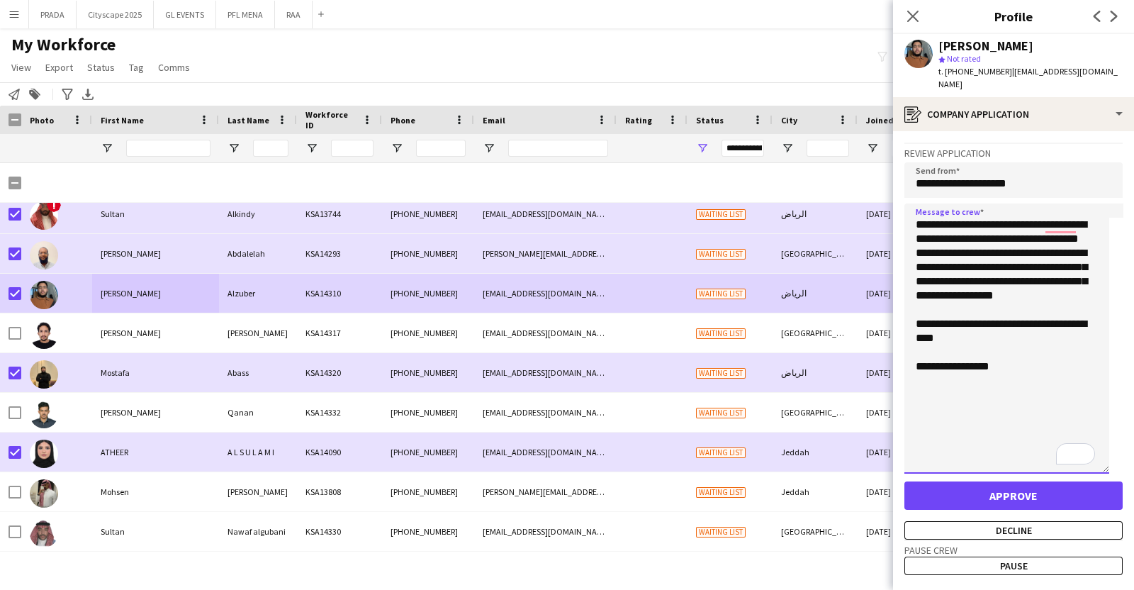
click at [1070, 276] on textarea "**********" at bounding box center [1006, 338] width 205 height 270
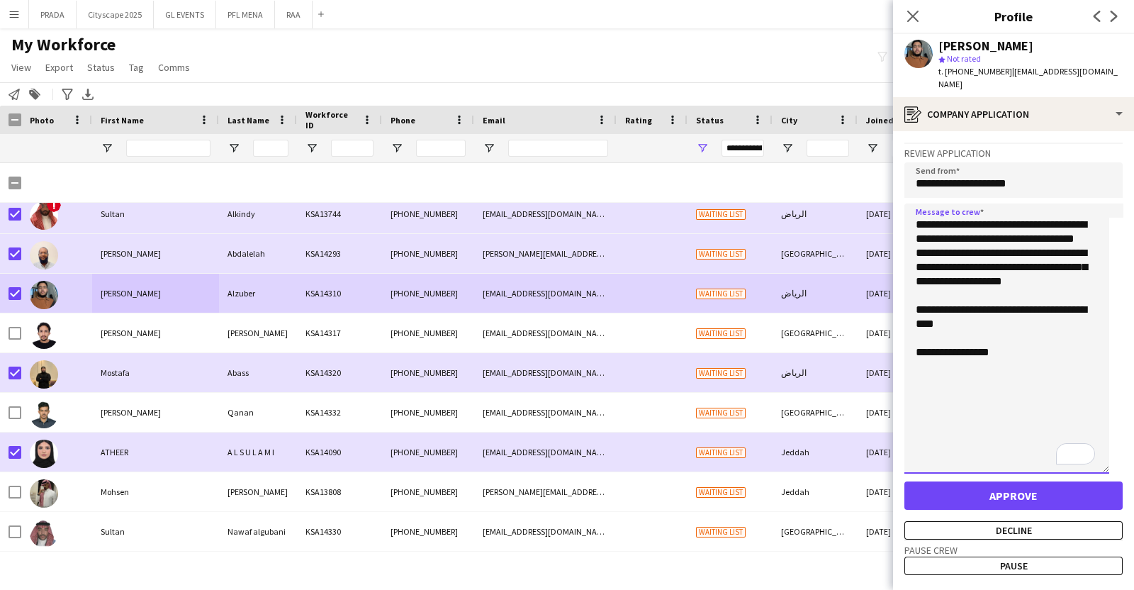
click at [1031, 264] on textarea "**********" at bounding box center [1006, 338] width 205 height 270
type textarea "**********"
click at [992, 521] on button "Decline" at bounding box center [1013, 530] width 218 height 18
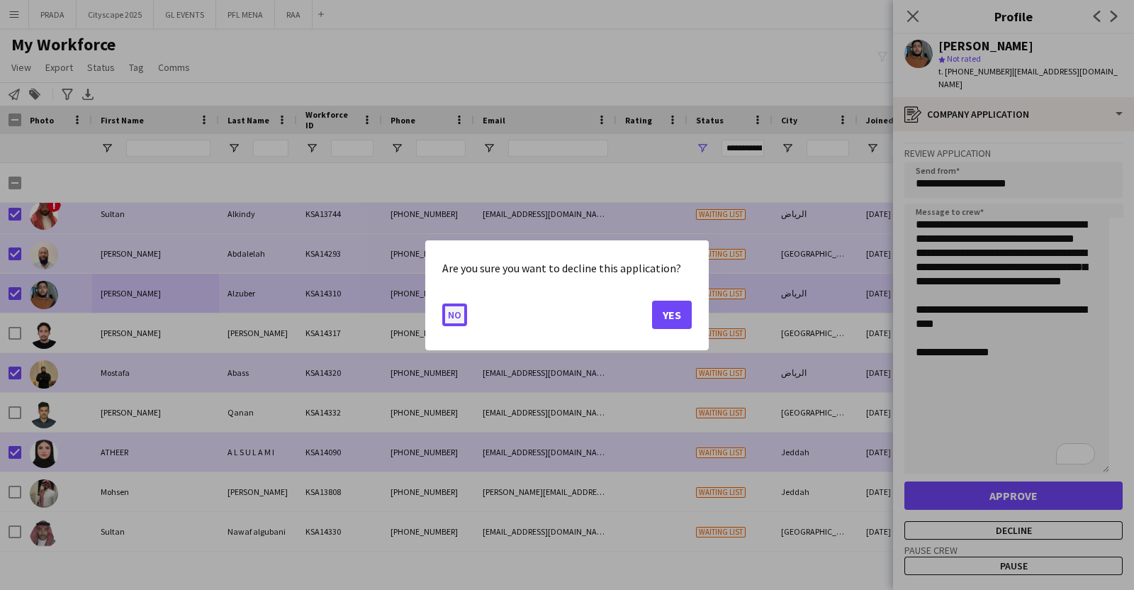
click at [463, 315] on button "No" at bounding box center [454, 314] width 25 height 23
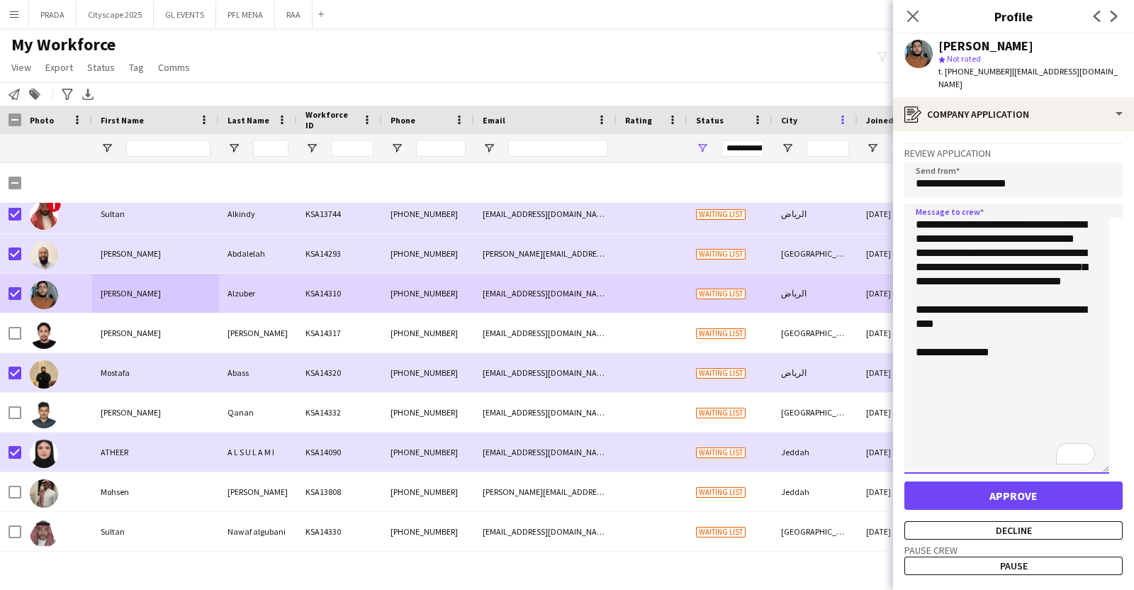
drag, startPoint x: 1017, startPoint y: 339, endPoint x: 847, endPoint y: 115, distance: 281.2
click at [847, 115] on body "Menu Boards Boards Boards All jobs Status Workforce Workforce My Workforce Recr…" at bounding box center [567, 295] width 1134 height 590
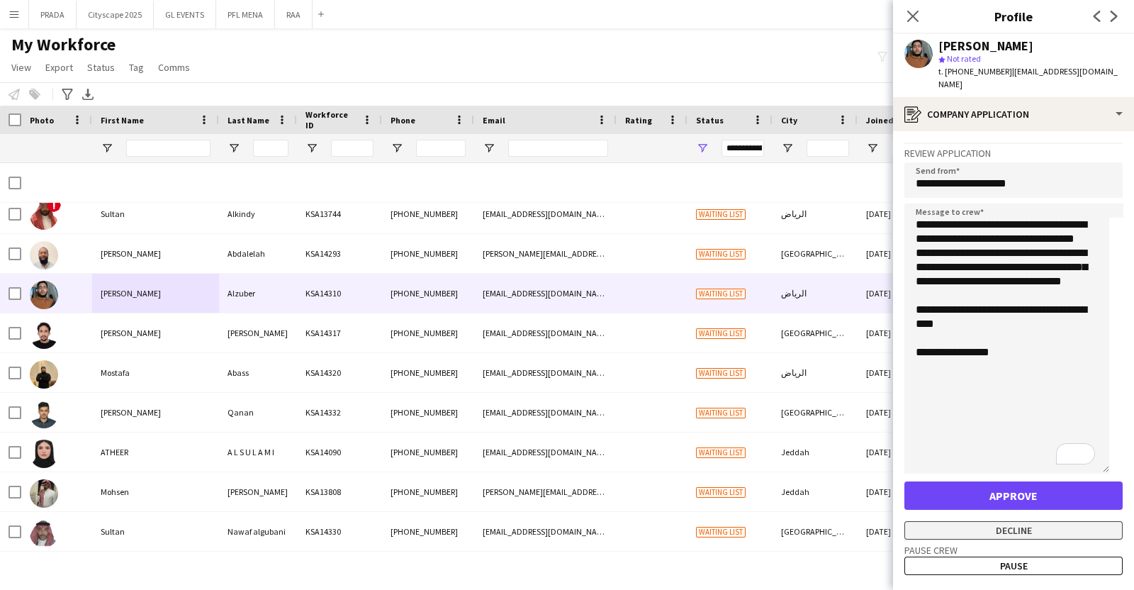
click at [1035, 521] on button "Decline" at bounding box center [1013, 530] width 218 height 18
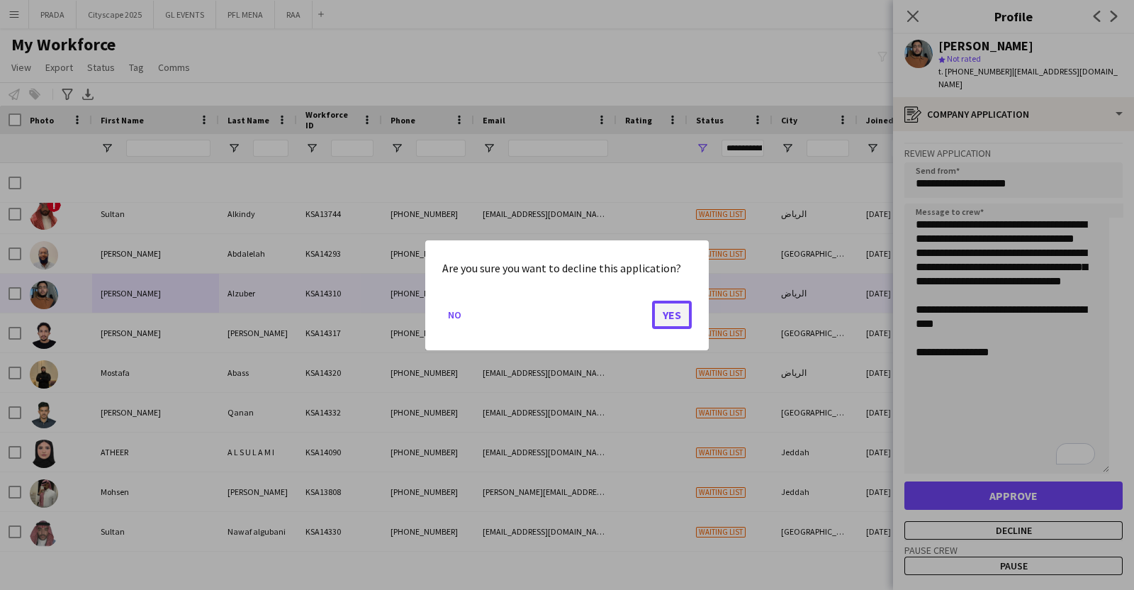
click at [660, 314] on button "Yes" at bounding box center [672, 314] width 40 height 28
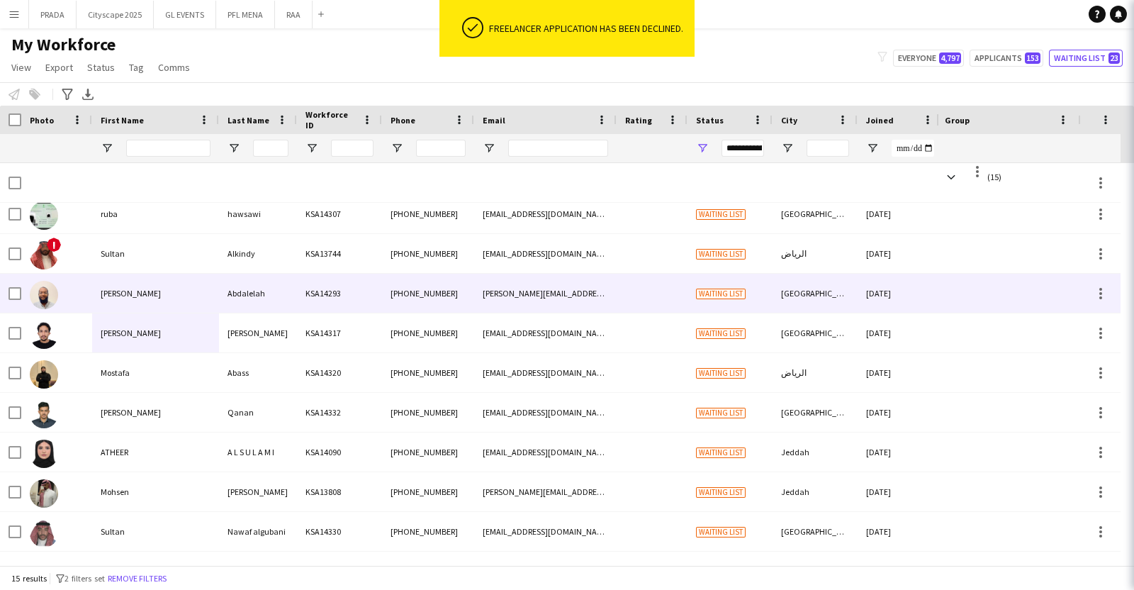
scroll to position [247, 0]
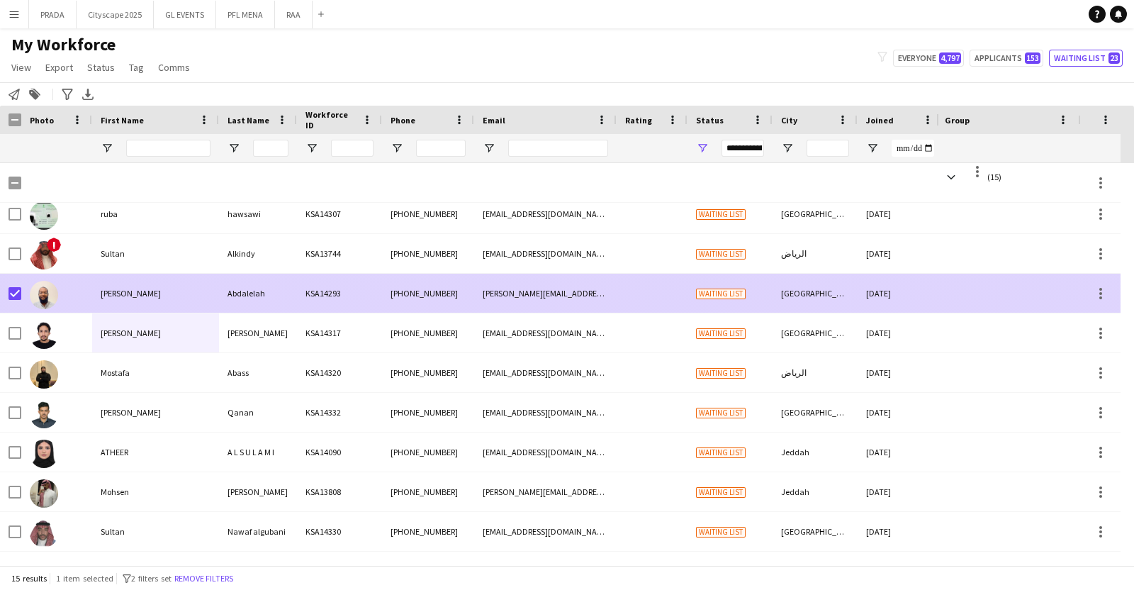
click at [138, 296] on div "[PERSON_NAME]" at bounding box center [155, 293] width 127 height 39
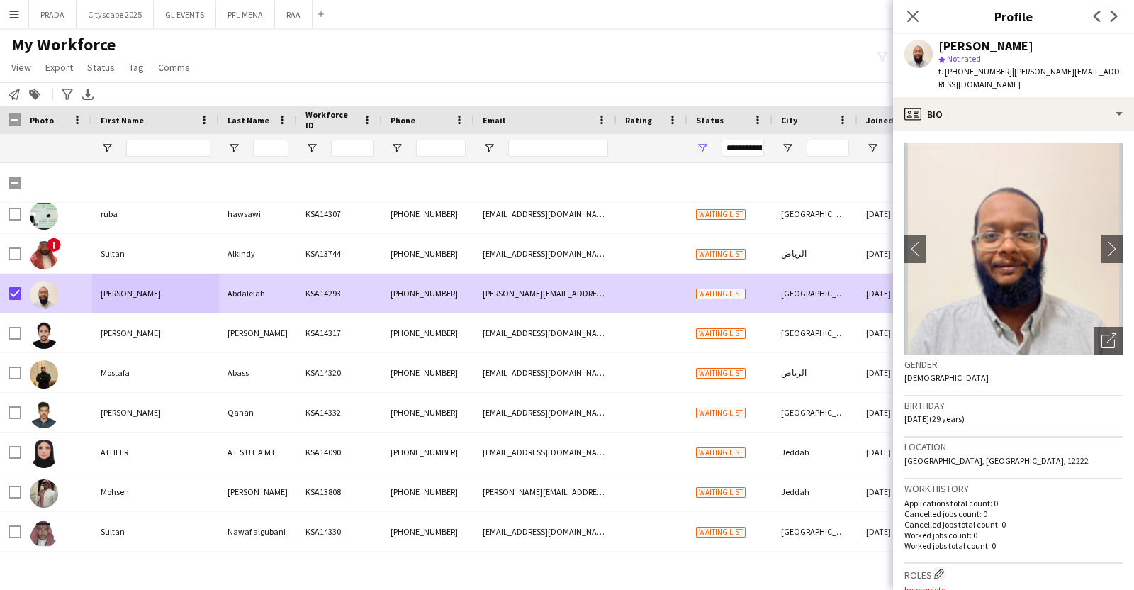
click at [973, 72] on span "t. [PHONE_NUMBER]" at bounding box center [975, 71] width 74 height 11
copy span "966581860998"
click at [1006, 81] on div "[PERSON_NAME] star Not rated t. [PHONE_NUMBER] | [PERSON_NAME][EMAIL_ADDRESS][D…" at bounding box center [1013, 65] width 241 height 63
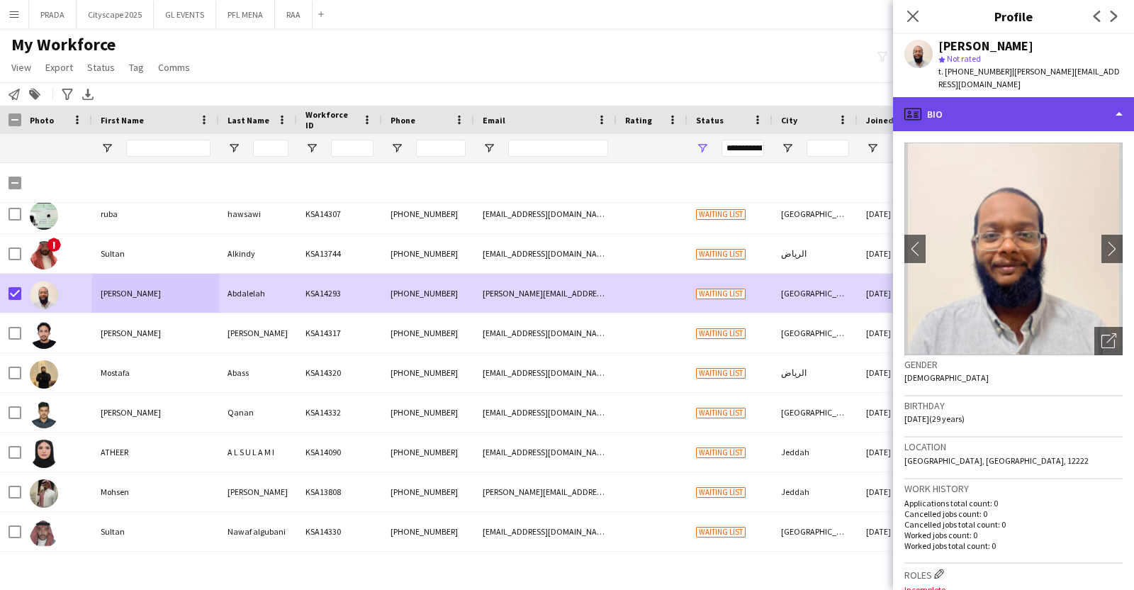
click at [1011, 104] on div "profile Bio" at bounding box center [1013, 114] width 241 height 34
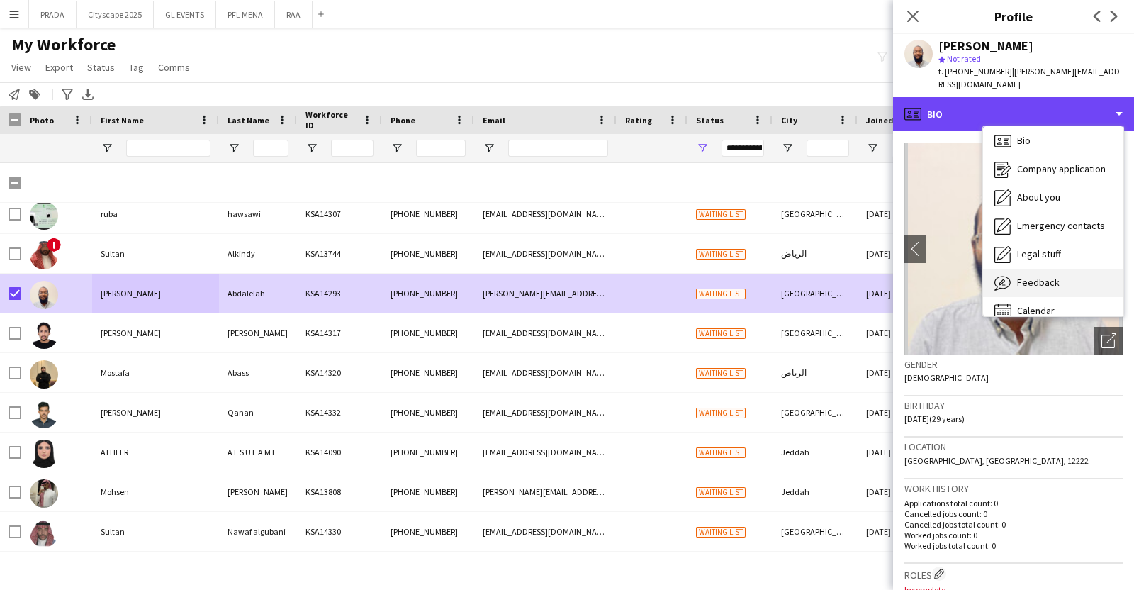
scroll to position [19, 0]
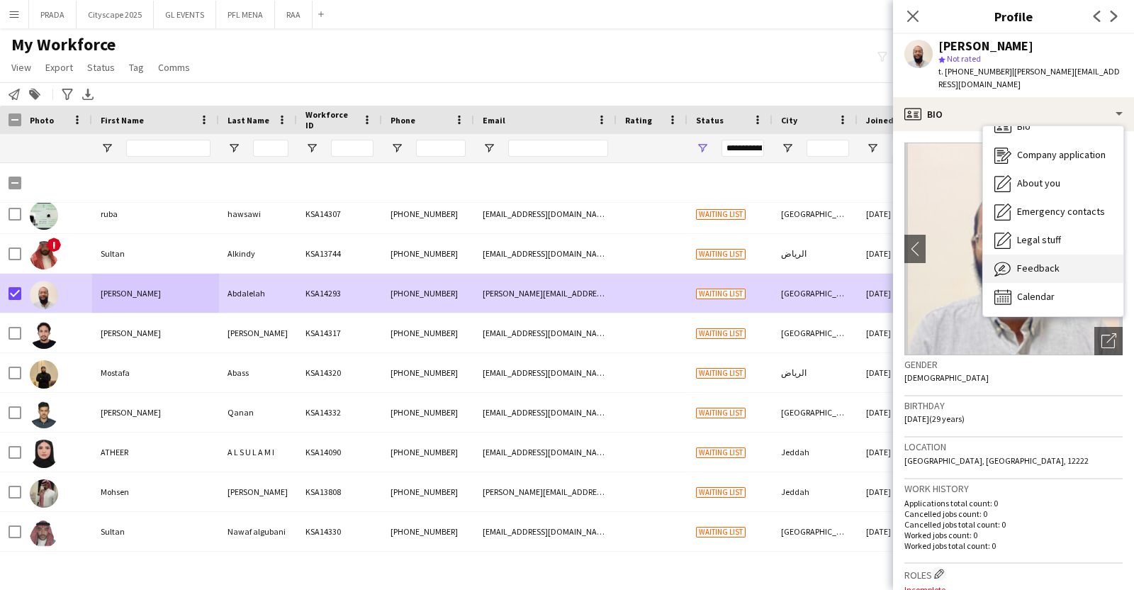
click at [1047, 261] on span "Feedback" at bounding box center [1038, 267] width 43 height 13
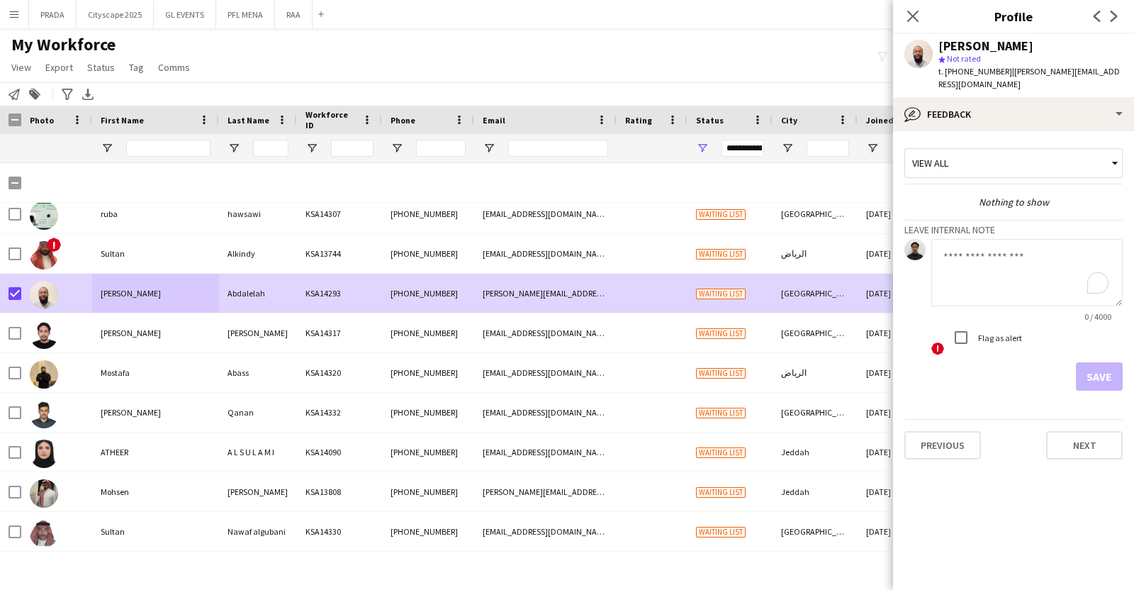
click at [1012, 269] on textarea "To enrich screen reader interactions, please activate Accessibility in Grammarl…" at bounding box center [1026, 272] width 191 height 67
type textarea "**********"
click at [1109, 364] on button "Save" at bounding box center [1099, 376] width 47 height 28
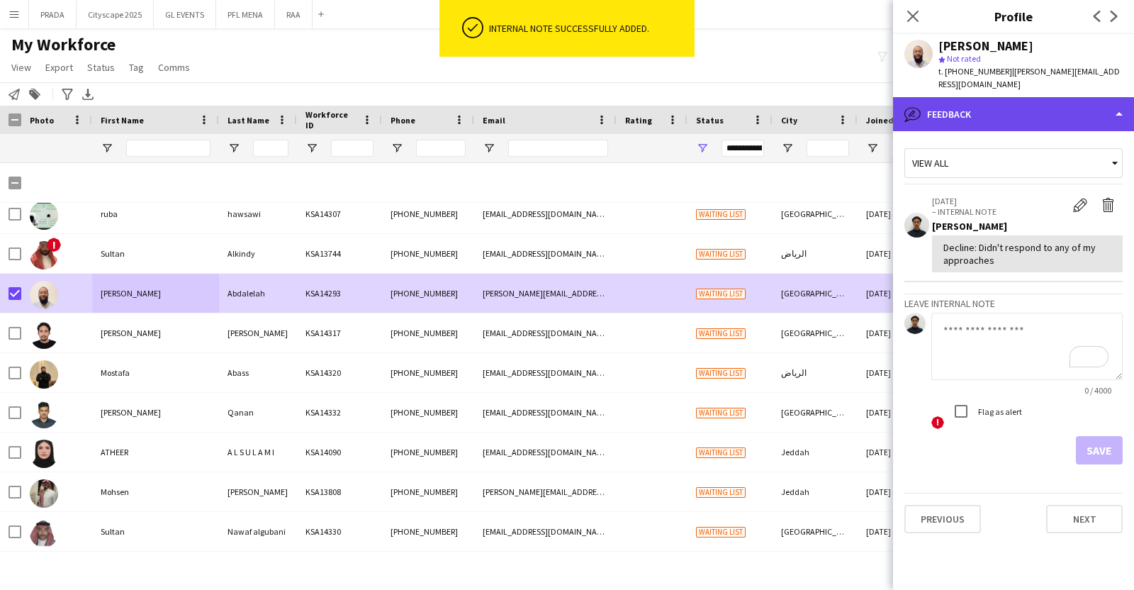
click at [1057, 115] on div "bubble-pencil Feedback" at bounding box center [1013, 114] width 241 height 34
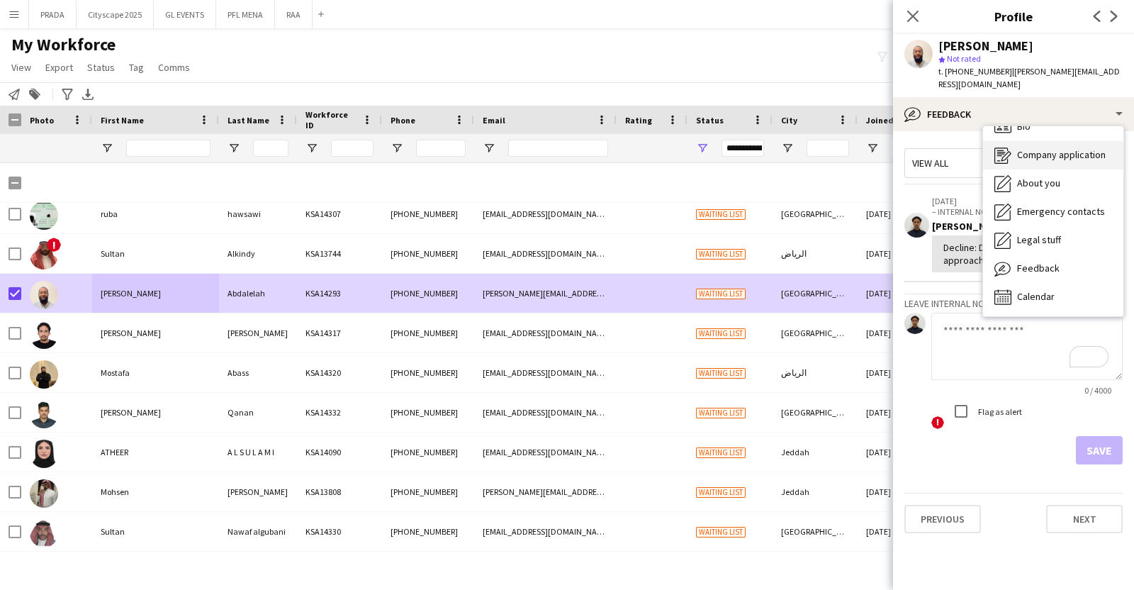
click at [1065, 148] on span "Company application" at bounding box center [1061, 154] width 89 height 13
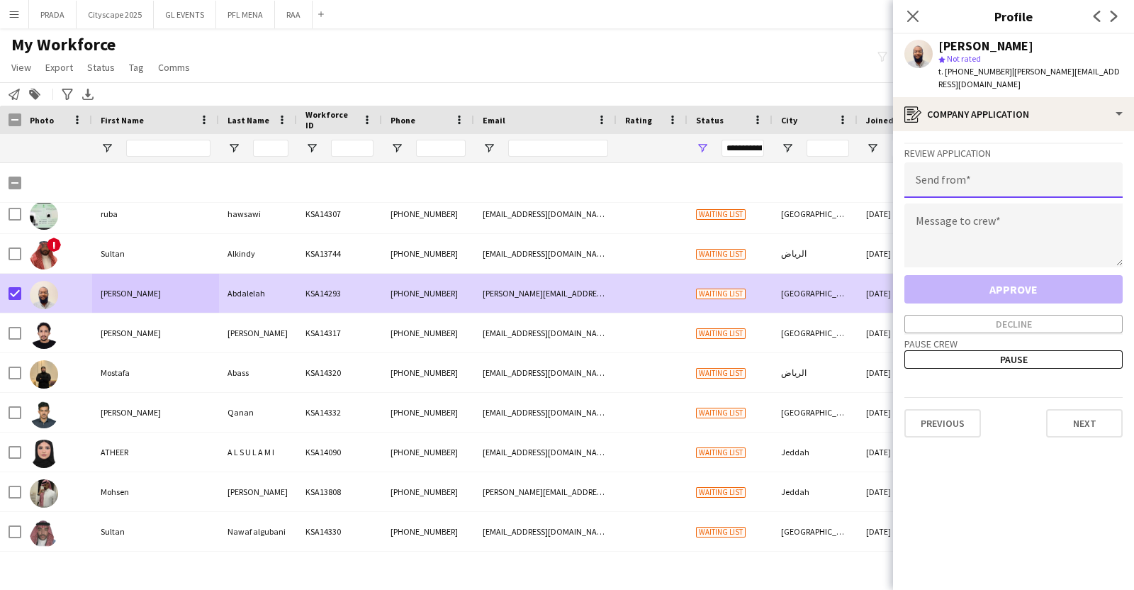
click at [1008, 173] on input "email" at bounding box center [1013, 179] width 218 height 35
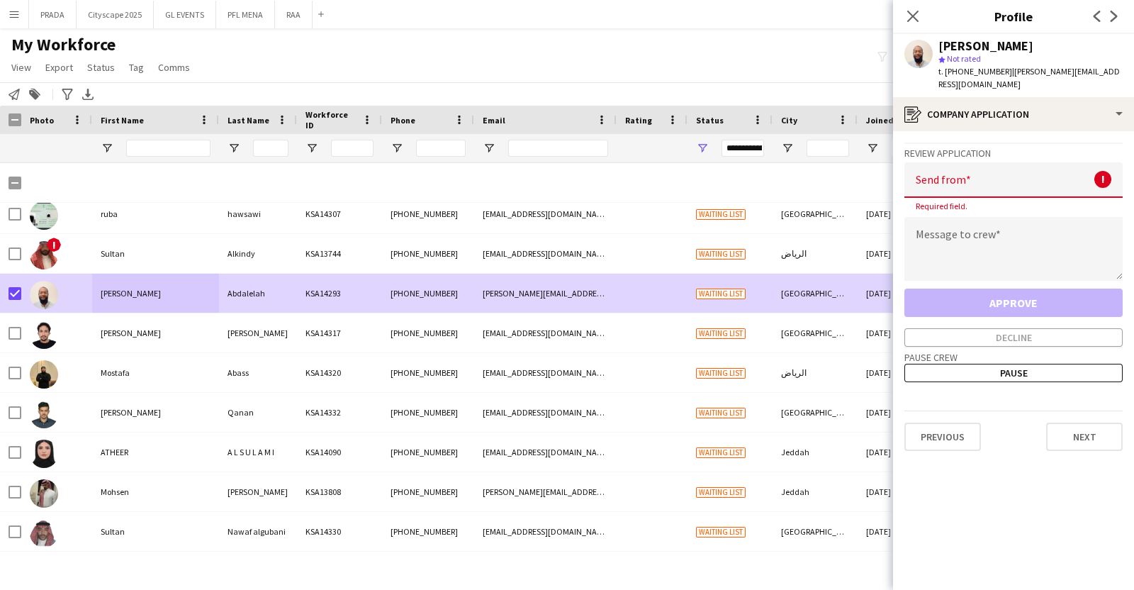
click at [992, 174] on input "email" at bounding box center [1013, 179] width 218 height 35
paste input "**********"
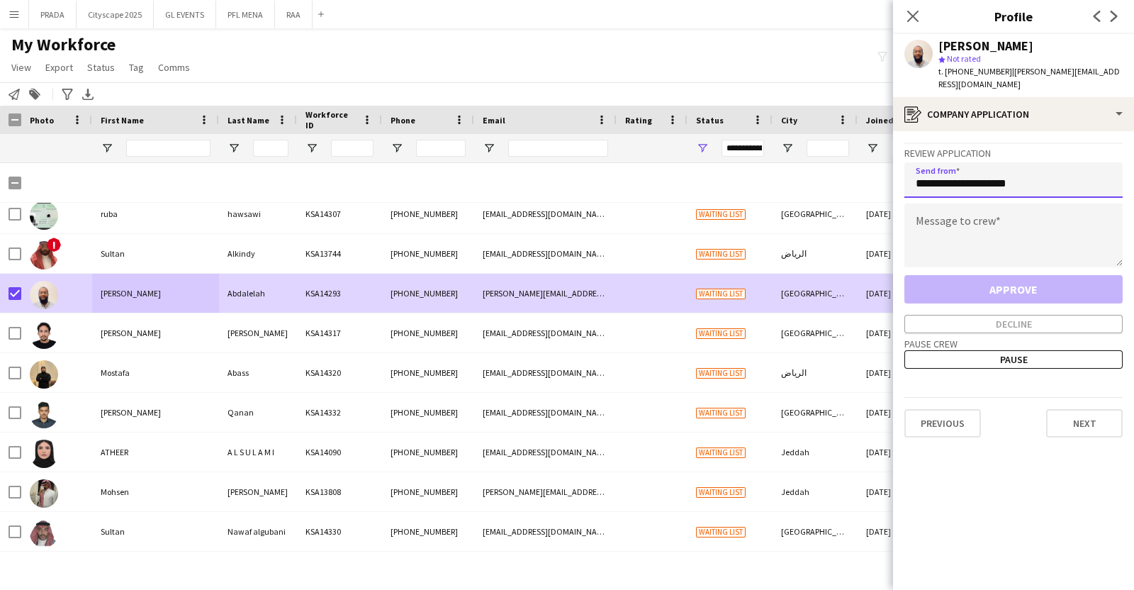
type input "**********"
click at [980, 220] on textarea at bounding box center [1013, 235] width 218 height 64
paste textarea "**********"
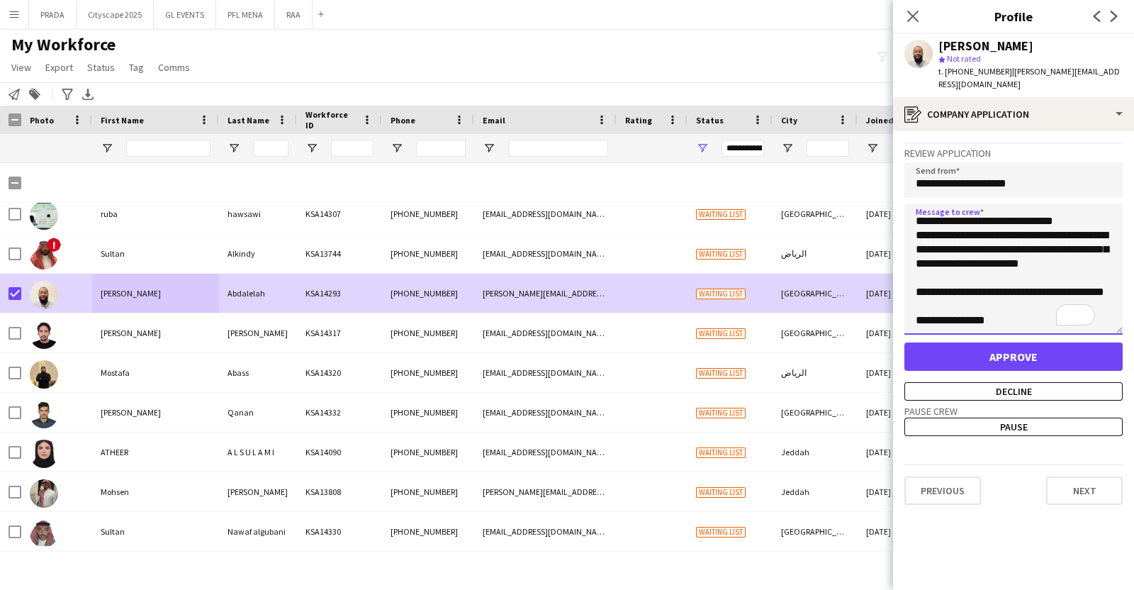
scroll to position [0, 0]
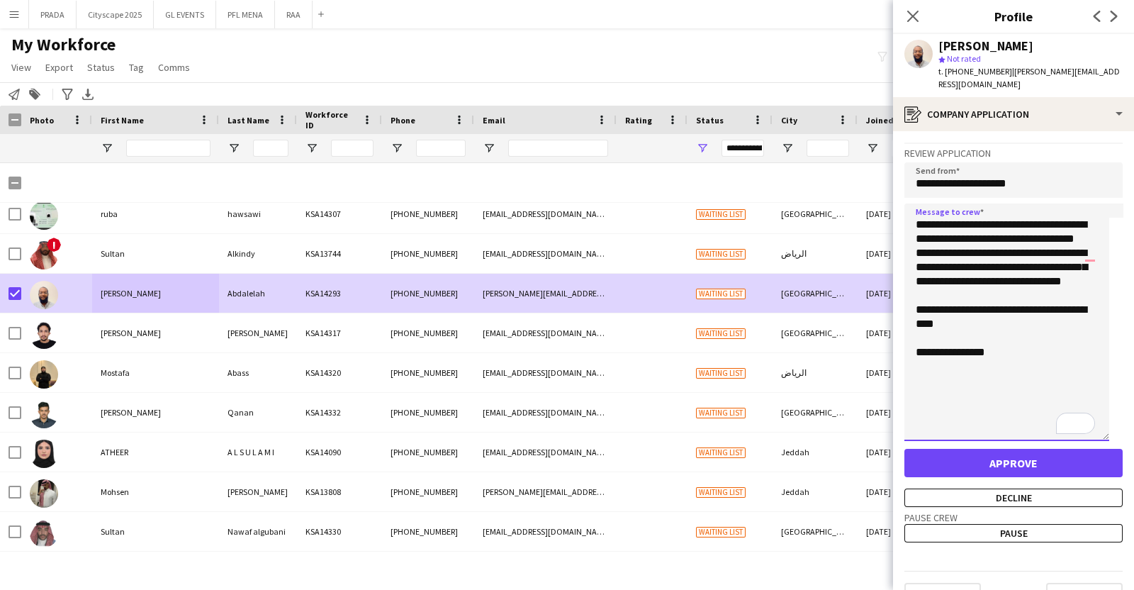
drag, startPoint x: 1119, startPoint y: 246, endPoint x: 1109, endPoint y: 423, distance: 177.4
click at [1109, 423] on app-crew-profile-application "**********" at bounding box center [1013, 360] width 241 height 458
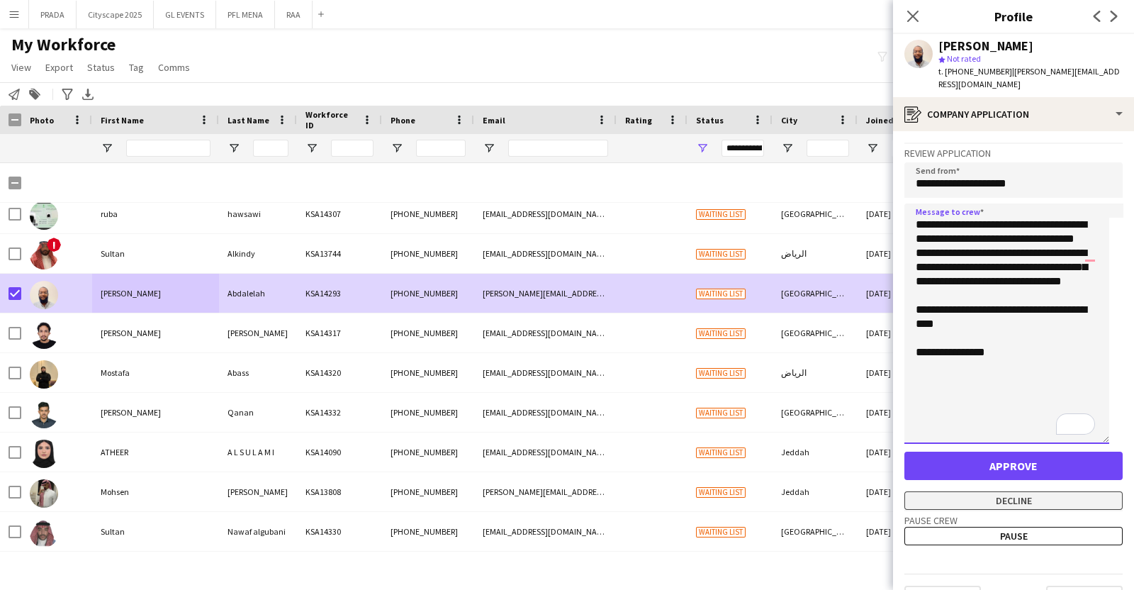
type textarea "**********"
click at [1043, 491] on button "Decline" at bounding box center [1013, 500] width 218 height 18
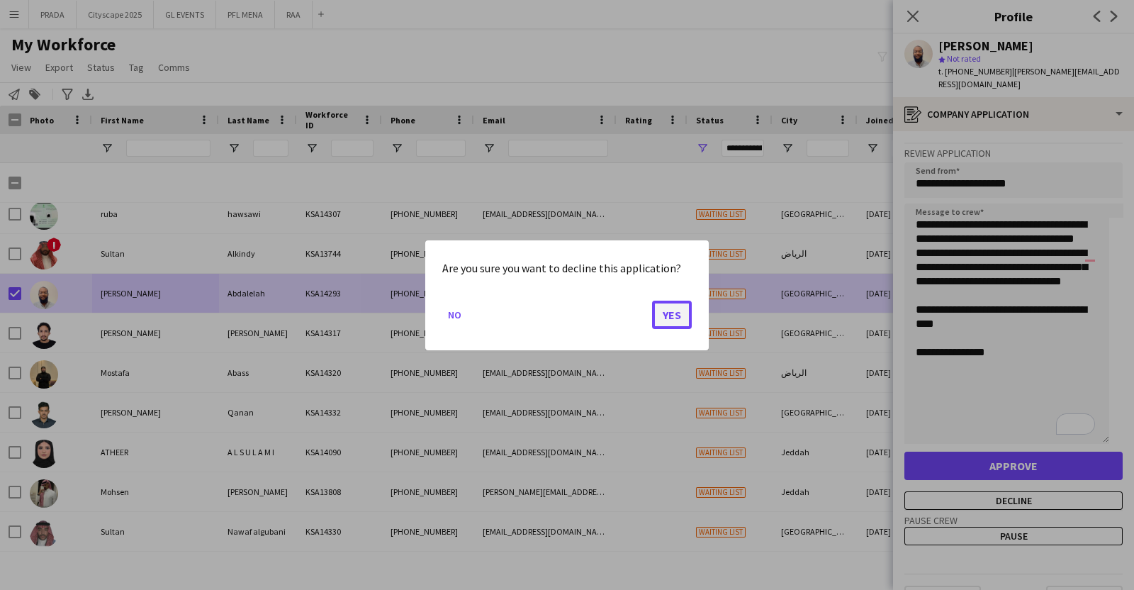
click at [673, 312] on button "Yes" at bounding box center [672, 314] width 40 height 28
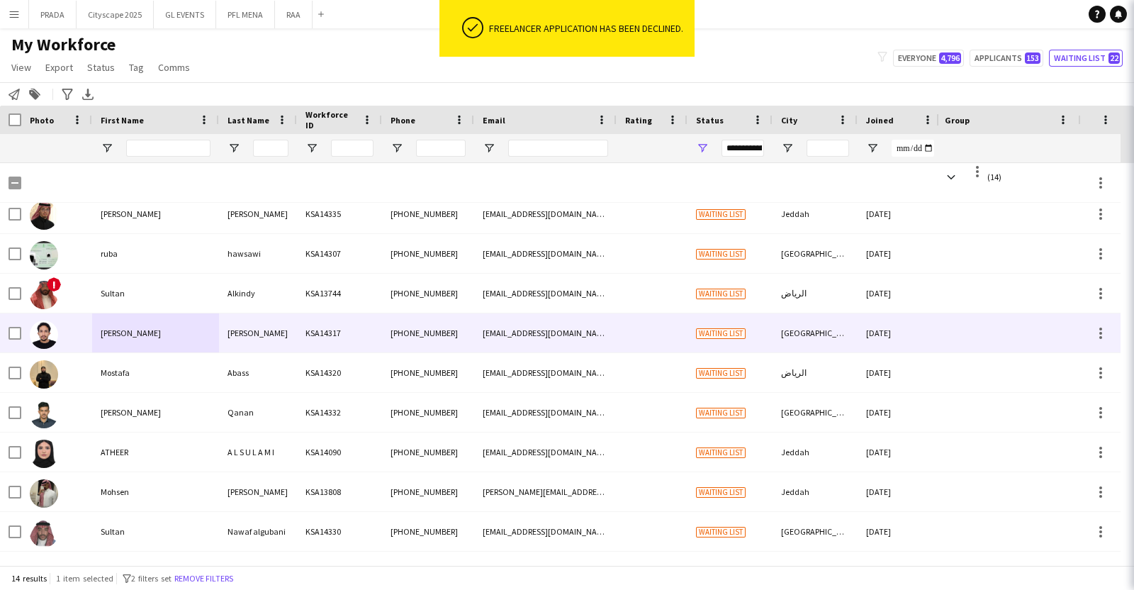
scroll to position [207, 0]
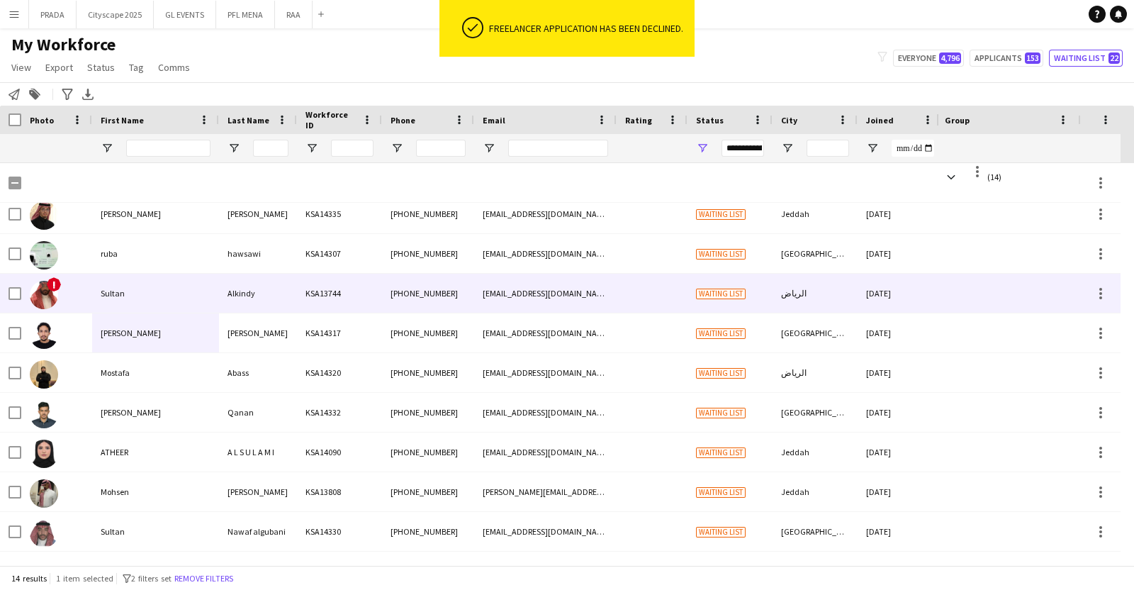
click at [147, 303] on div "Sultan" at bounding box center [155, 293] width 127 height 39
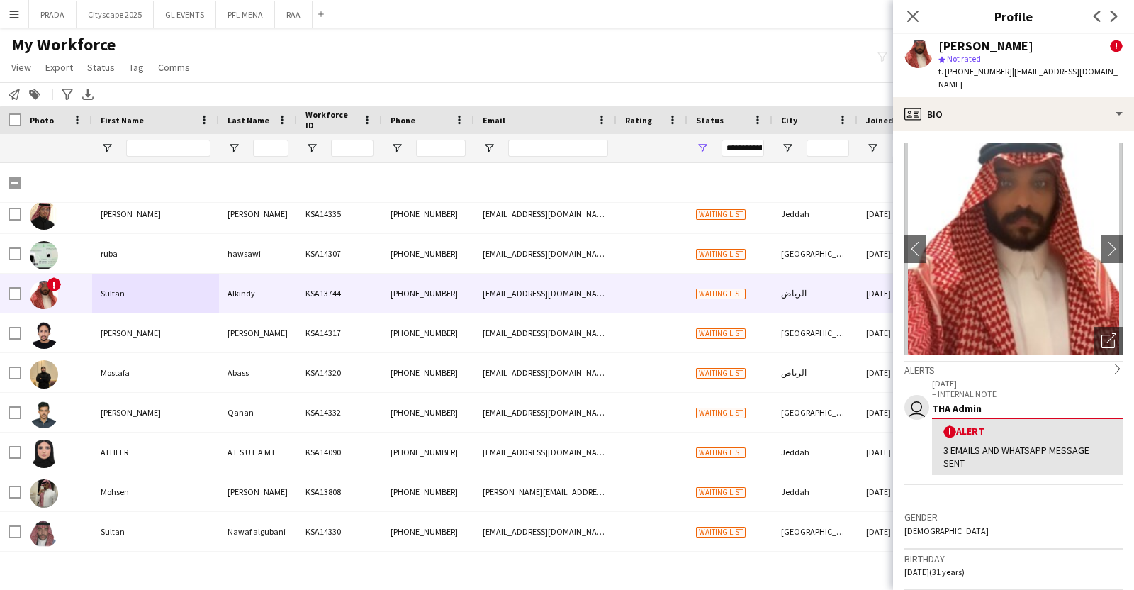
click at [970, 72] on span "t. [PHONE_NUMBER]" at bounding box center [975, 71] width 74 height 11
copy span "9660567110992"
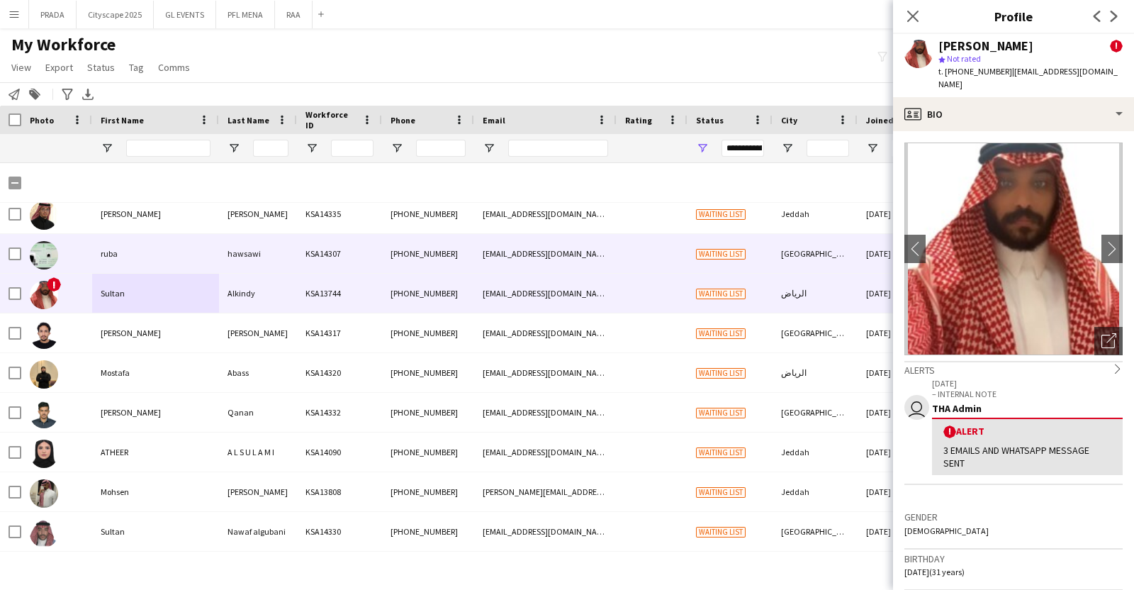
click at [157, 244] on div "ruba" at bounding box center [155, 253] width 127 height 39
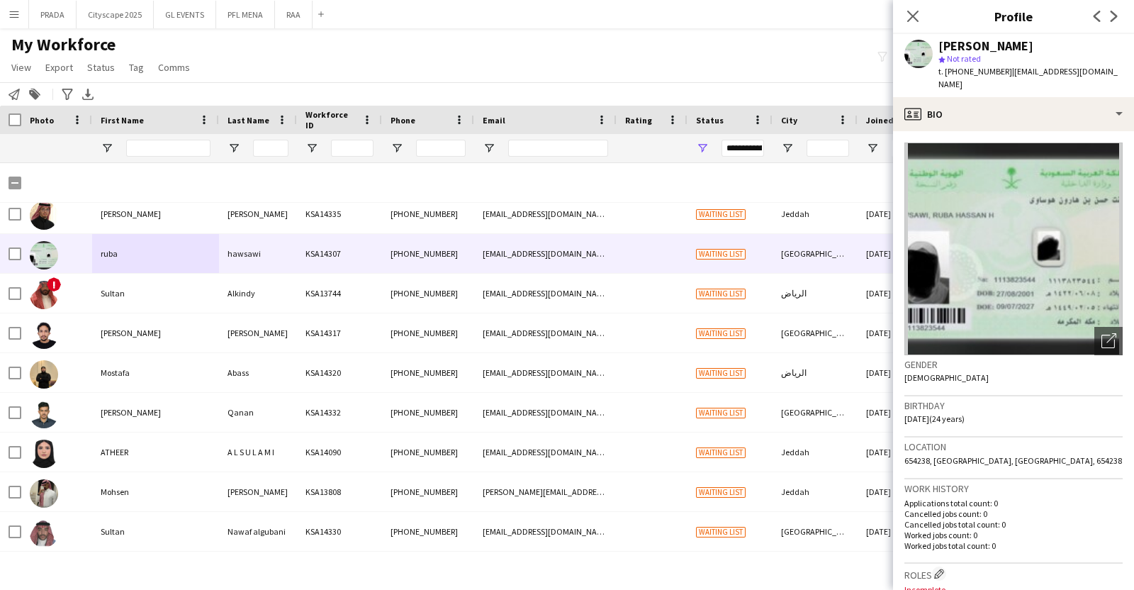
click at [974, 73] on span "t. [PHONE_NUMBER]" at bounding box center [975, 71] width 74 height 11
click at [977, 73] on span "t. [PHONE_NUMBER]" at bounding box center [975, 71] width 74 height 11
click at [978, 72] on span "t. [PHONE_NUMBER]" at bounding box center [975, 71] width 74 height 11
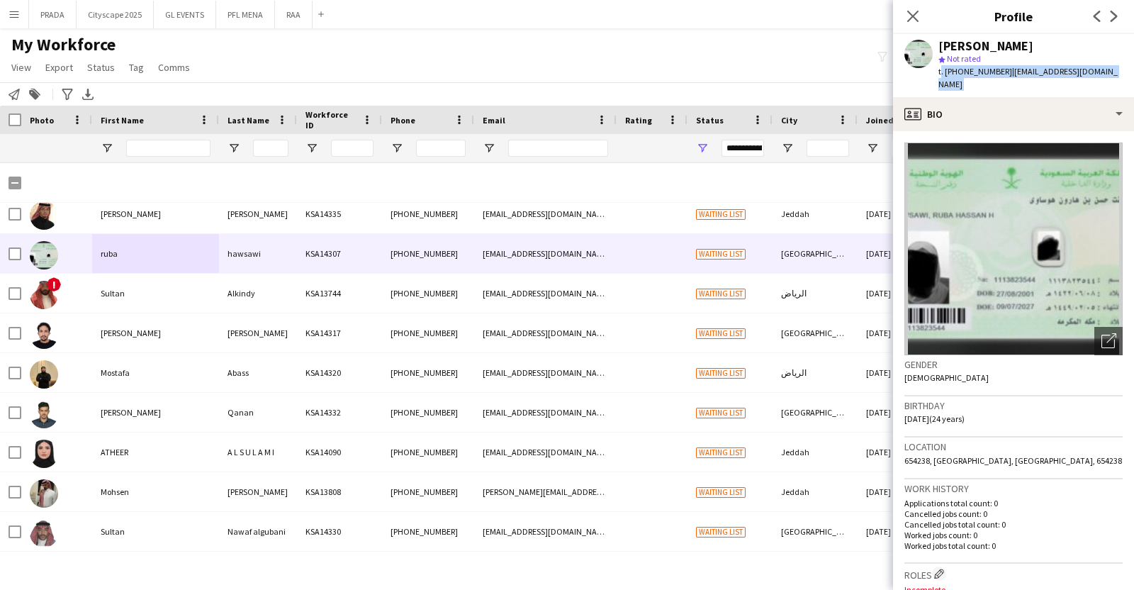
click at [984, 69] on span "t. [PHONE_NUMBER]" at bounding box center [975, 71] width 74 height 11
click at [986, 68] on span "t. [PHONE_NUMBER]" at bounding box center [975, 71] width 74 height 11
copy span "966500816811"
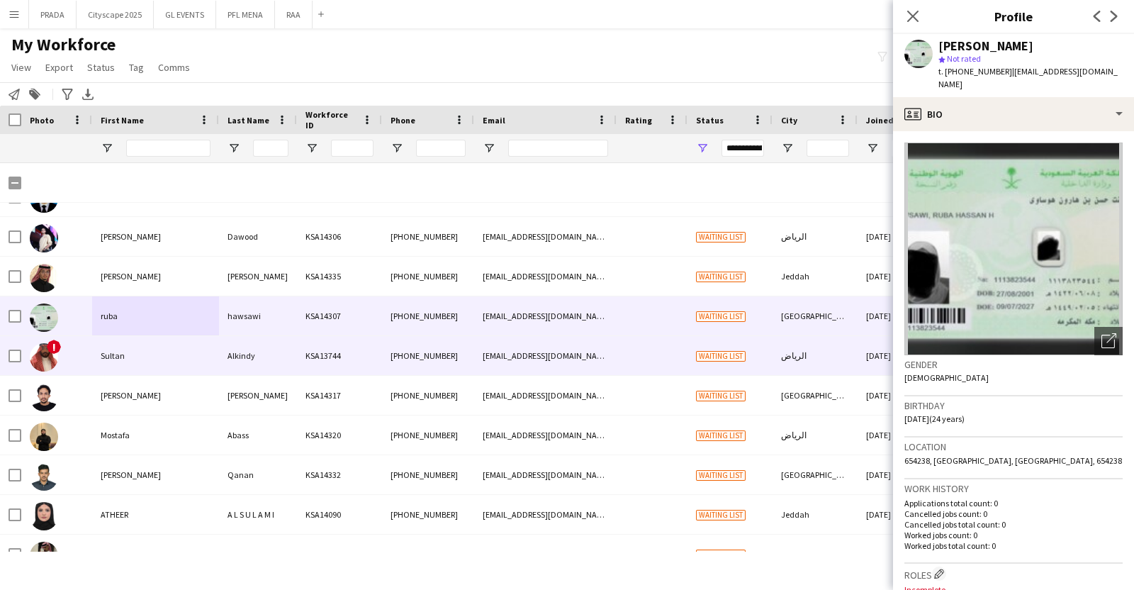
scroll to position [30, 0]
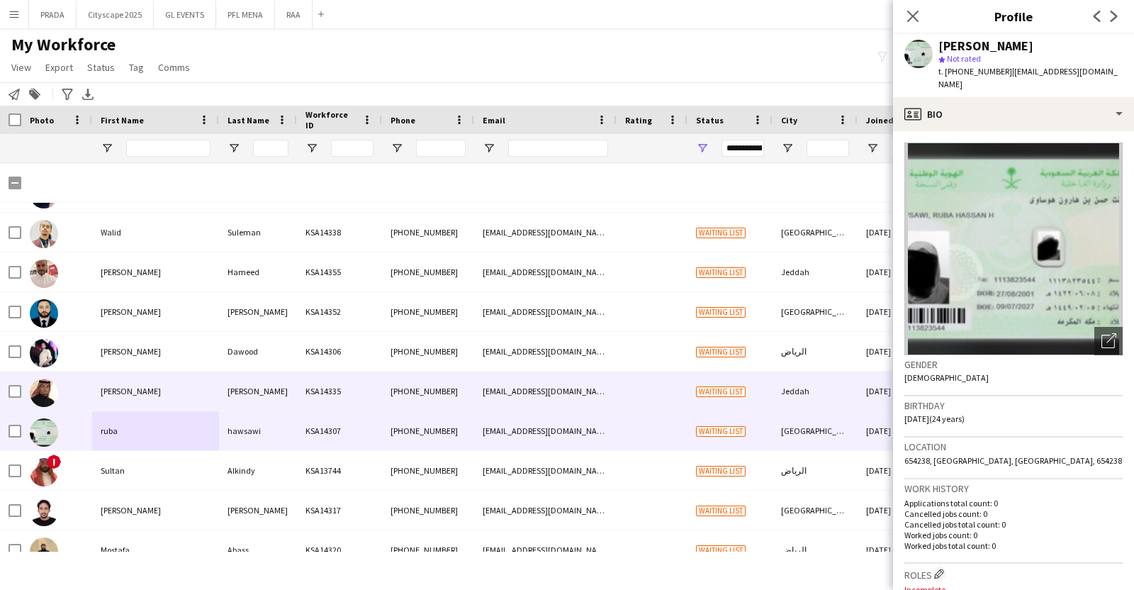
click at [141, 377] on div "[PERSON_NAME]" at bounding box center [155, 390] width 127 height 39
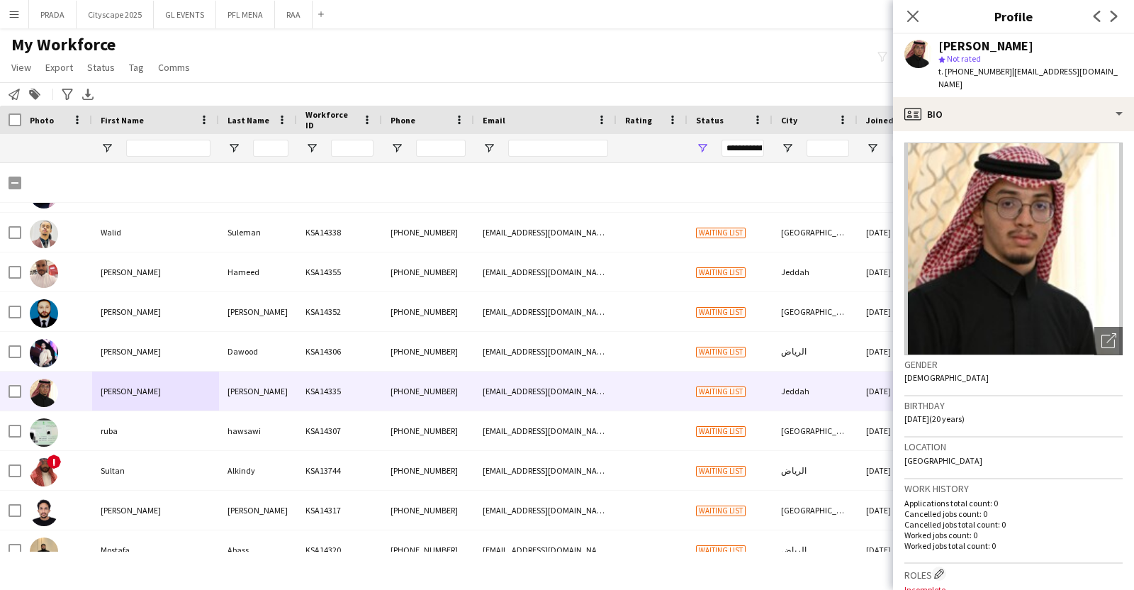
click at [974, 74] on span "t. [PHONE_NUMBER]" at bounding box center [975, 71] width 74 height 11
copy span "966544794911"
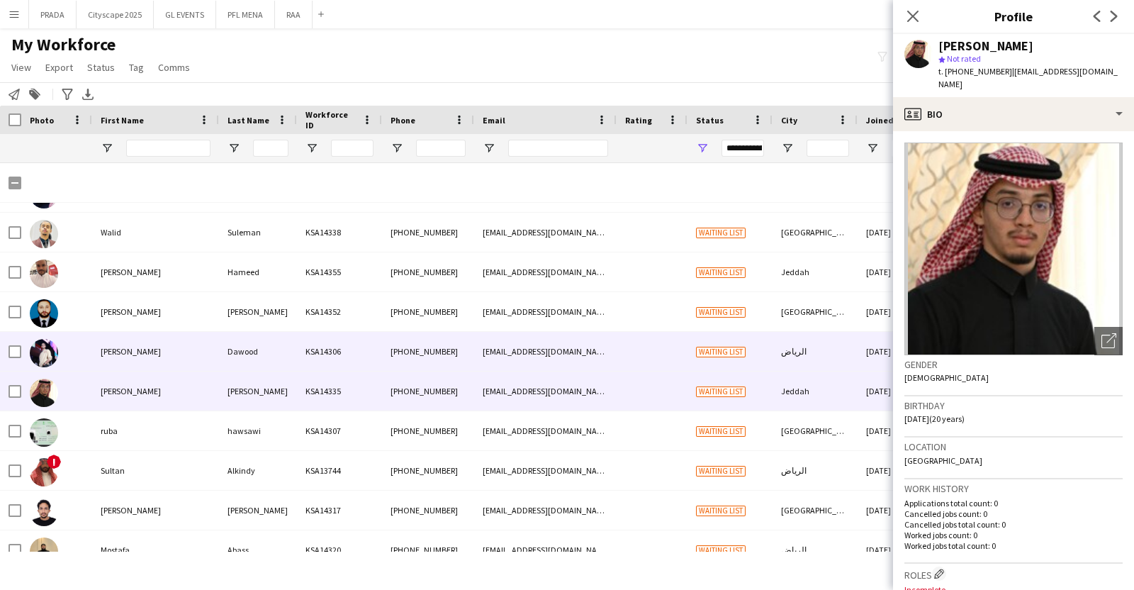
click at [198, 342] on div "[PERSON_NAME]" at bounding box center [155, 351] width 127 height 39
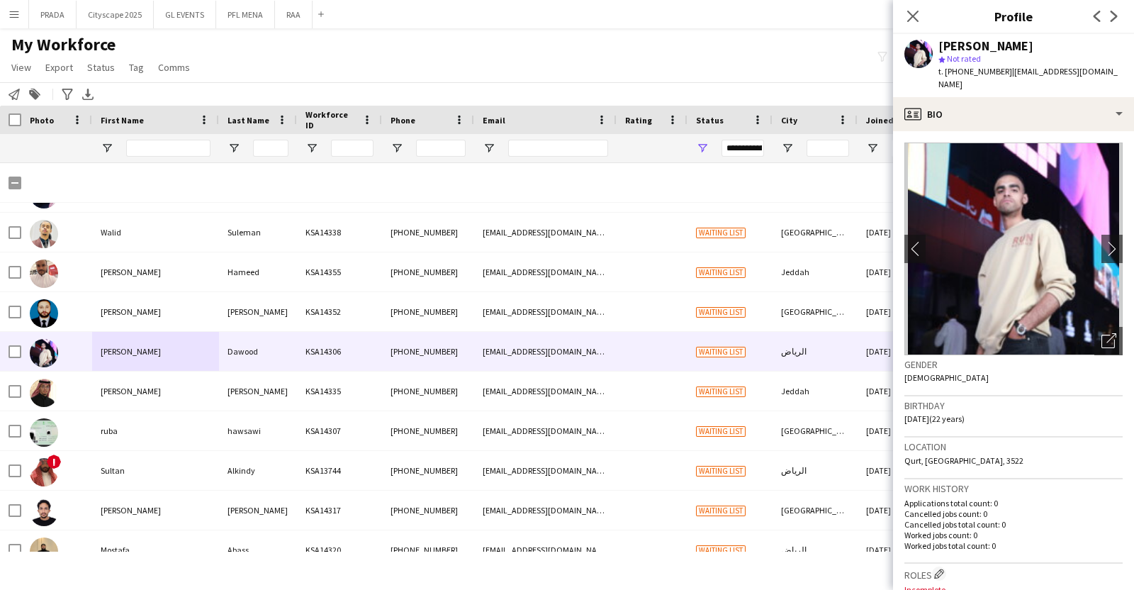
click at [967, 69] on span "t. [PHONE_NUMBER]" at bounding box center [975, 71] width 74 height 11
copy span "966599172660"
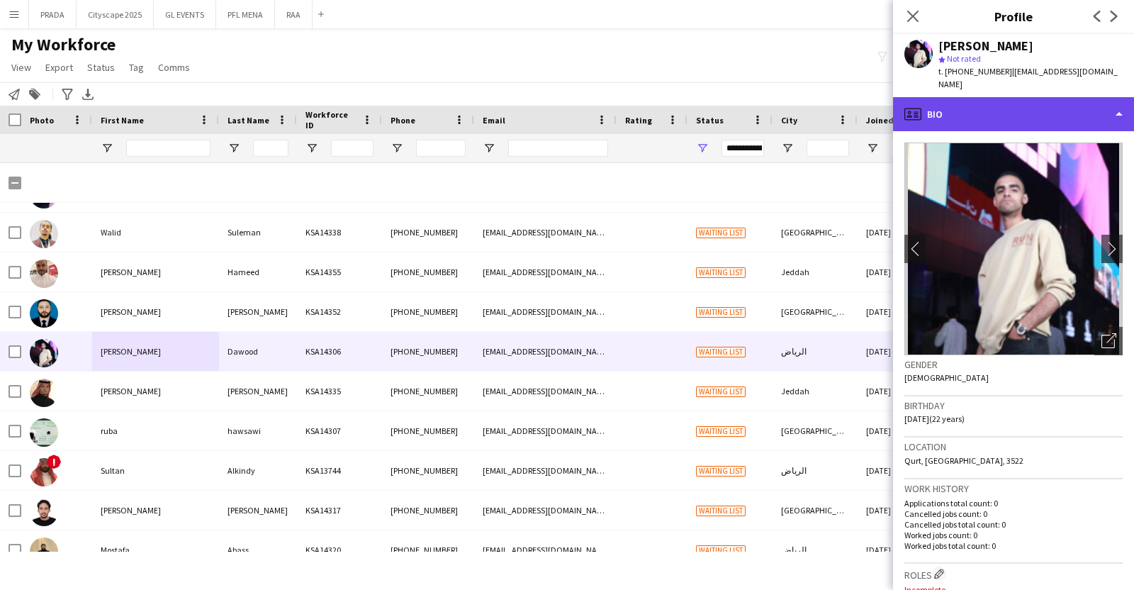
click at [1014, 114] on div "profile Bio" at bounding box center [1013, 114] width 241 height 34
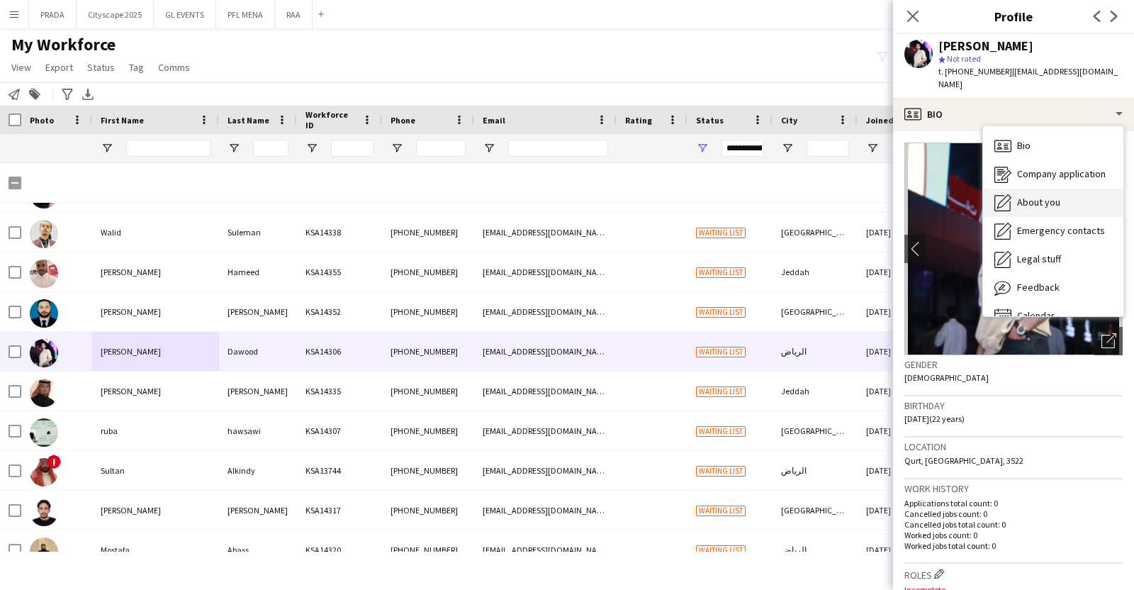
click at [1051, 196] on span "About you" at bounding box center [1038, 202] width 43 height 13
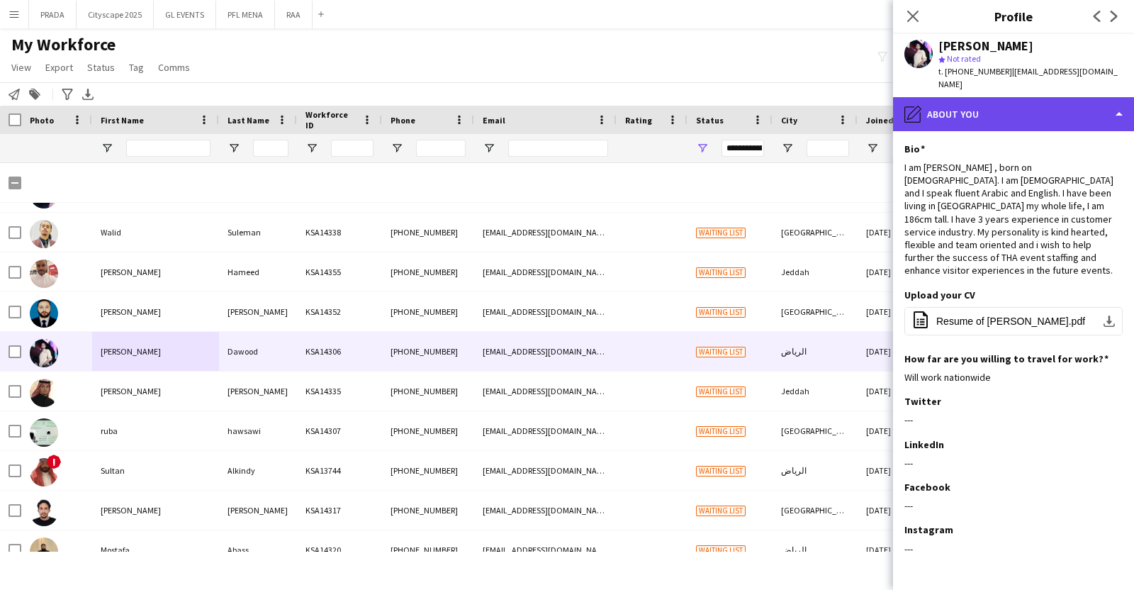
click at [1021, 113] on div "pencil4 About you" at bounding box center [1013, 114] width 241 height 34
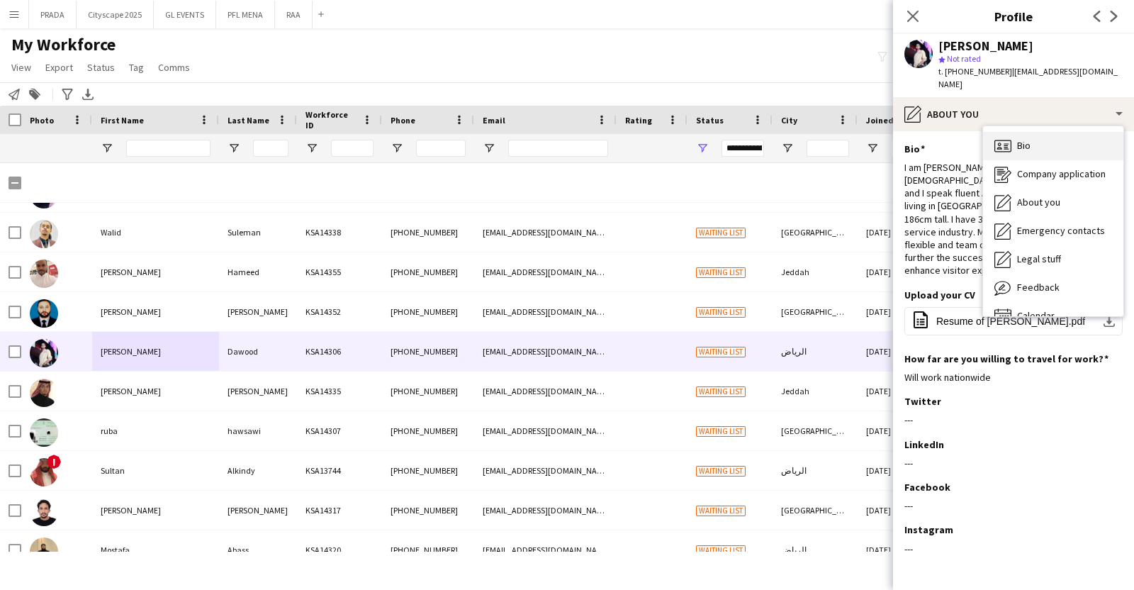
click at [1042, 133] on div "Bio Bio" at bounding box center [1053, 146] width 140 height 28
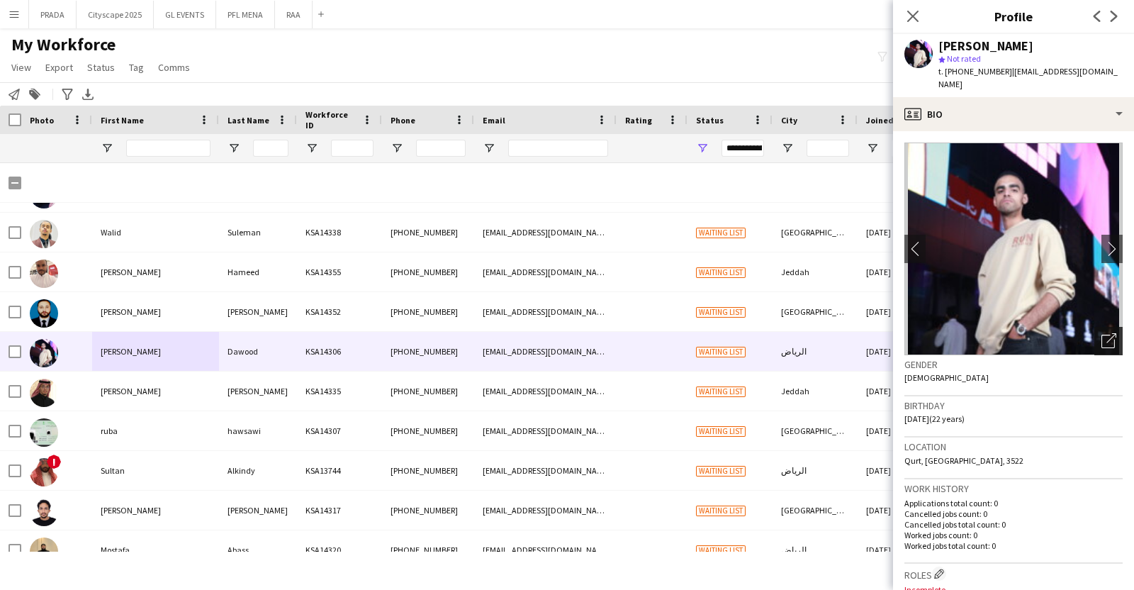
click at [1094, 327] on div "Open photos pop-in" at bounding box center [1108, 341] width 28 height 28
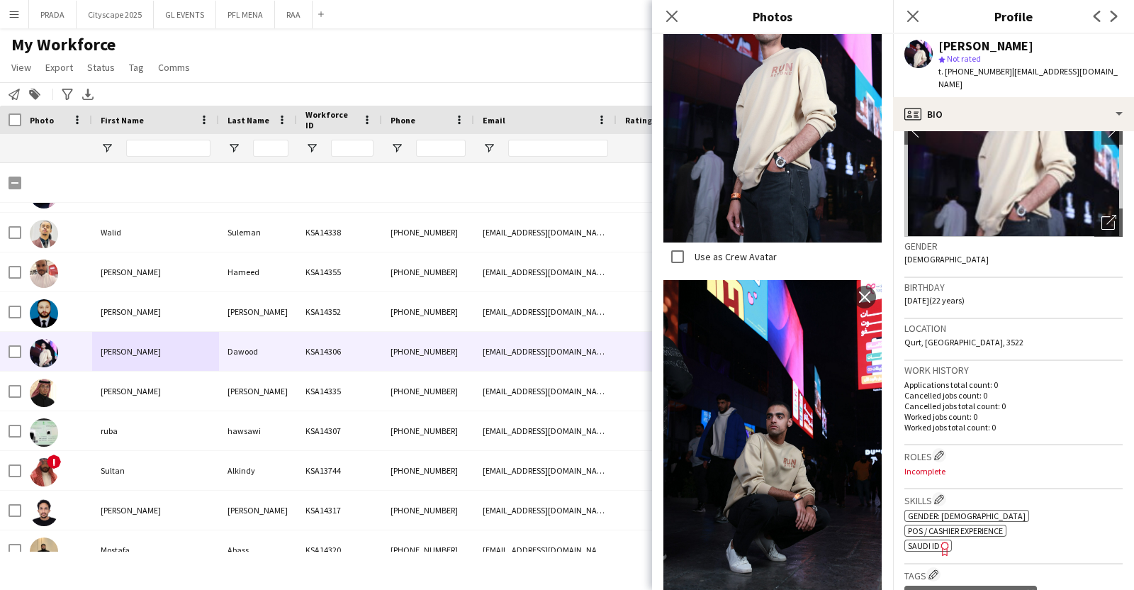
scroll to position [0, 0]
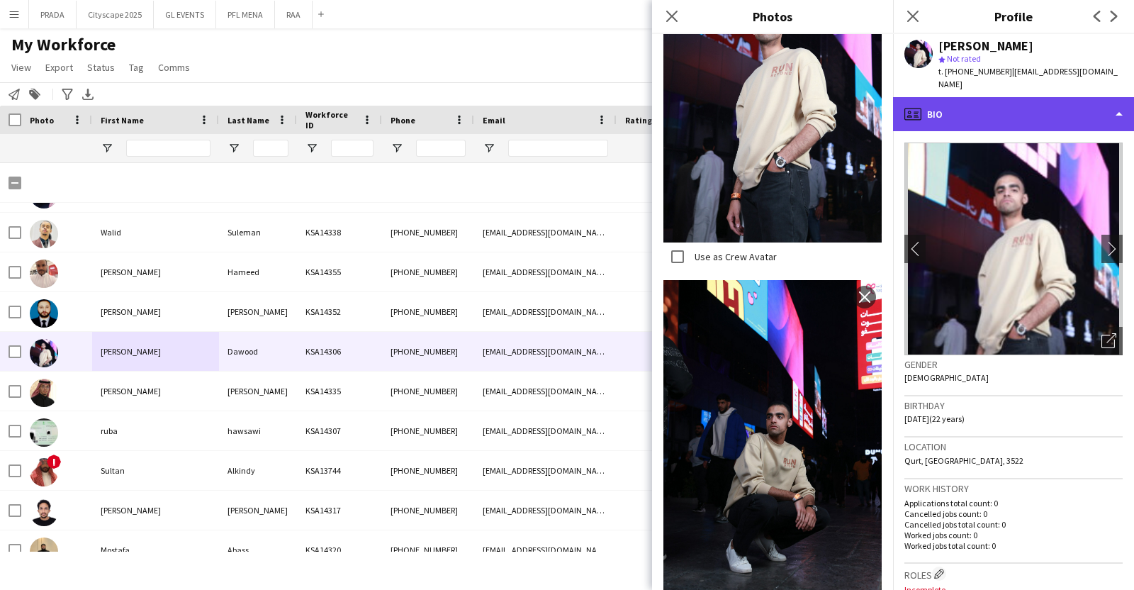
click at [1013, 97] on div "profile Bio" at bounding box center [1013, 114] width 241 height 34
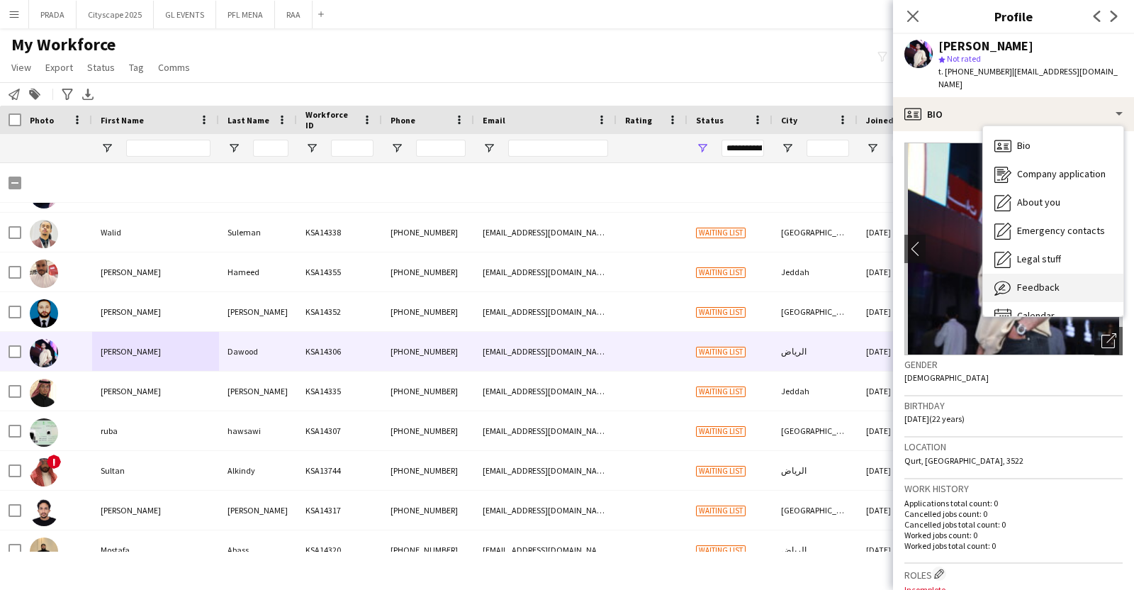
click at [1051, 281] on span "Feedback" at bounding box center [1038, 287] width 43 height 13
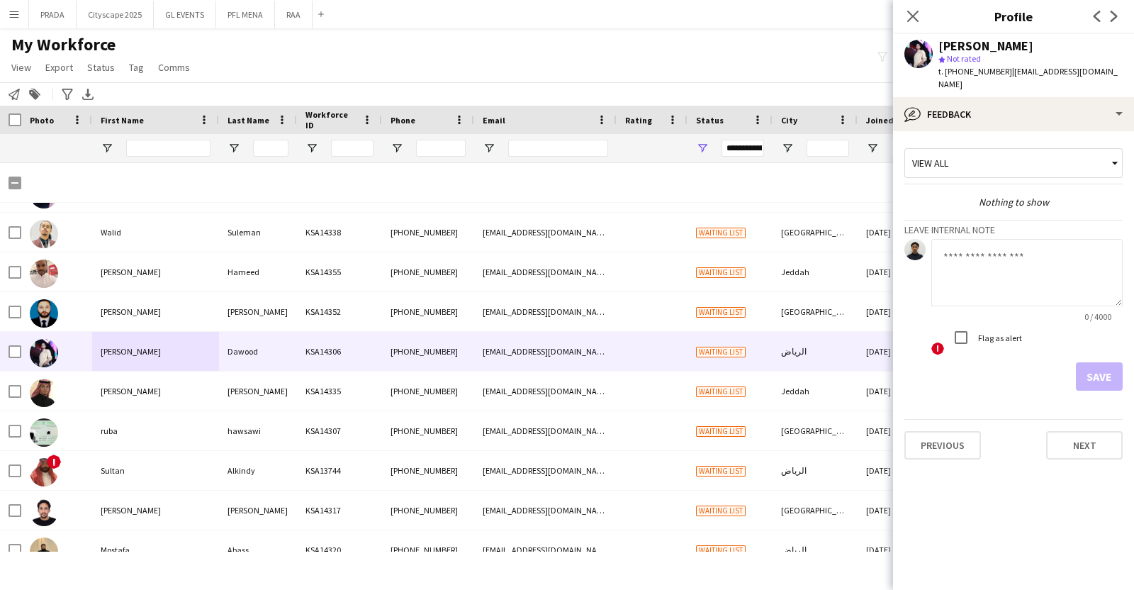
click at [1021, 131] on app-crew-profile-feedback-tab "View all Nothing to show Leave internal note 0 / 4000 ! Flag as alert Save Prev…" at bounding box center [1013, 360] width 241 height 458
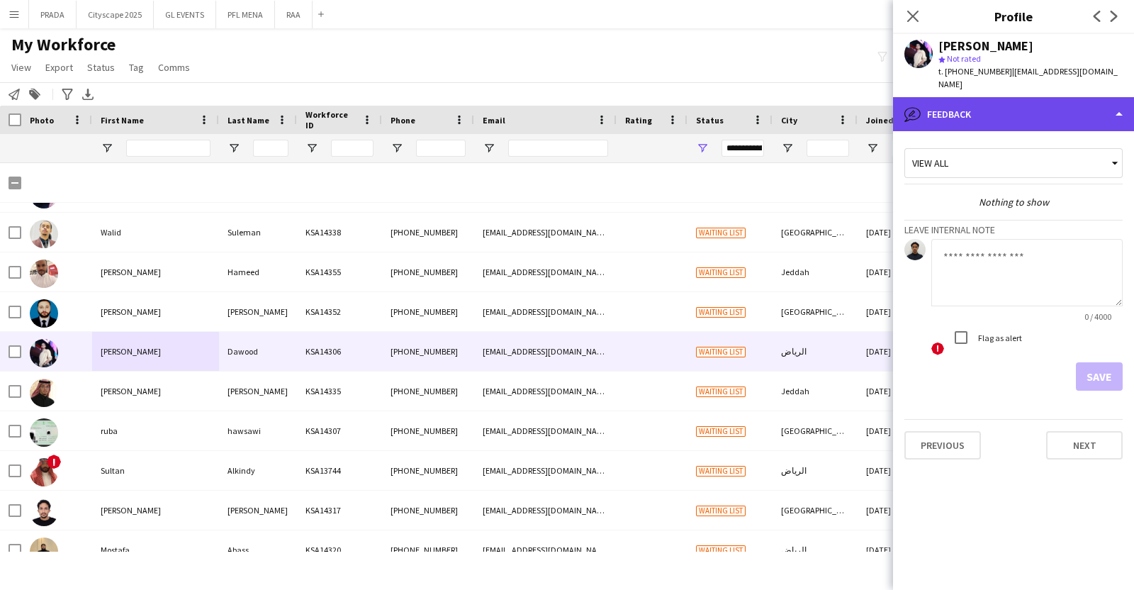
click at [1026, 114] on div "bubble-pencil Feedback" at bounding box center [1013, 114] width 241 height 34
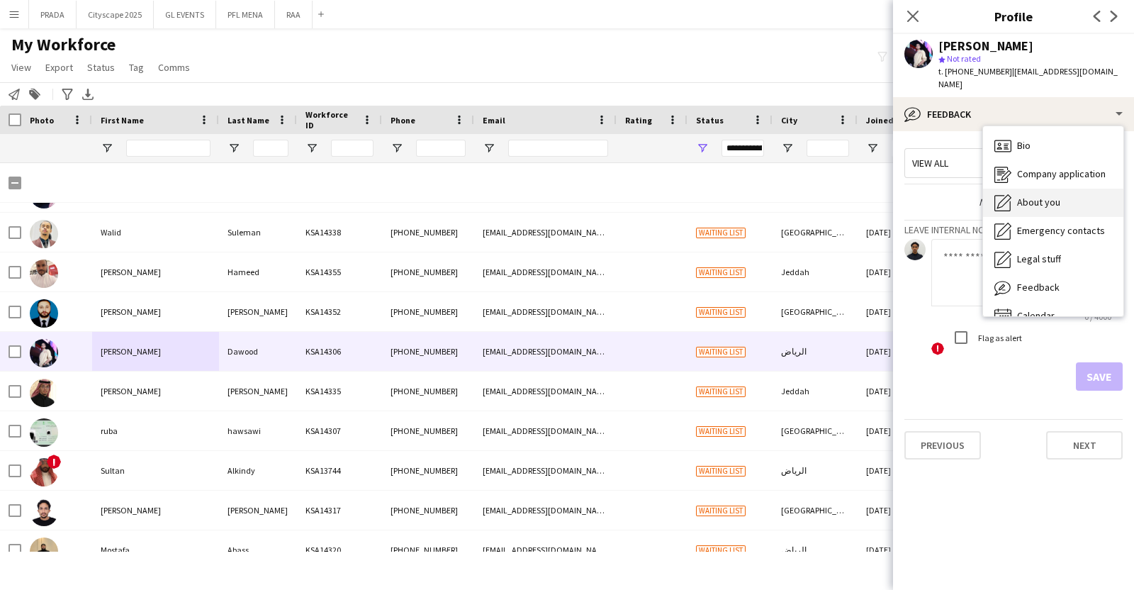
click at [1057, 196] on span "About you" at bounding box center [1038, 202] width 43 height 13
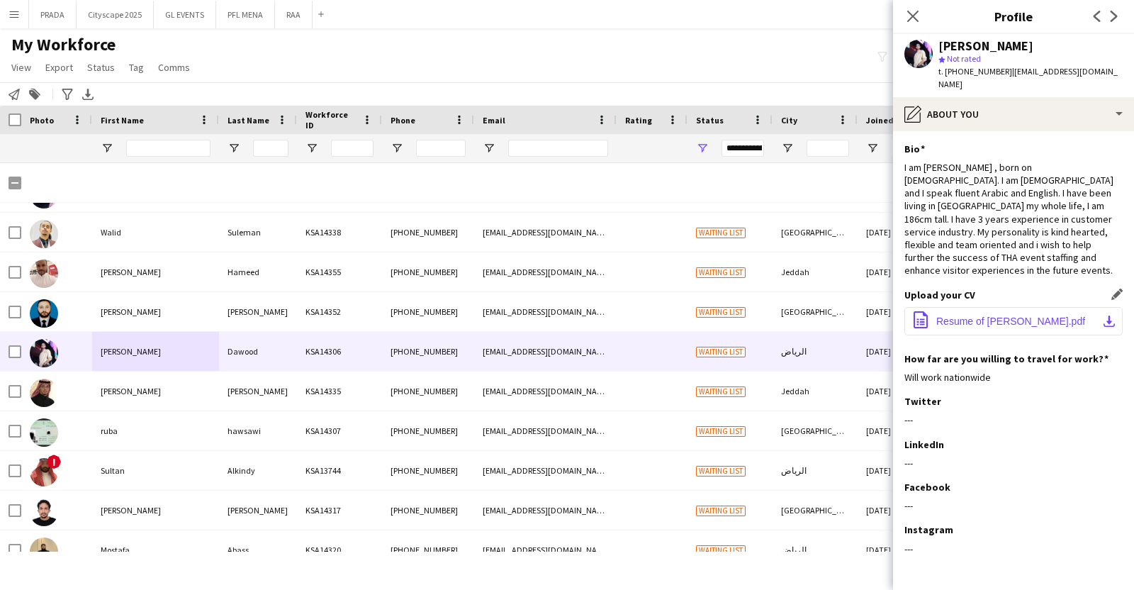
click at [1011, 307] on button "office-file-sheet Resume of [PERSON_NAME].pdf download-bottom" at bounding box center [1013, 321] width 218 height 28
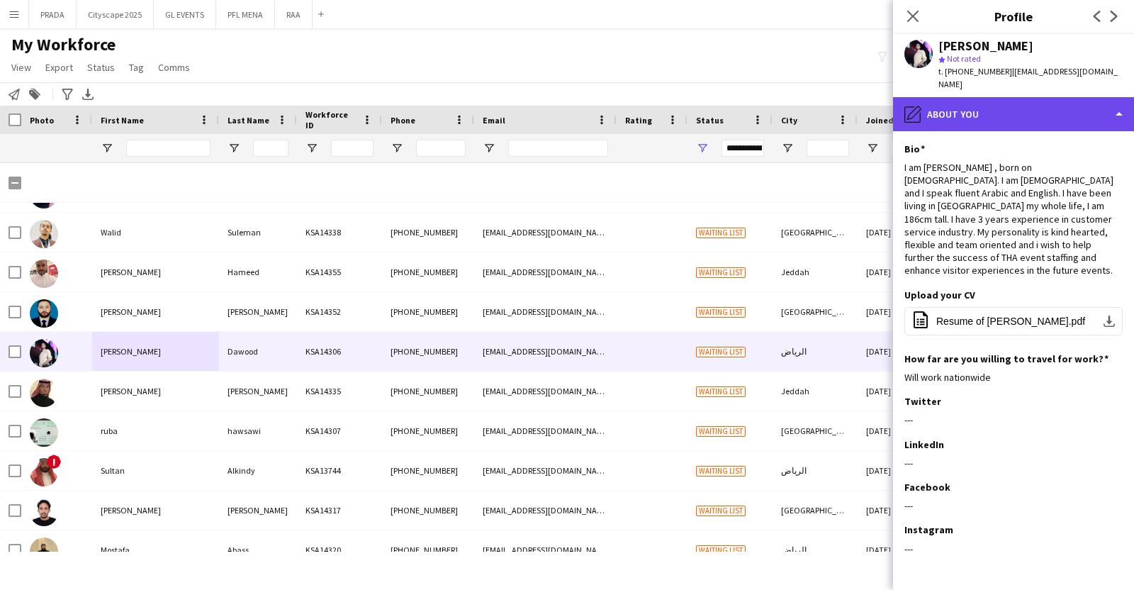
click at [986, 97] on div "pencil4 About you" at bounding box center [1013, 114] width 241 height 34
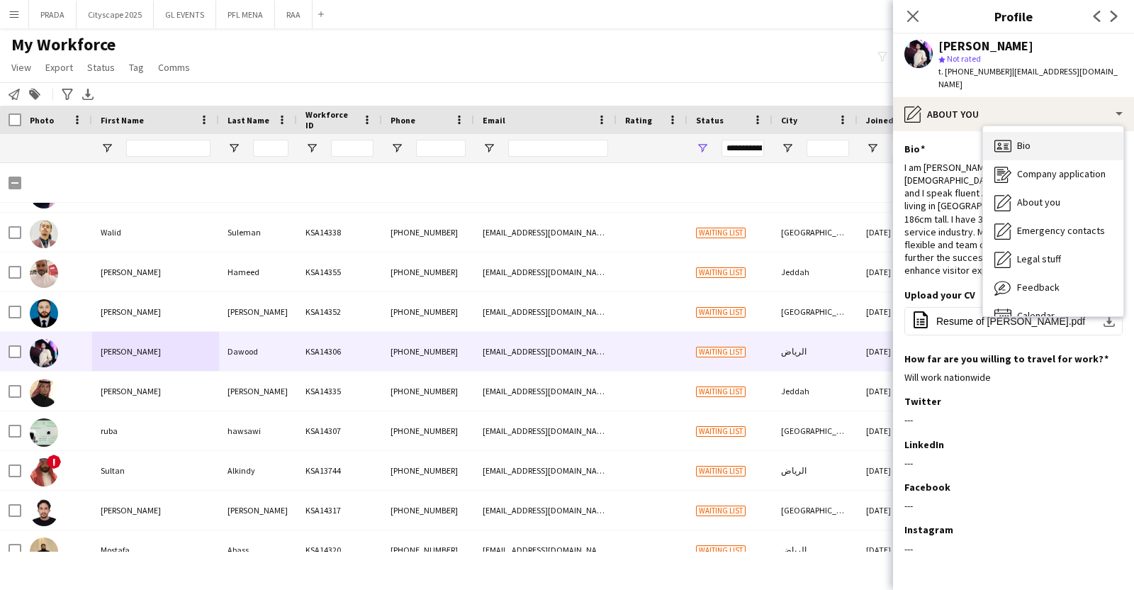
click at [998, 137] on icon "Bio" at bounding box center [1002, 145] width 17 height 17
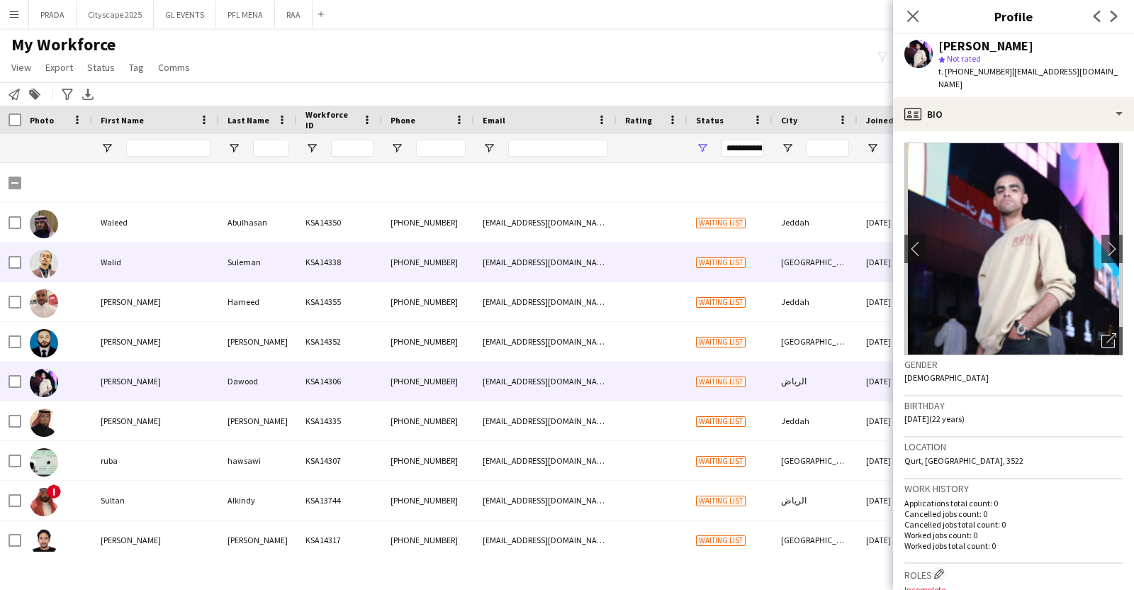
click at [143, 275] on div "Walid" at bounding box center [155, 261] width 127 height 39
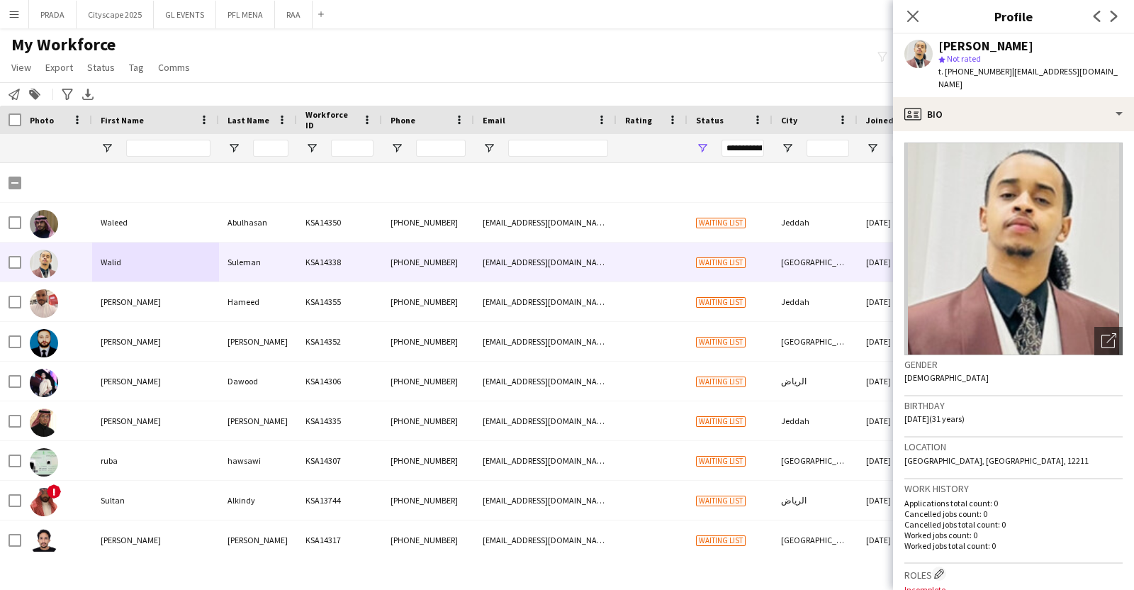
click at [978, 76] on span "t. [PHONE_NUMBER]" at bounding box center [975, 71] width 74 height 11
copy span "966563016846"
click at [917, 16] on icon "Close pop-in" at bounding box center [912, 15] width 13 height 13
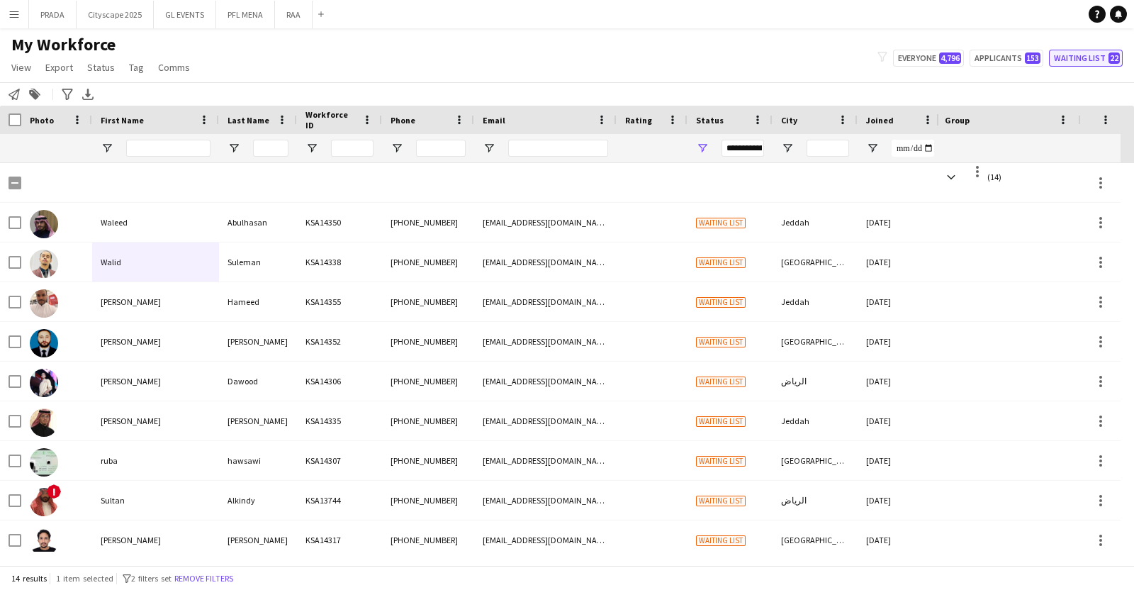
click at [1097, 57] on button "Waiting list 22" at bounding box center [1086, 58] width 74 height 17
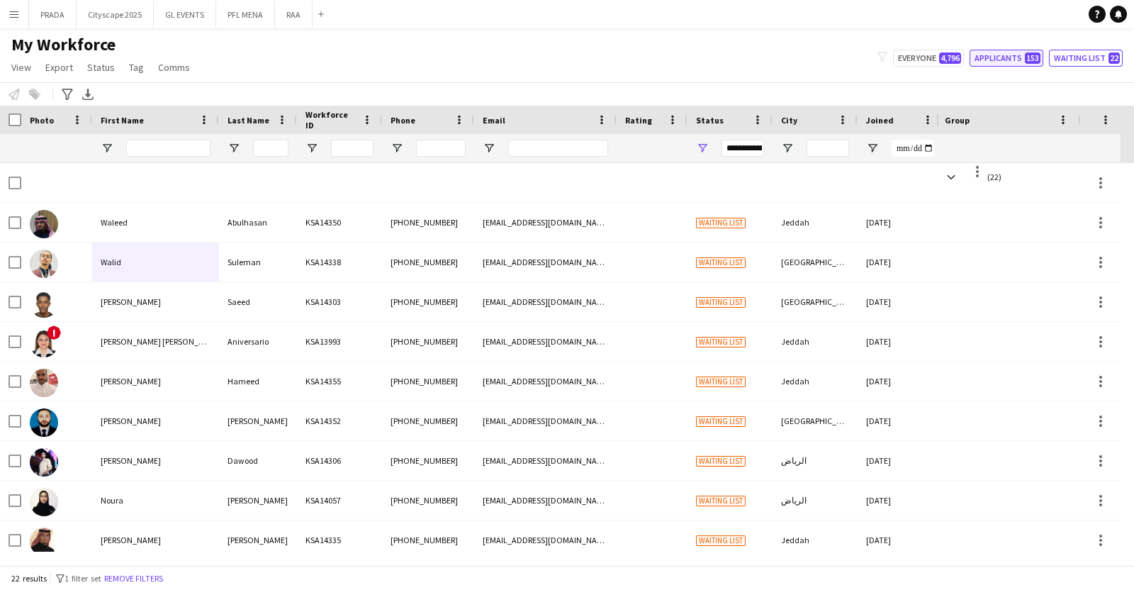
click at [1020, 52] on button "Applicants 153" at bounding box center [1006, 58] width 74 height 17
type input "**********"
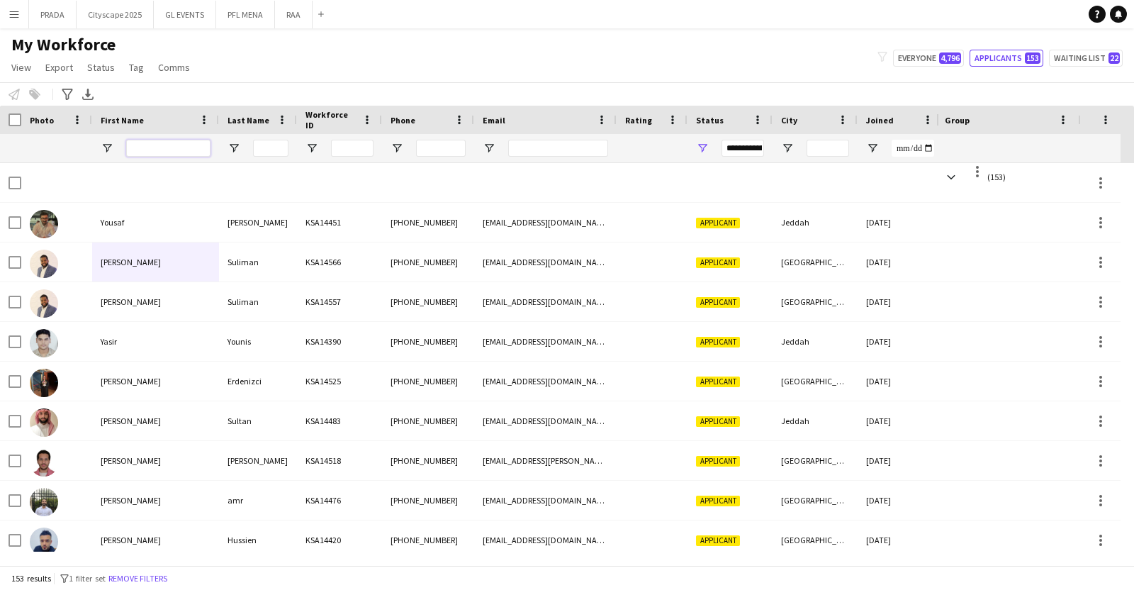
click at [171, 150] on input "First Name Filter Input" at bounding box center [168, 148] width 84 height 17
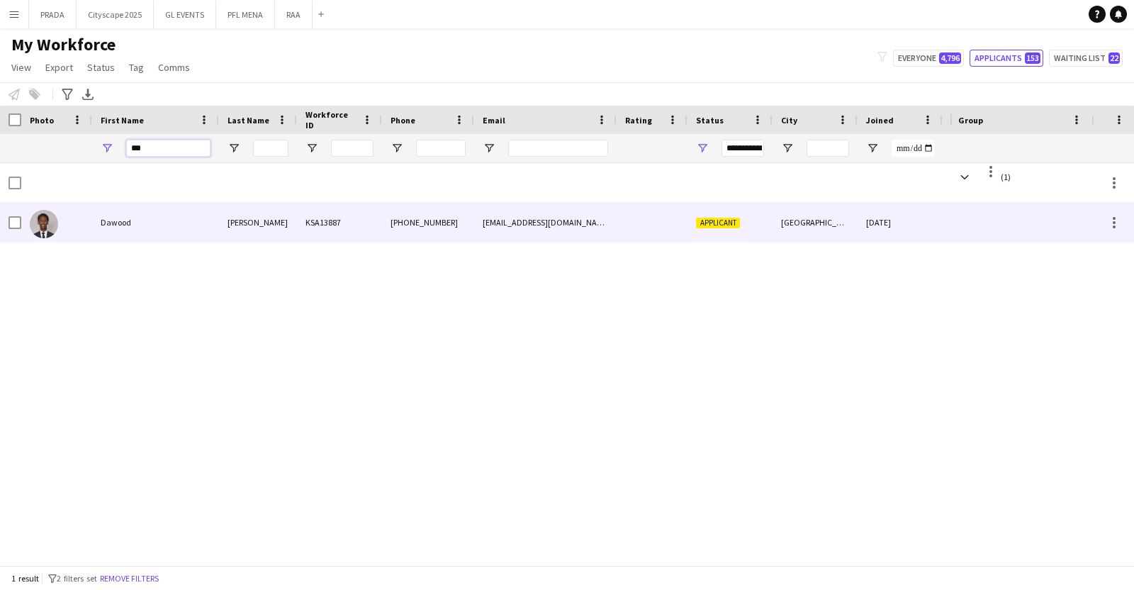
type input "***"
click at [177, 225] on div "Dawood" at bounding box center [155, 222] width 127 height 39
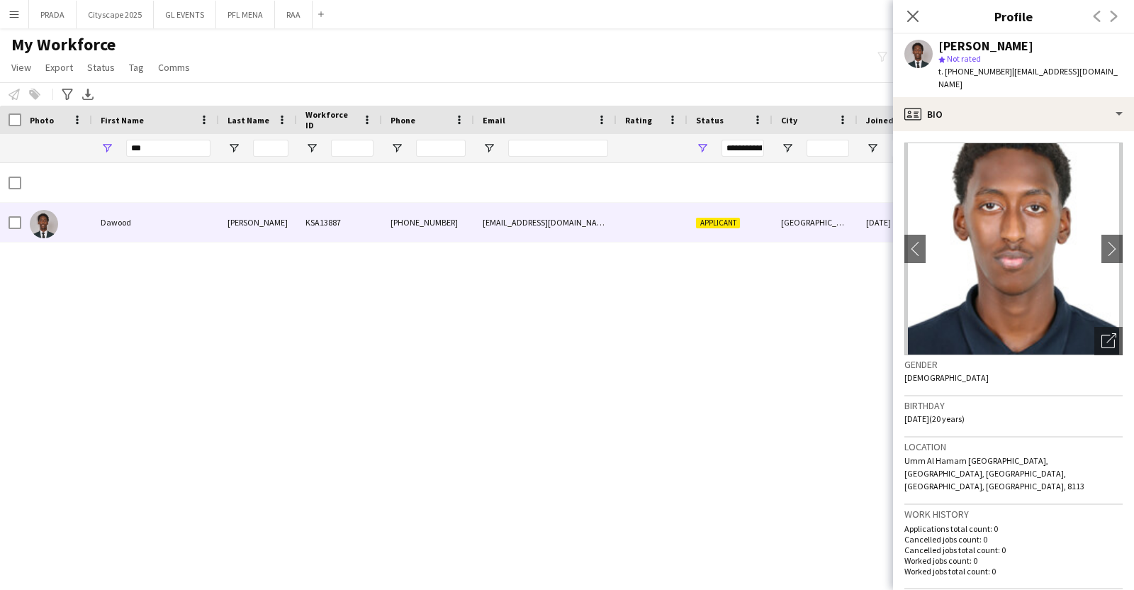
click at [984, 66] on span "t. [PHONE_NUMBER]" at bounding box center [975, 71] width 74 height 11
click at [913, 11] on icon "Close pop-in" at bounding box center [912, 15] width 13 height 13
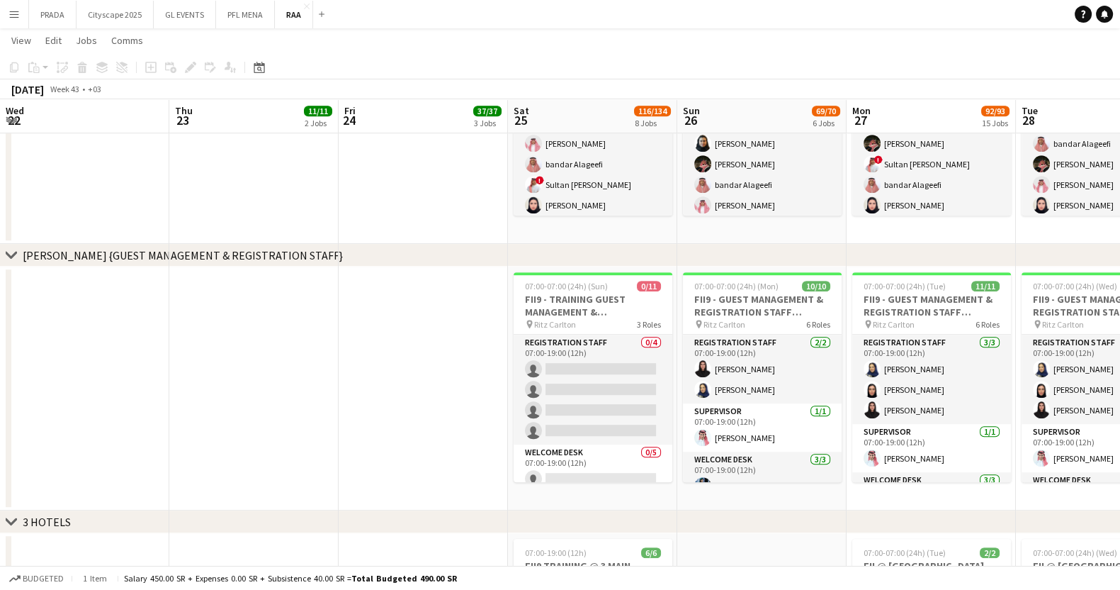
scroll to position [0, 286]
